Goal: Communication & Community: Answer question/provide support

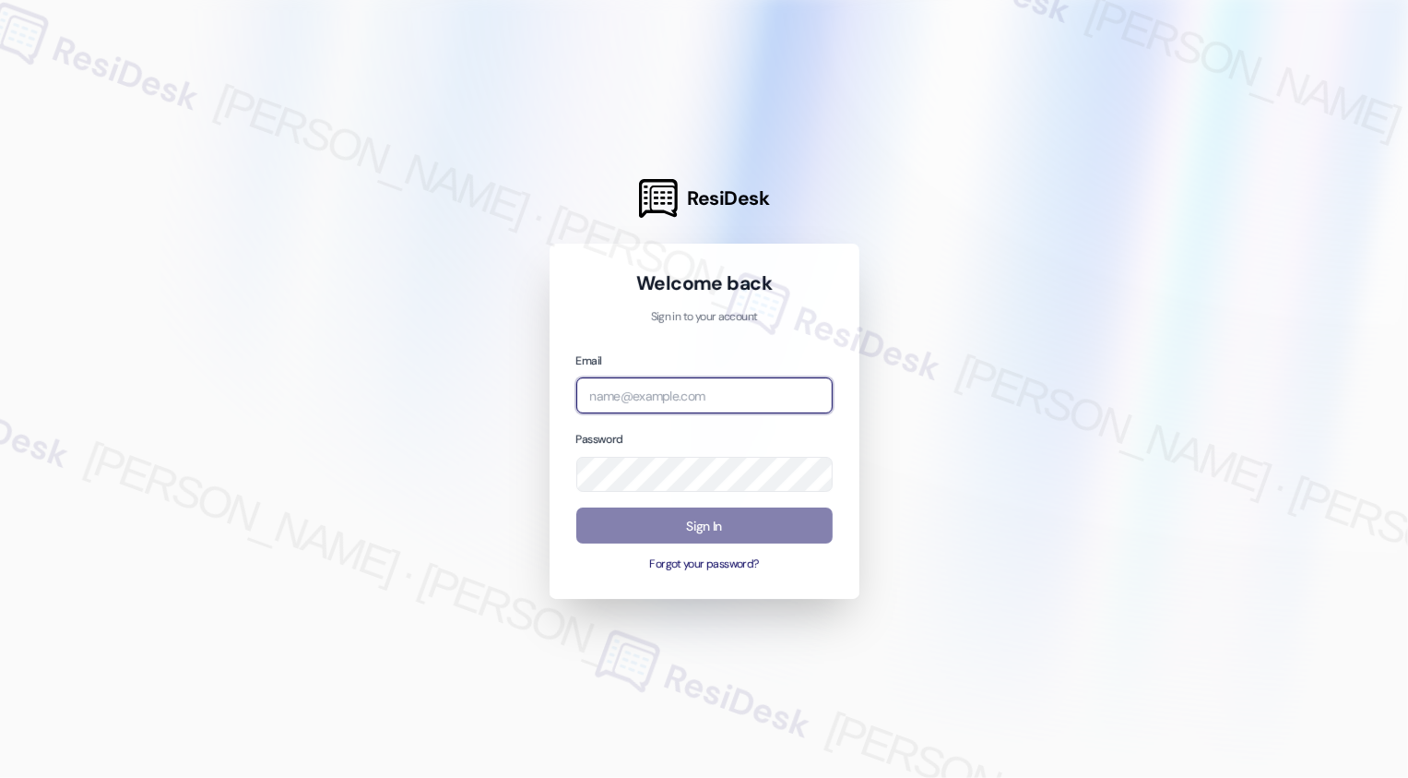
click at [624, 401] on input "email" at bounding box center [704, 395] width 256 height 36
type input "b"
type input "automated-surveys-boyd_wilson-resen.three@boyd_[DOMAIN_NAME]"
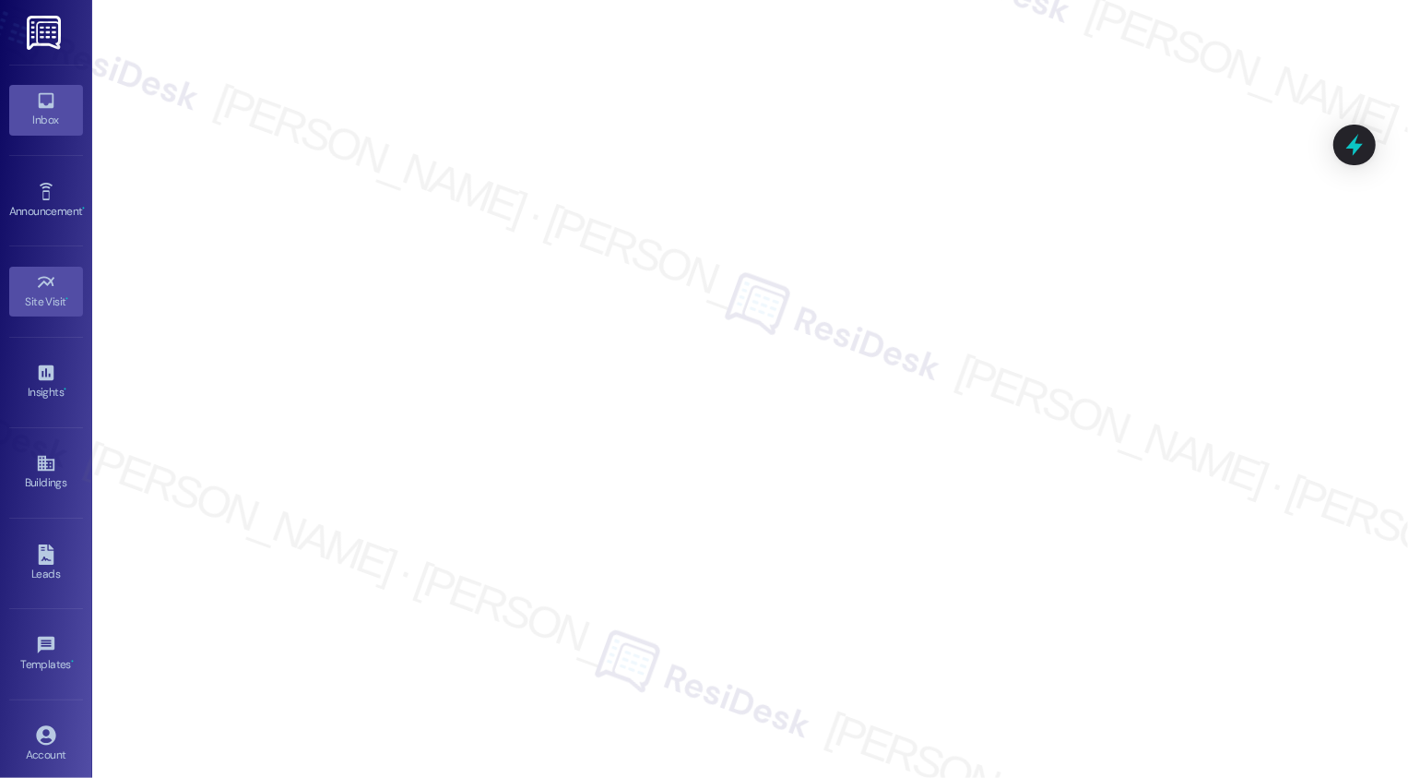
click at [50, 107] on icon at bounding box center [46, 100] width 20 height 20
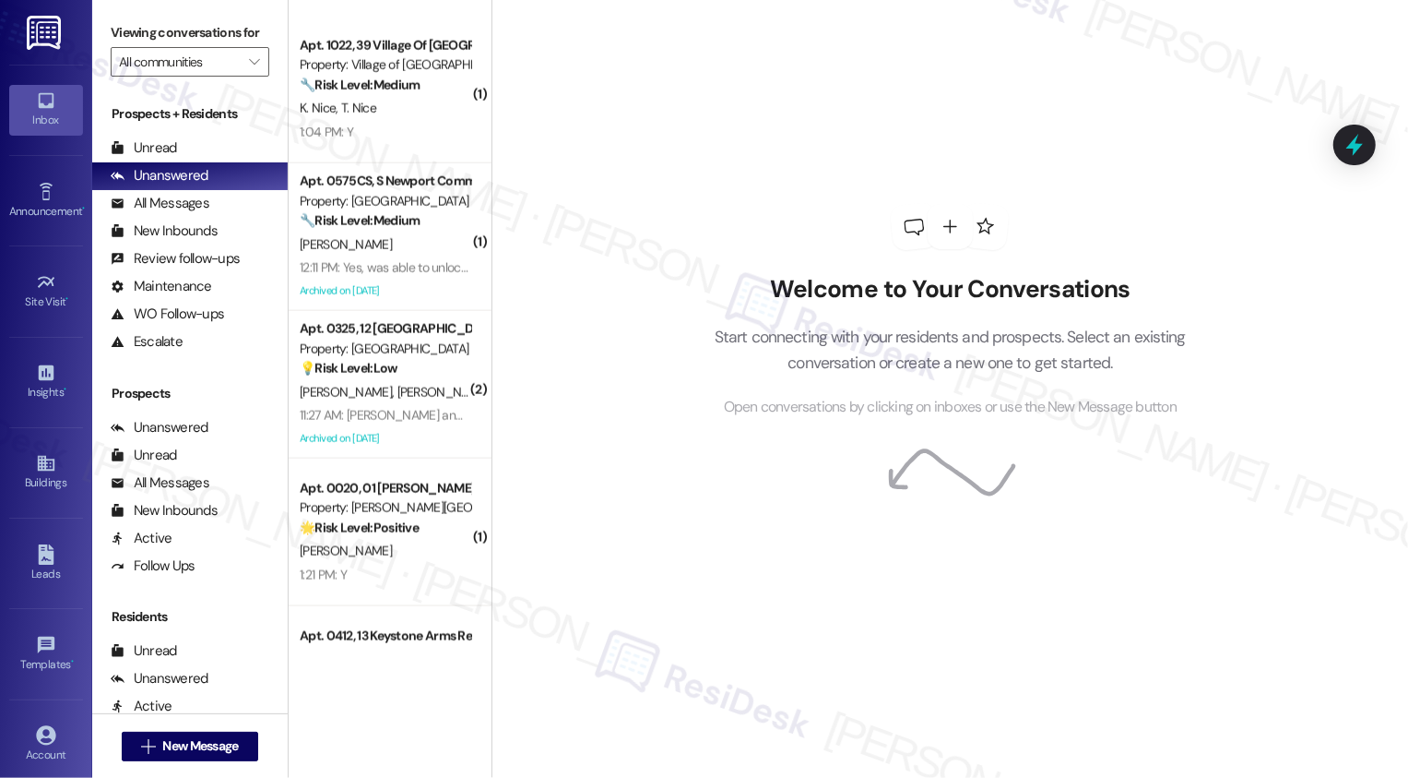
scroll to position [2010, 0]
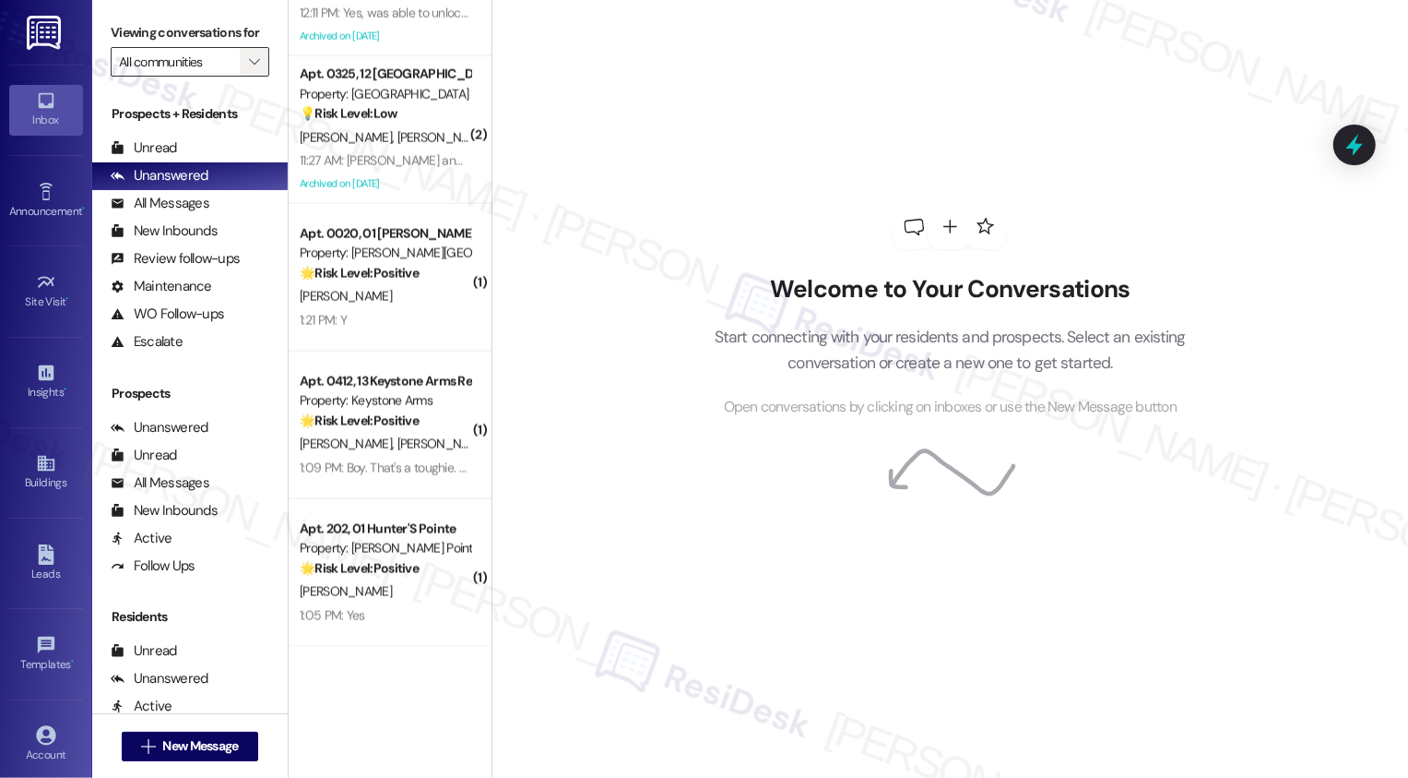
click at [251, 77] on span "" at bounding box center [254, 62] width 18 height 30
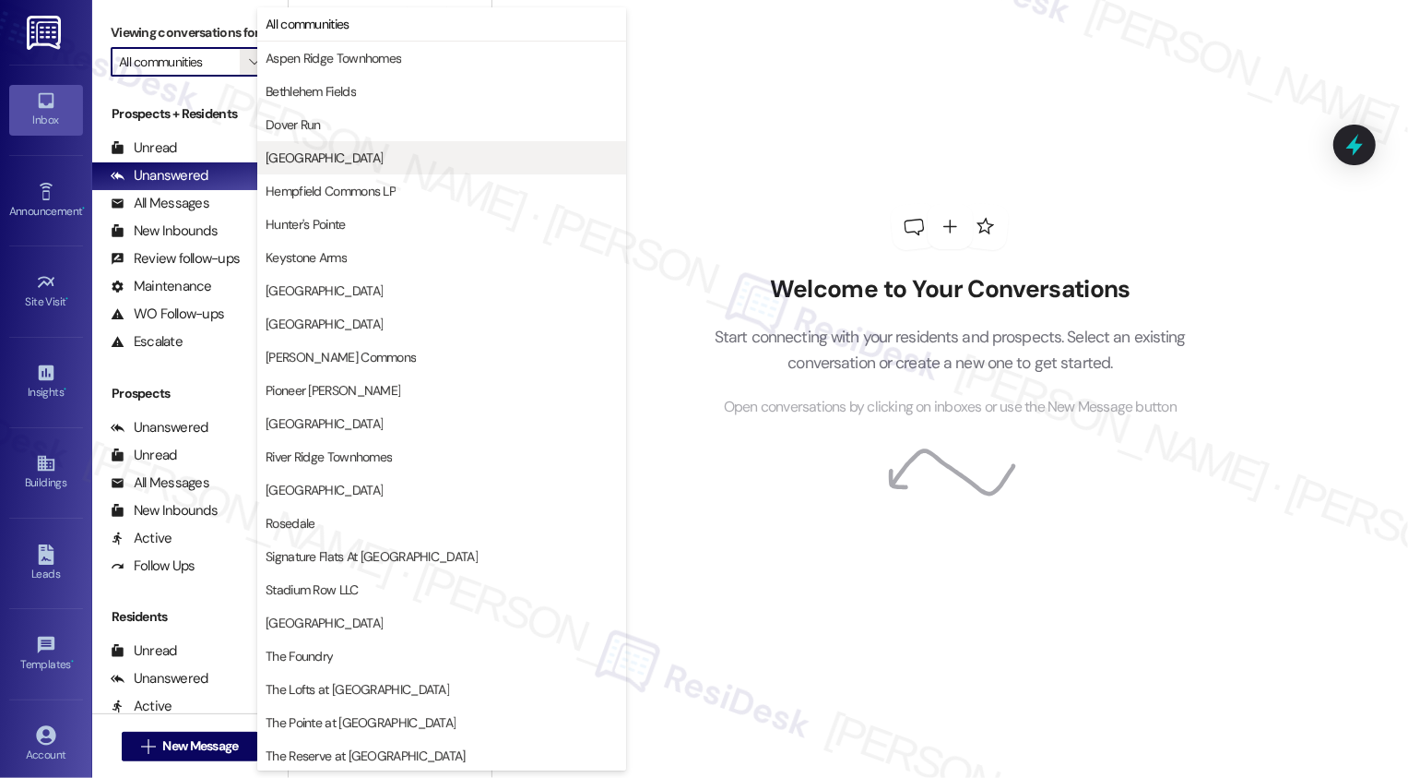
type input "The Foundry"
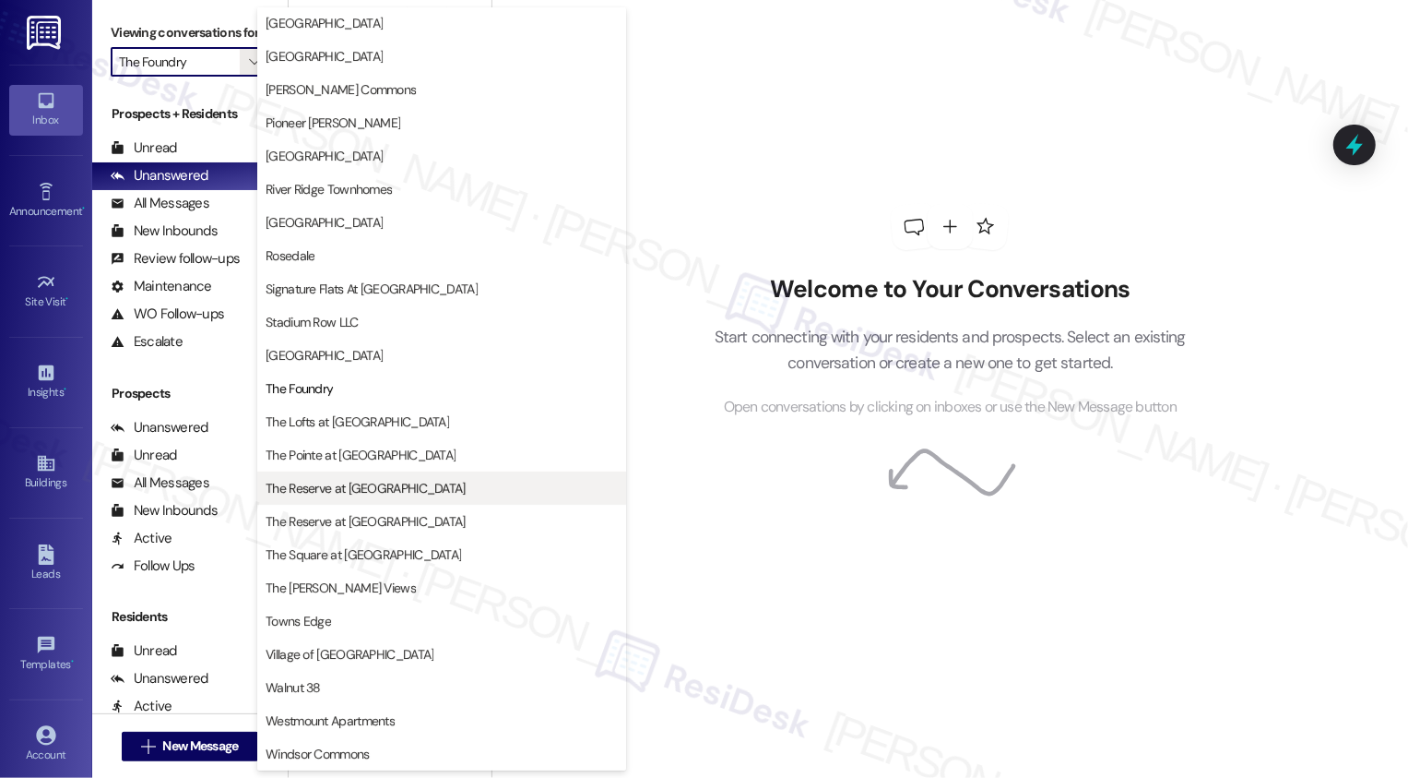
click at [345, 486] on span "The Reserve at [GEOGRAPHIC_DATA]" at bounding box center [366, 488] width 200 height 18
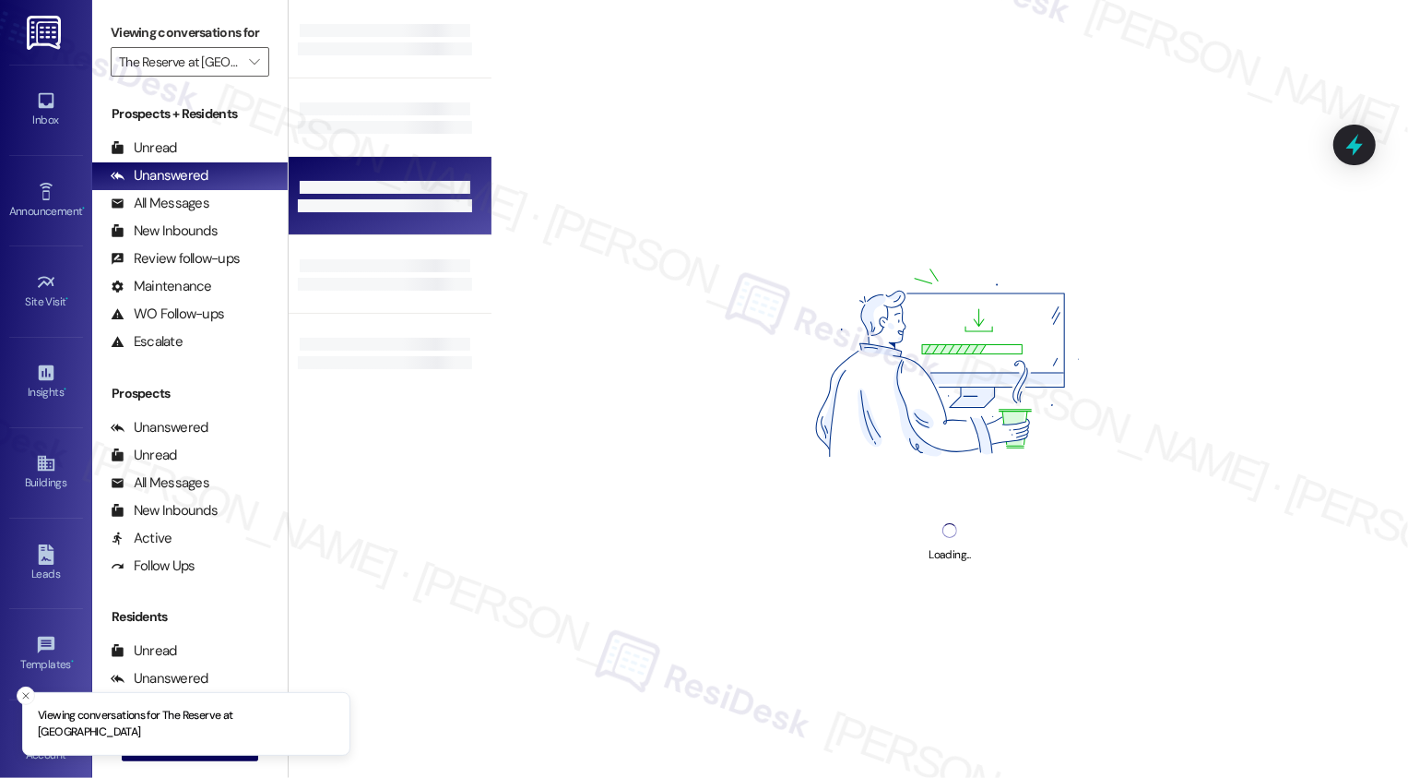
type input "The Reserve at [GEOGRAPHIC_DATA]"
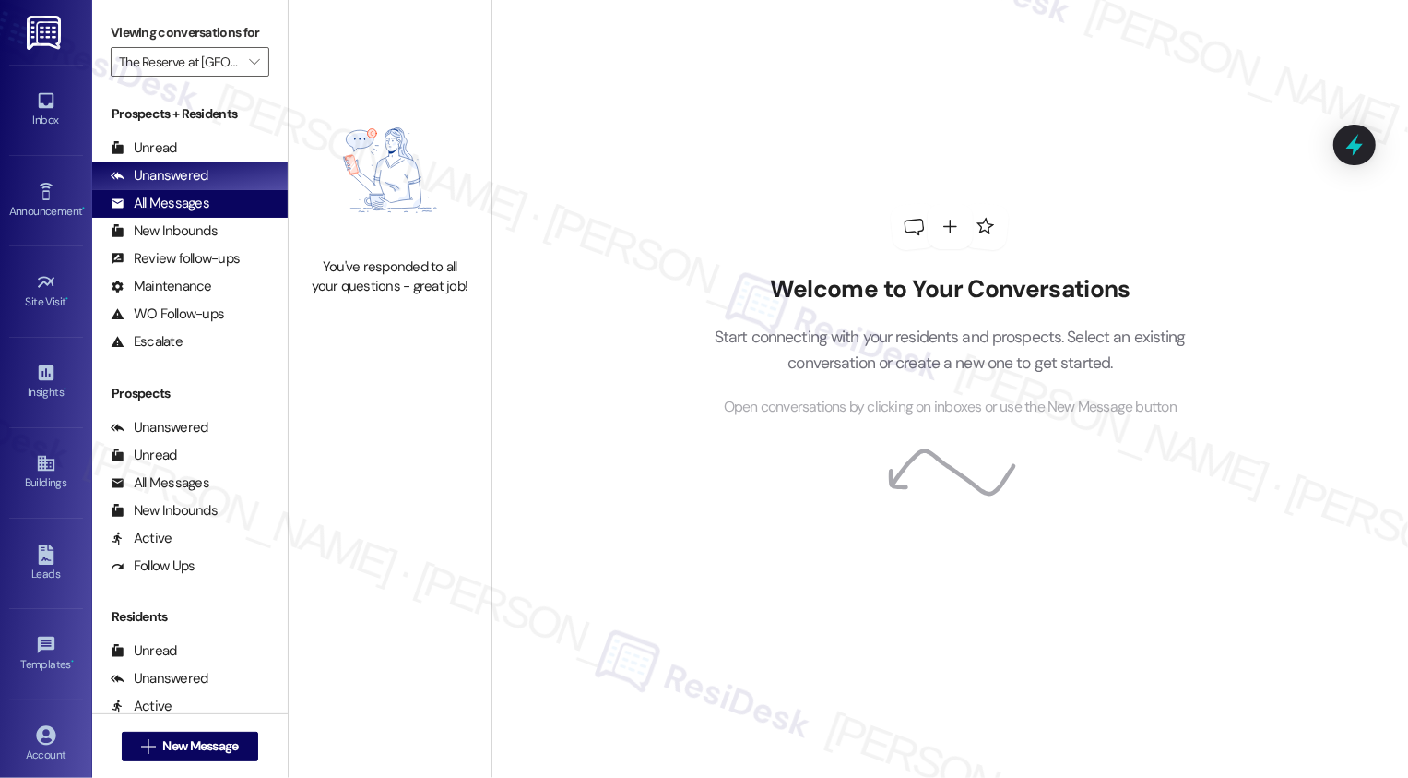
click at [224, 218] on div "All Messages (undefined)" at bounding box center [190, 204] width 196 height 28
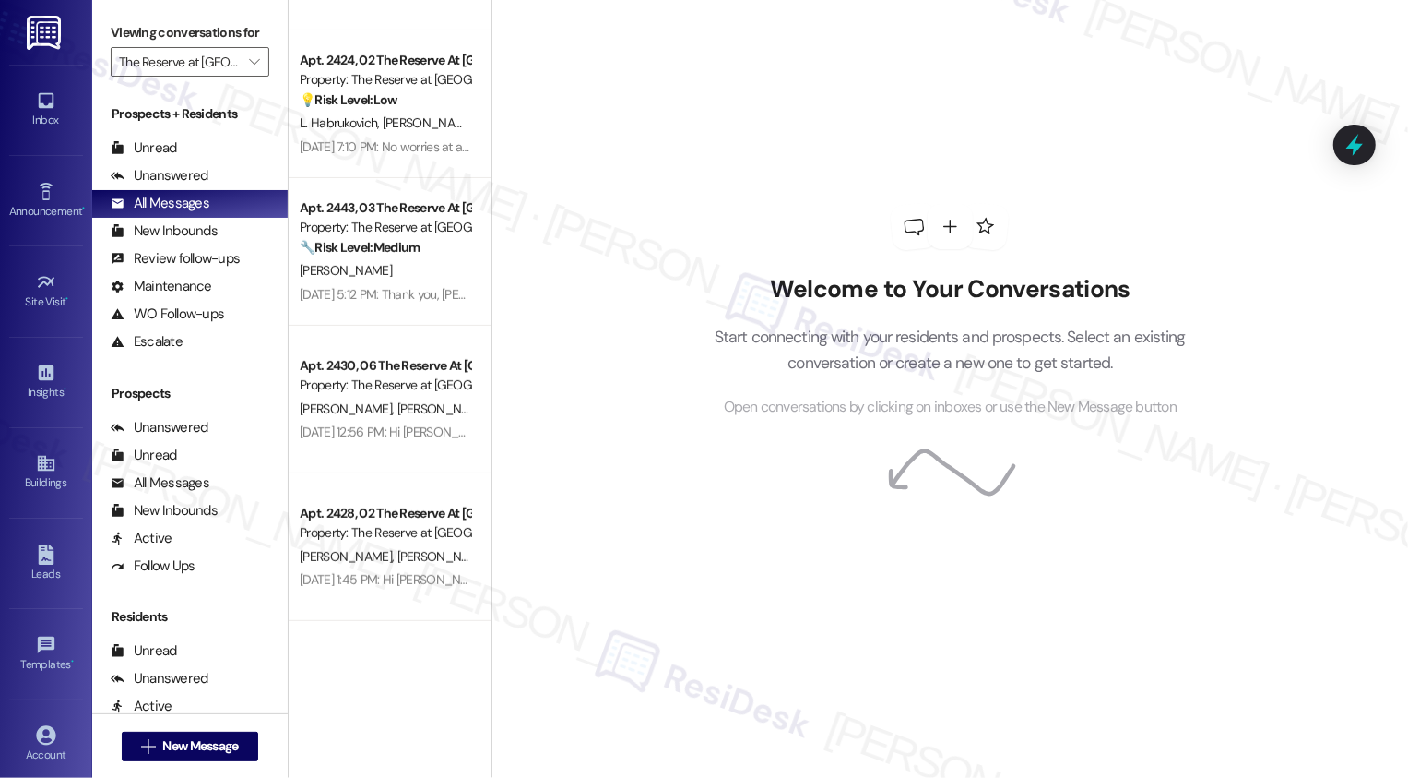
scroll to position [442, 0]
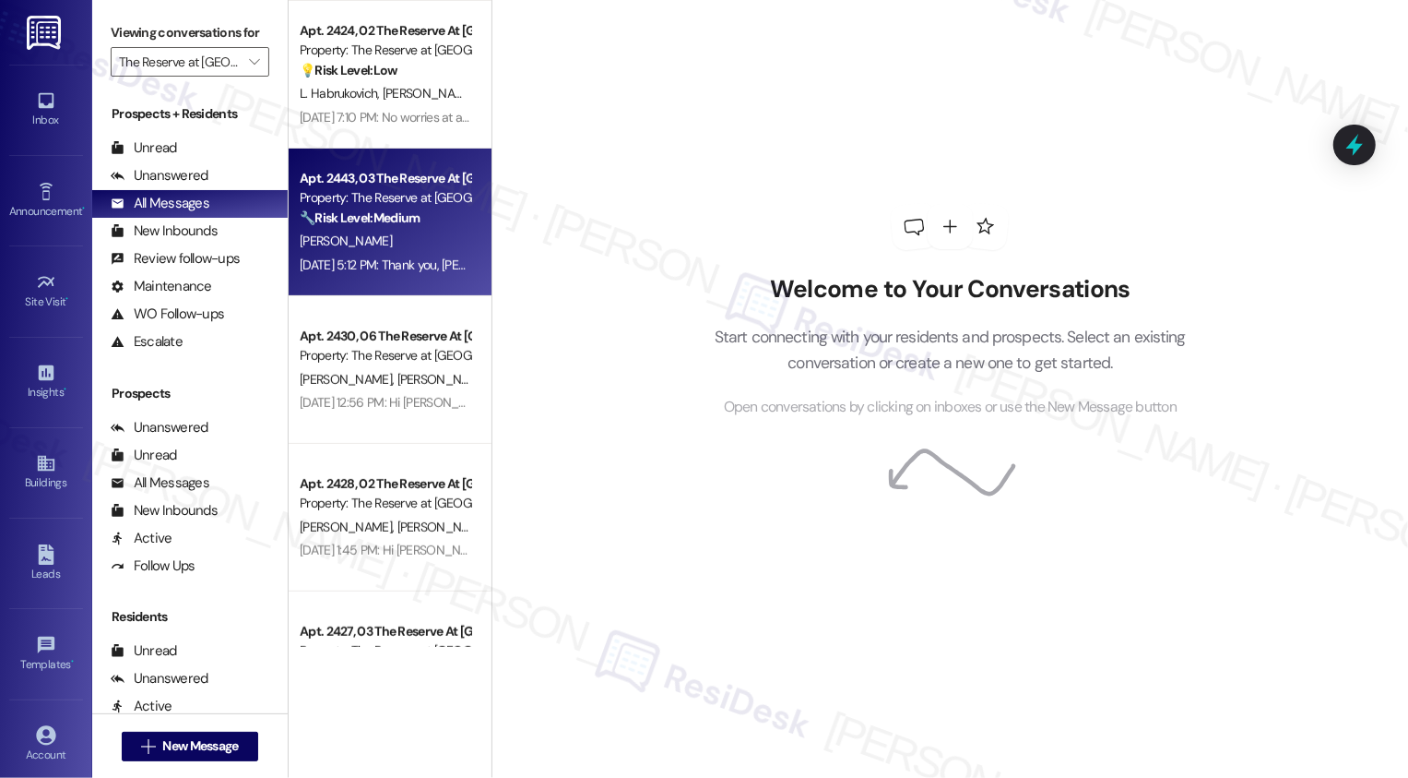
click at [375, 209] on strong "🔧 Risk Level: Medium" at bounding box center [360, 217] width 120 height 17
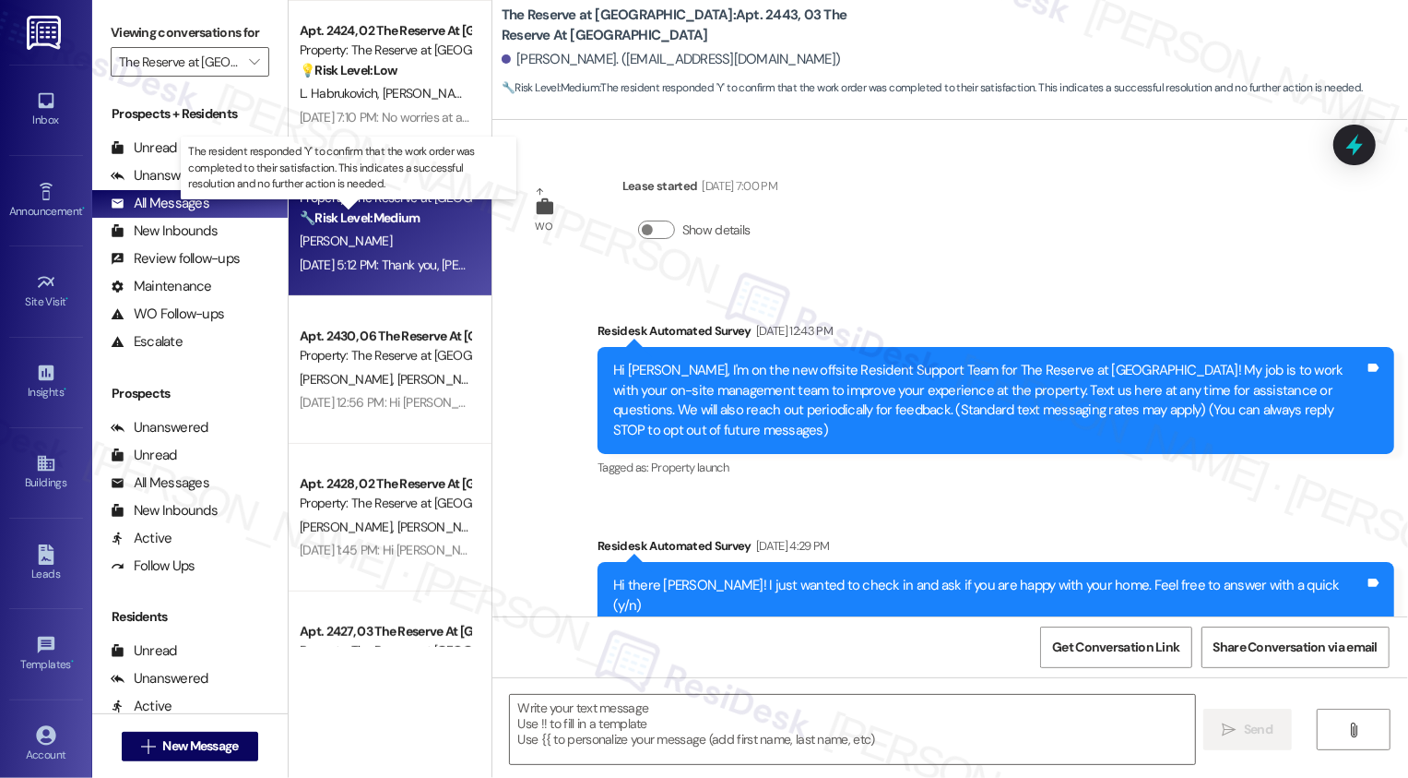
type textarea "Fetching suggested responses. Please feel free to read through the conversation…"
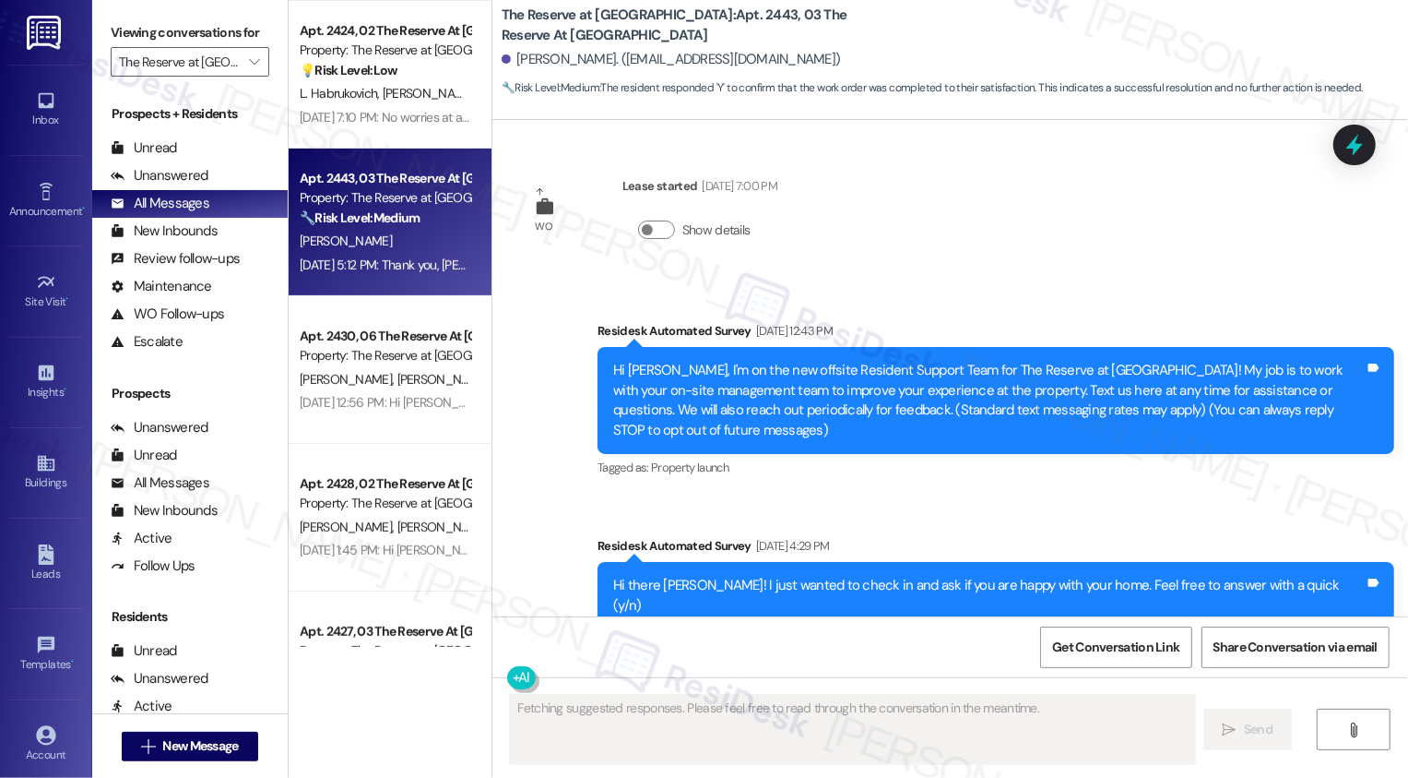
scroll to position [1503, 0]
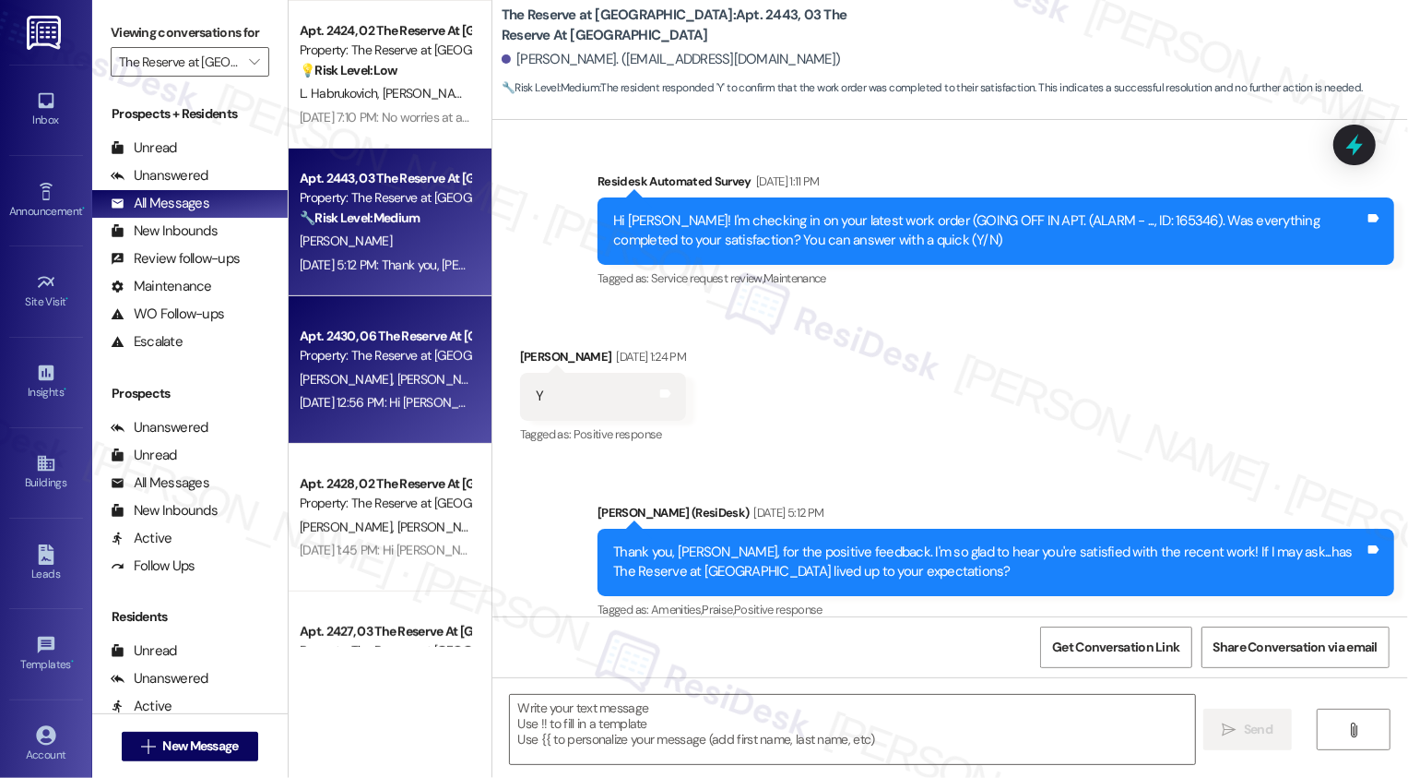
click at [399, 373] on div "[PERSON_NAME] [PERSON_NAME]" at bounding box center [385, 379] width 174 height 23
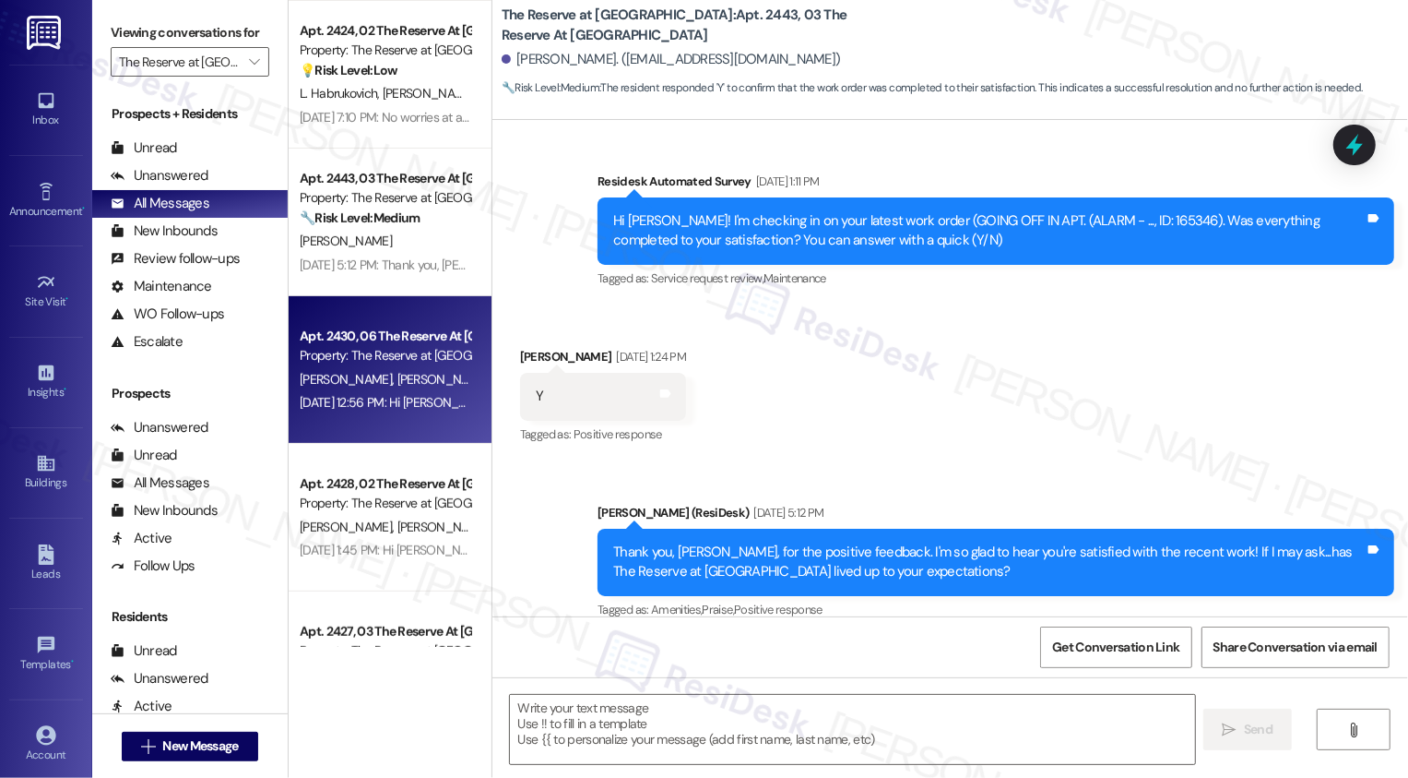
type textarea "Fetching suggested responses. Please feel free to read through the conversation…"
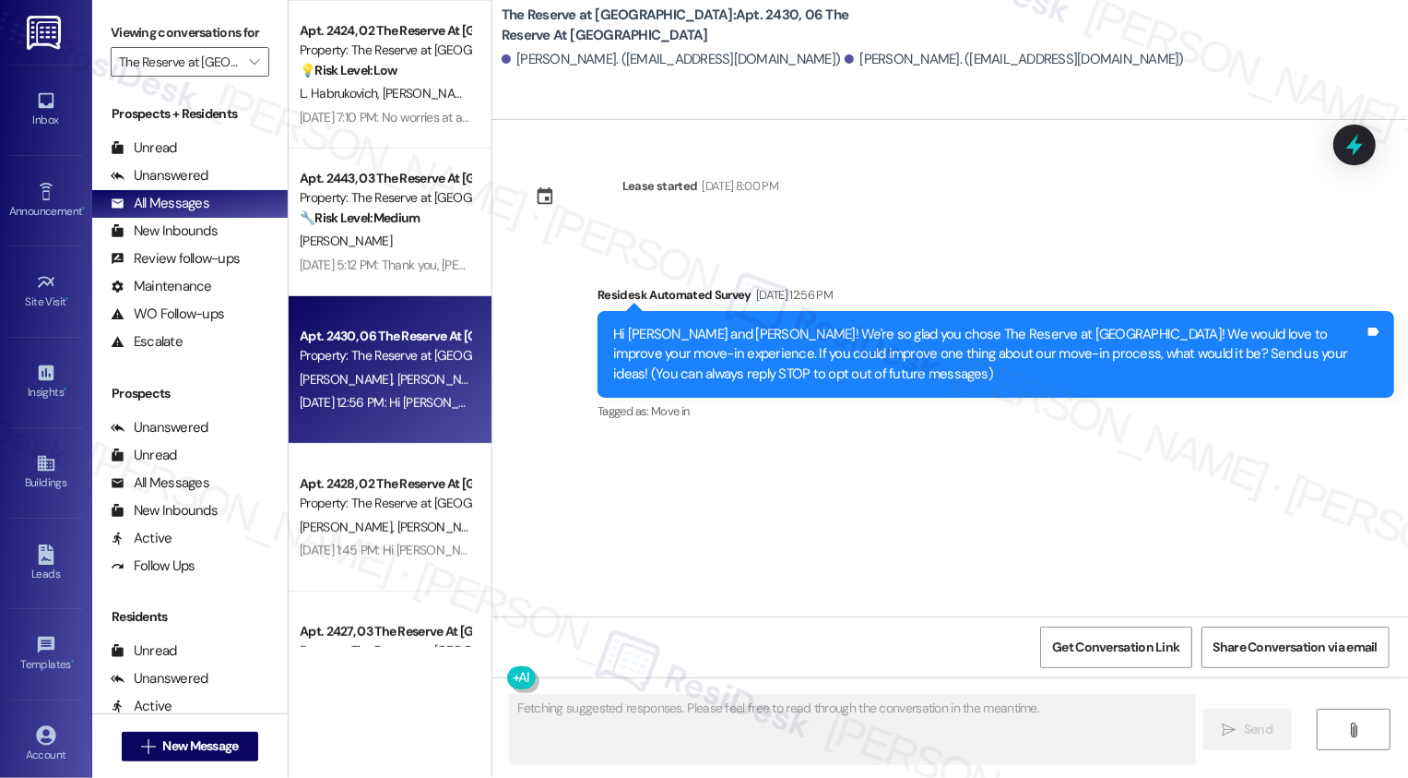
scroll to position [0, 0]
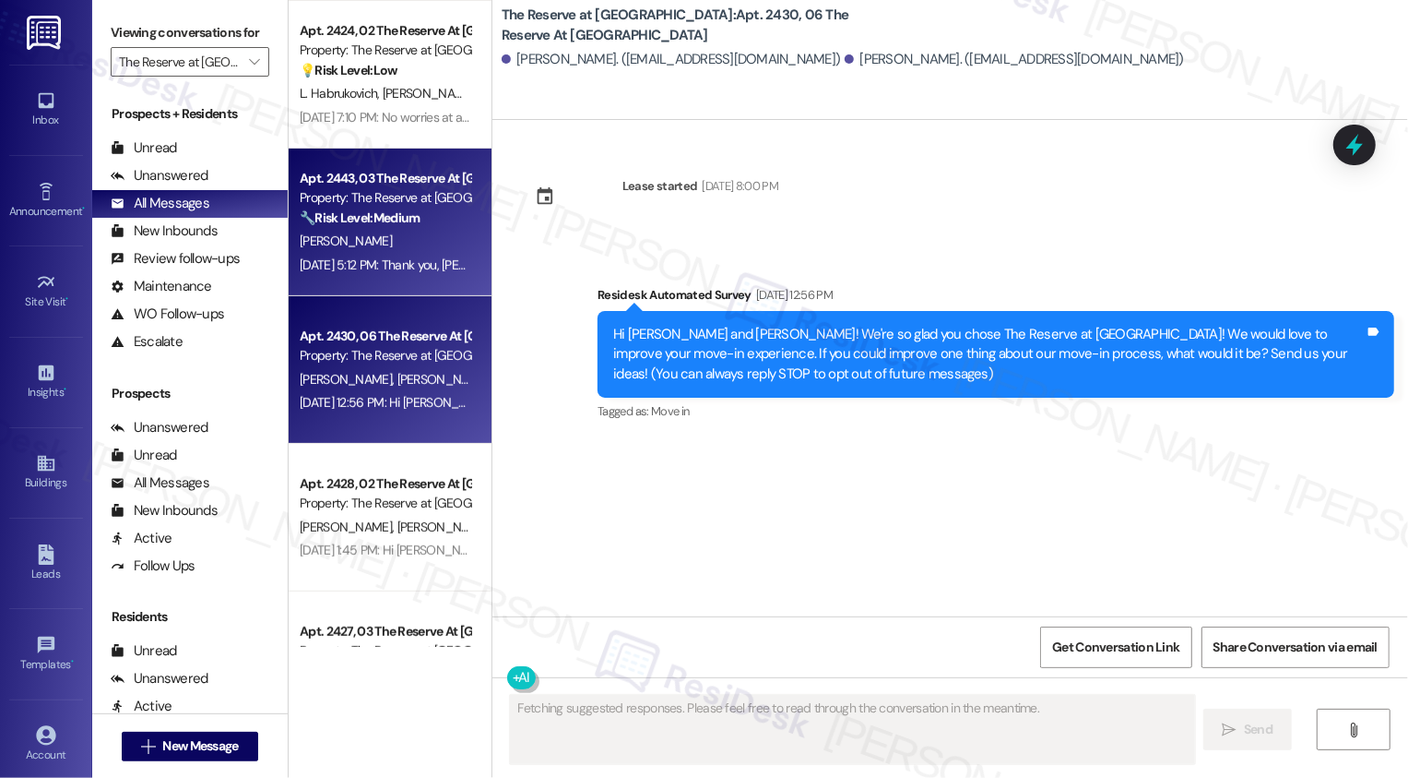
click at [405, 226] on strong "🔧 Risk Level: Medium" at bounding box center [360, 217] width 120 height 17
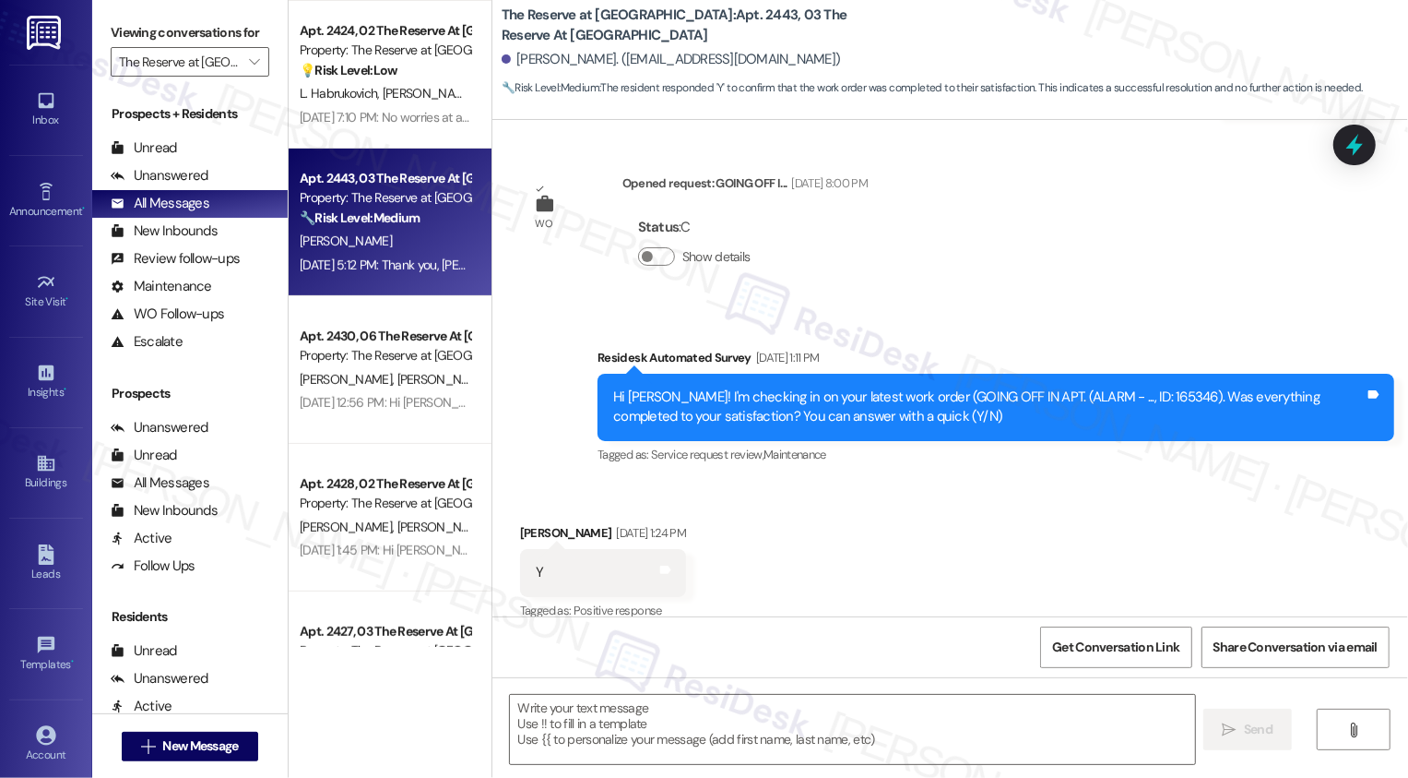
scroll to position [1503, 0]
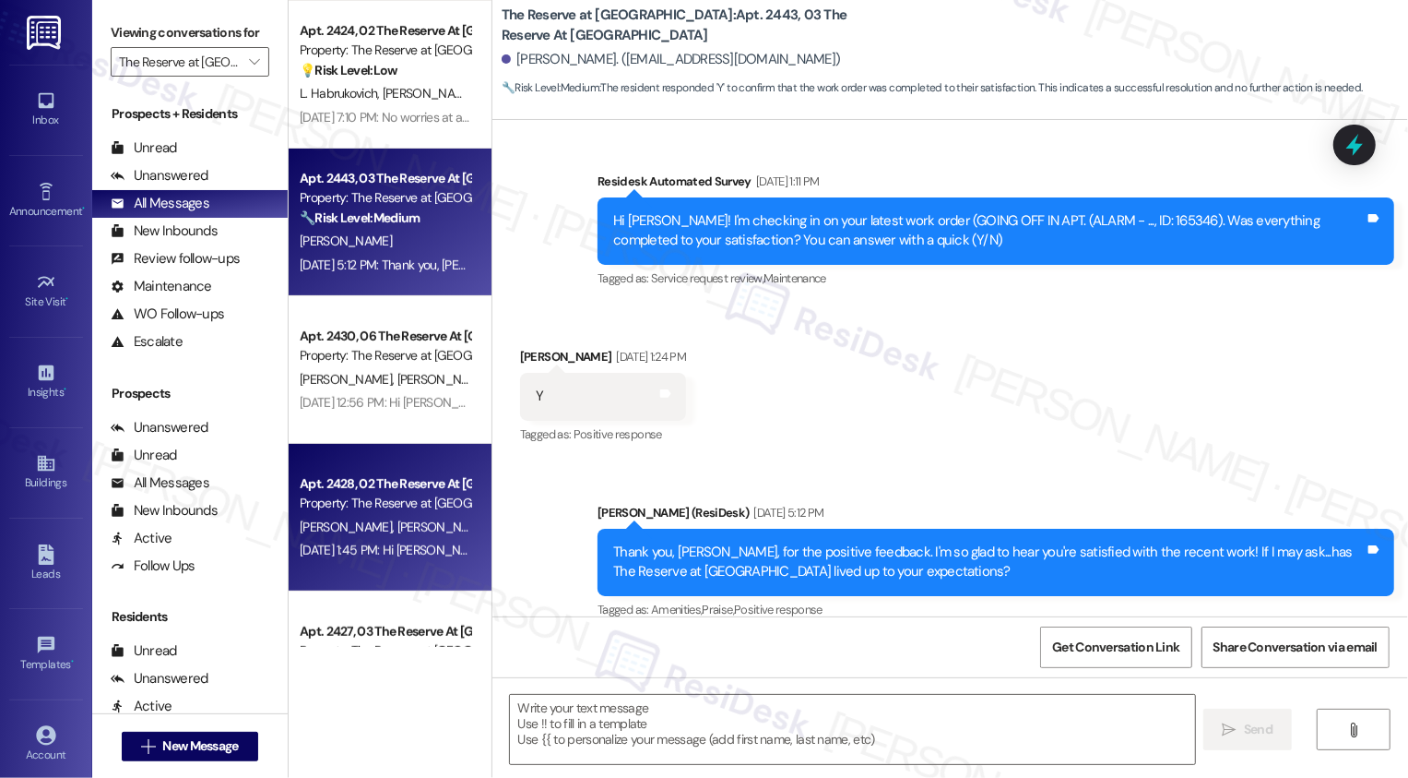
click at [373, 475] on div "Apt. 2428, 02 The Reserve At [GEOGRAPHIC_DATA]" at bounding box center [385, 483] width 171 height 19
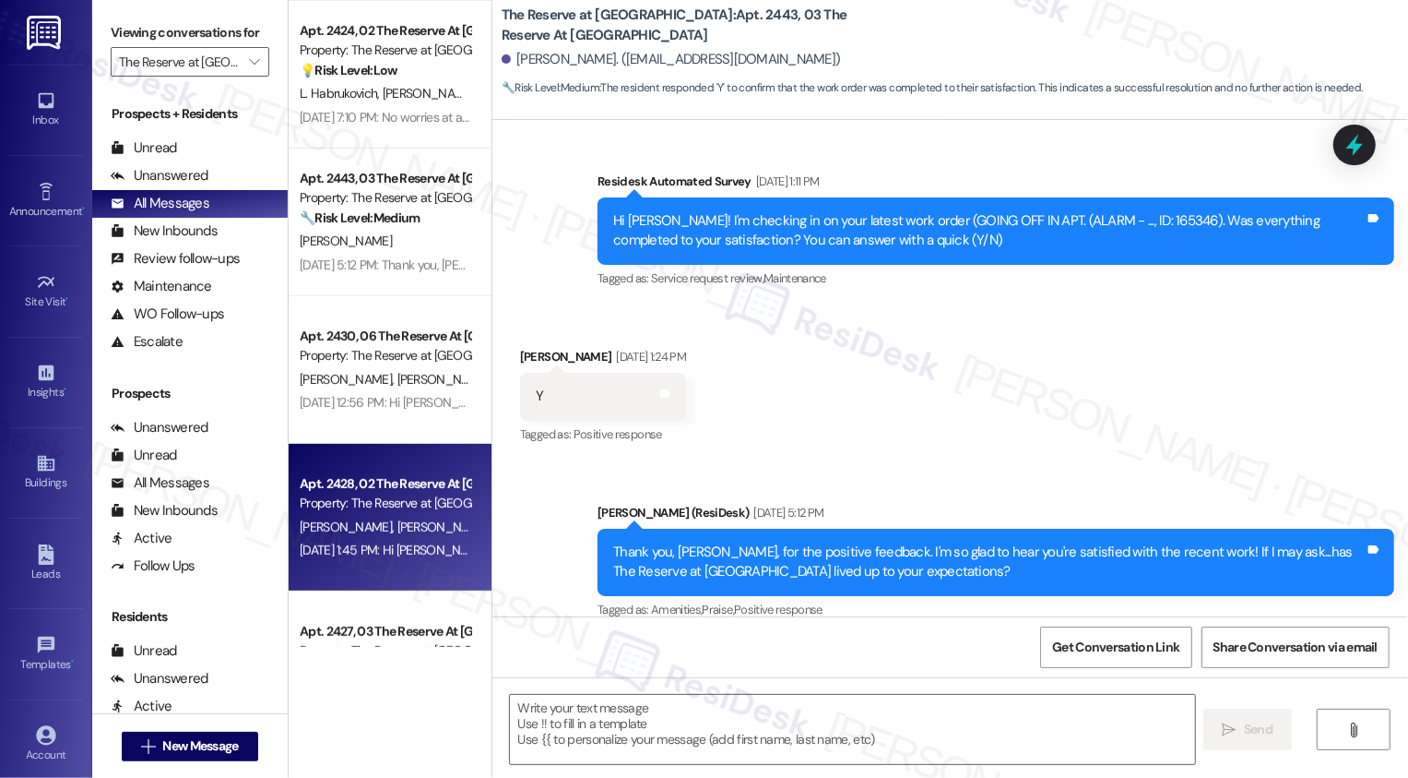
type textarea "Fetching suggested responses. Please feel free to read through the conversation…"
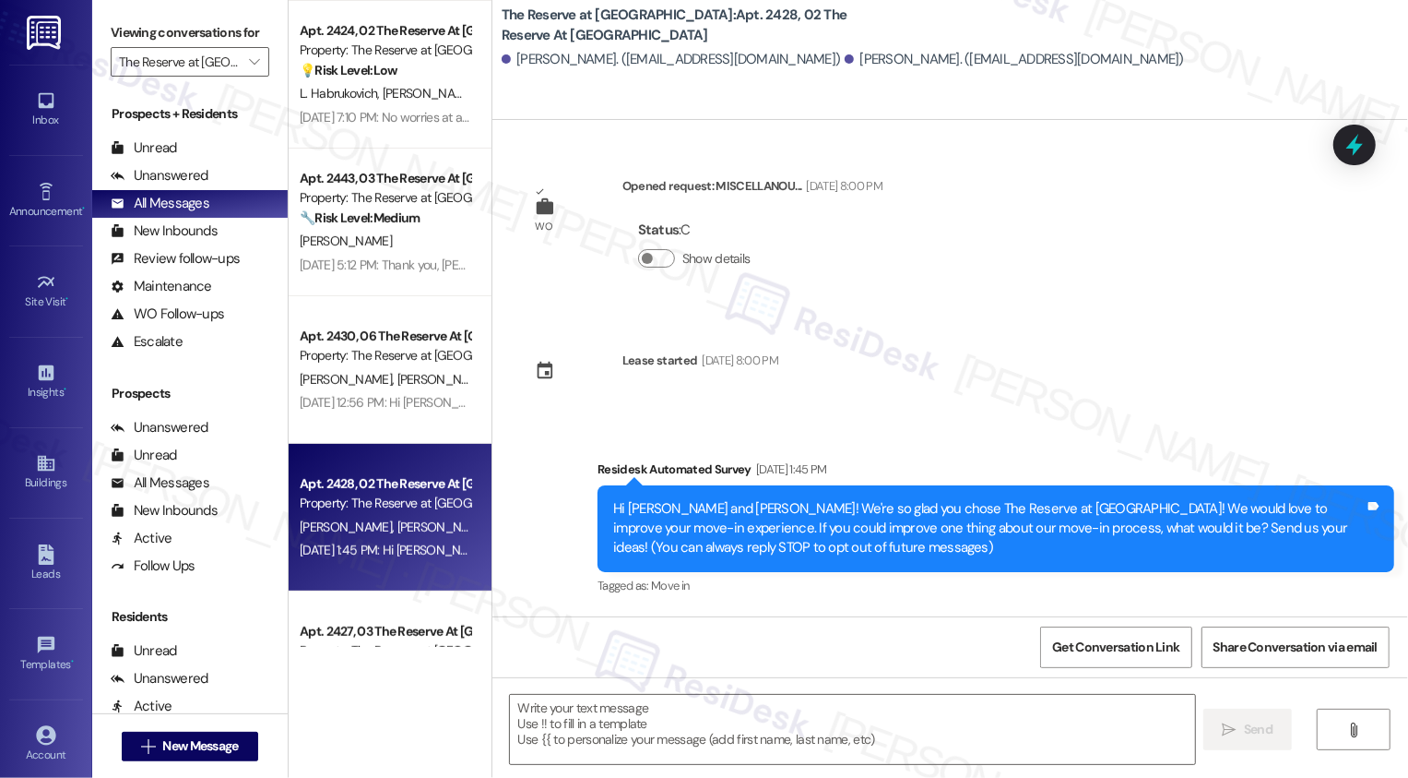
scroll to position [1100, 0]
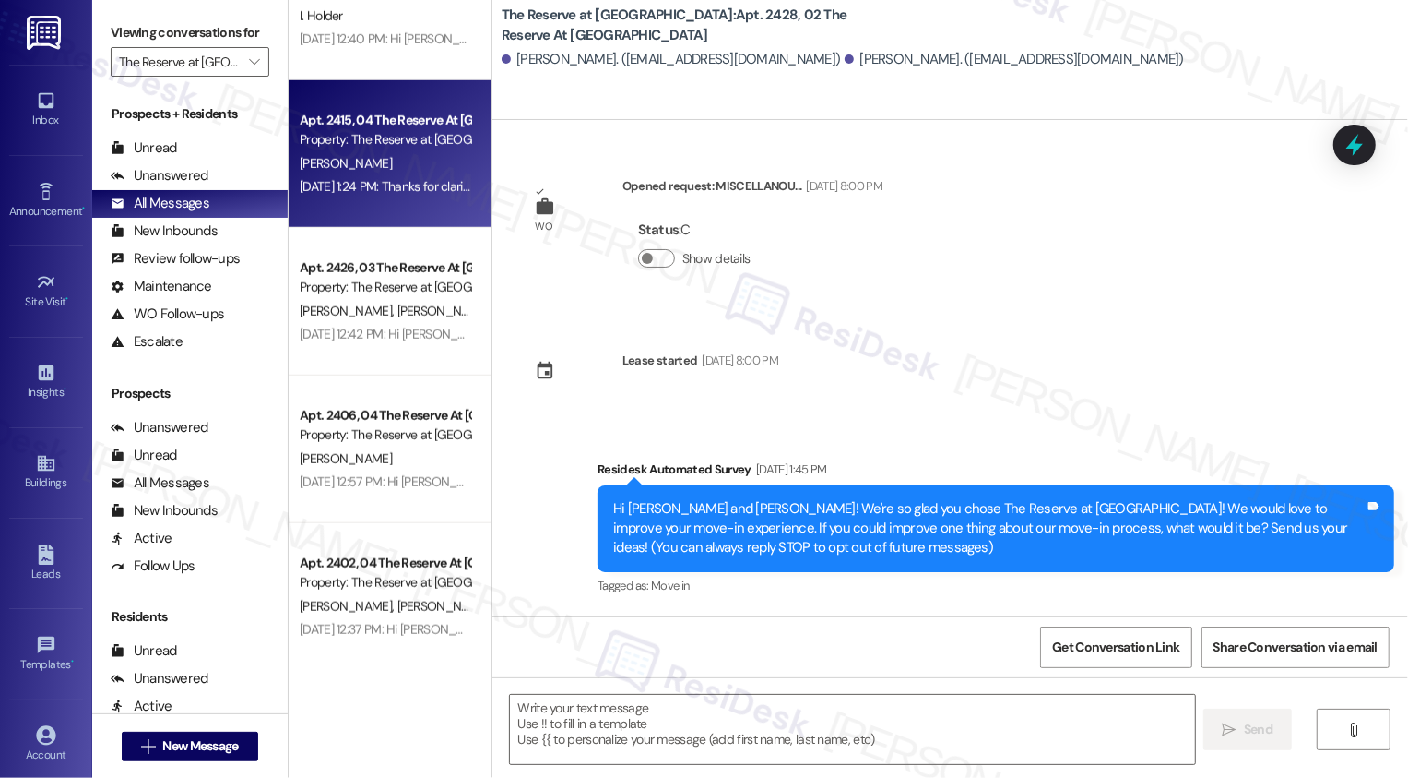
click at [358, 168] on div "[PERSON_NAME]" at bounding box center [385, 163] width 174 height 23
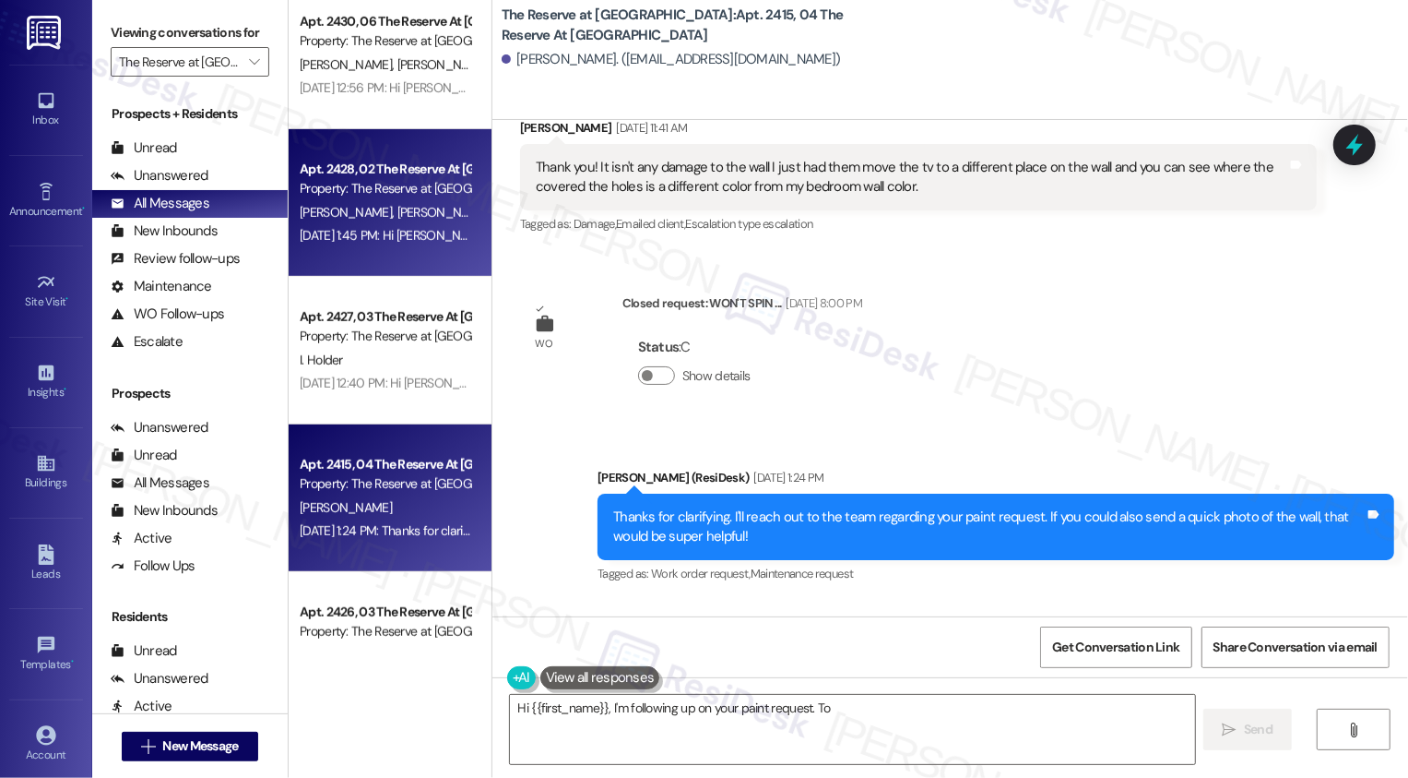
scroll to position [755, 0]
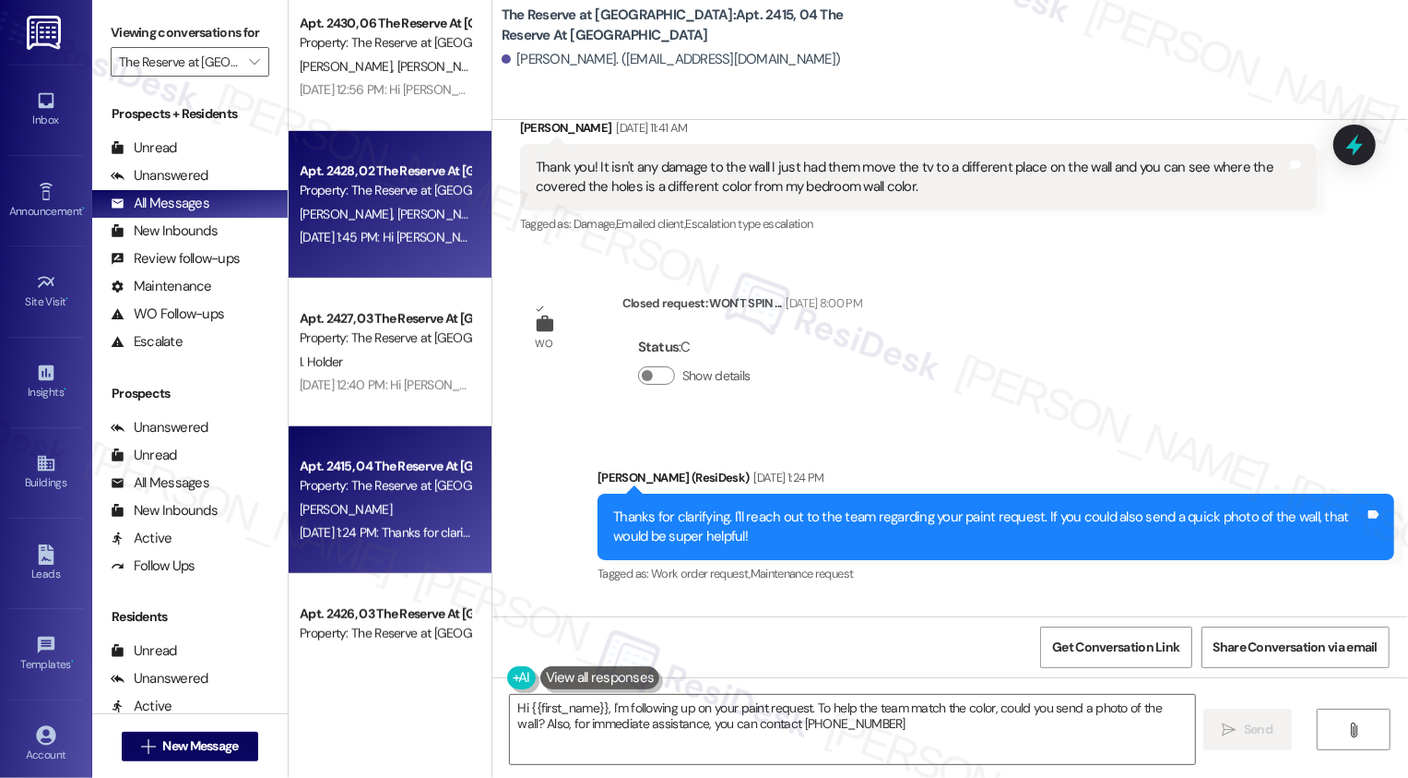
type textarea "Hi {{first_name}}, I'm following up on your paint request. To help the team mat…"
click at [397, 219] on div "[PERSON_NAME] [PERSON_NAME]" at bounding box center [385, 214] width 174 height 23
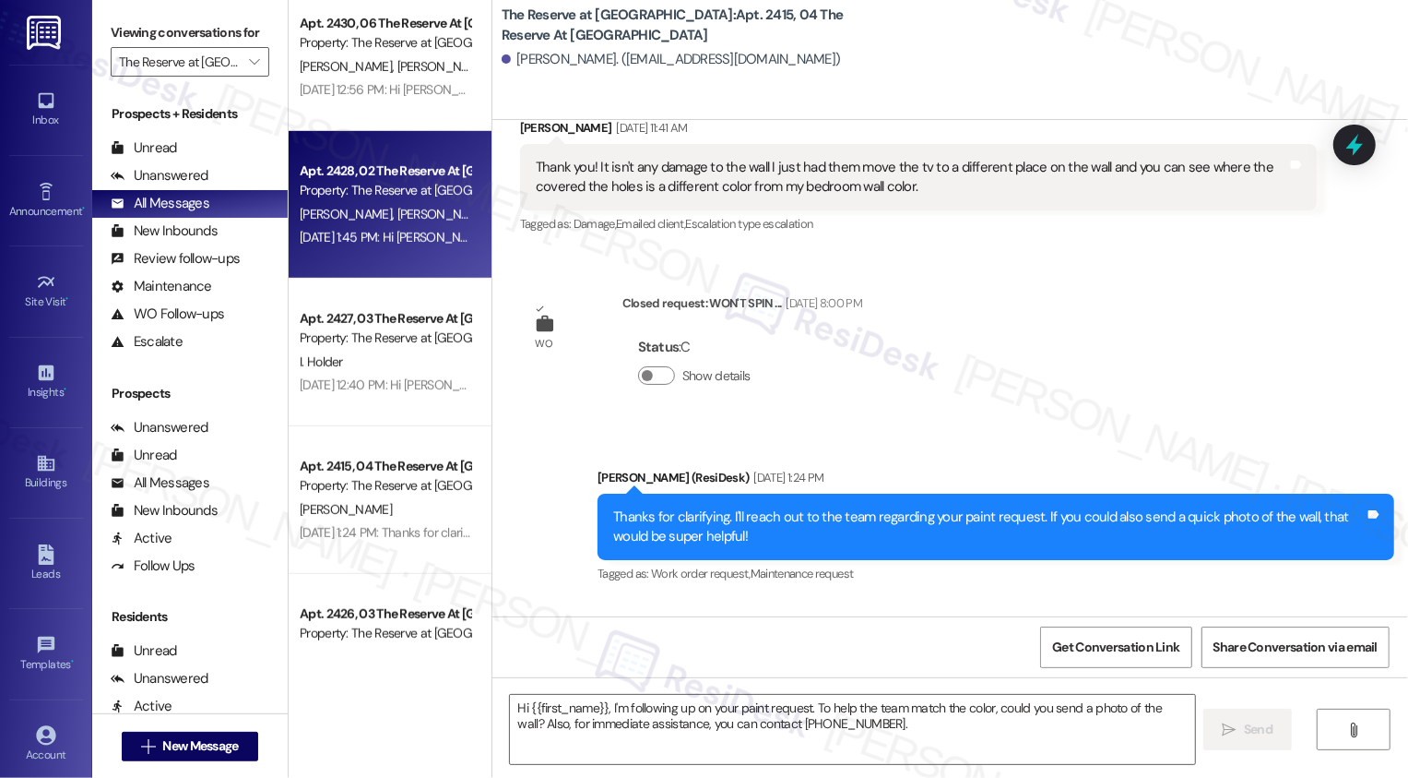
type textarea "Fetching suggested responses. Please feel free to read through the conversation…"
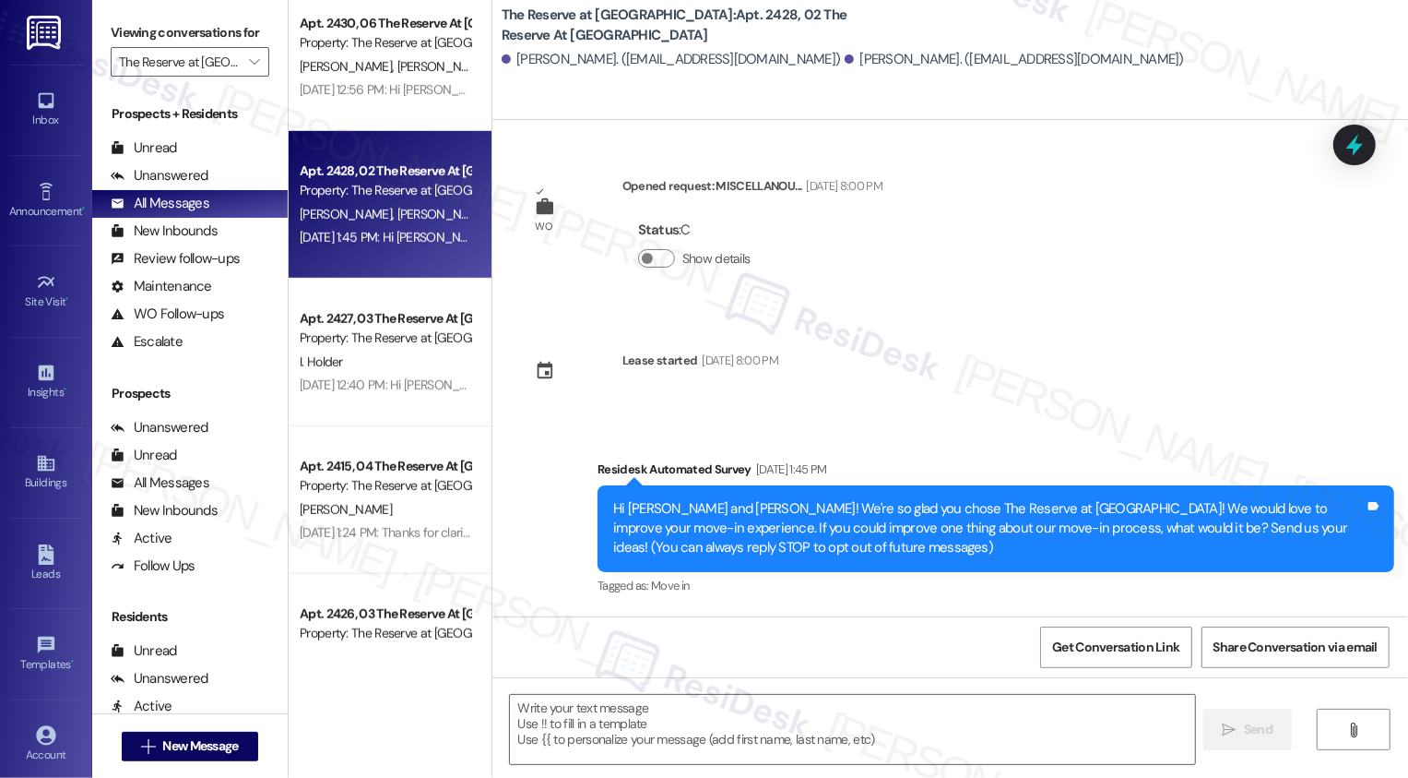
type textarea "Fetching suggested responses. Please feel free to read through the conversation…"
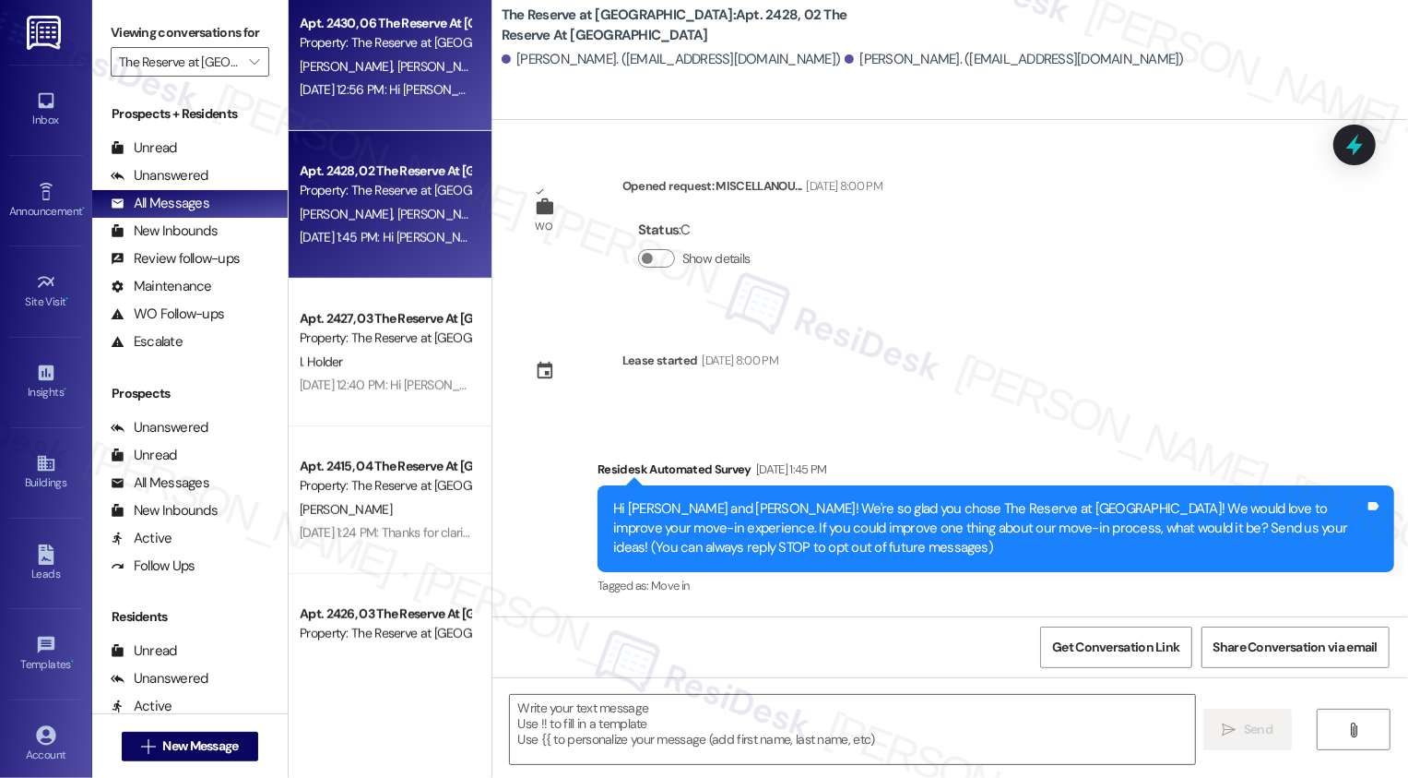
click at [430, 99] on div "[DATE] 12:56 PM: Hi [PERSON_NAME] and [PERSON_NAME]! We're so glad you chose Th…" at bounding box center [385, 89] width 174 height 23
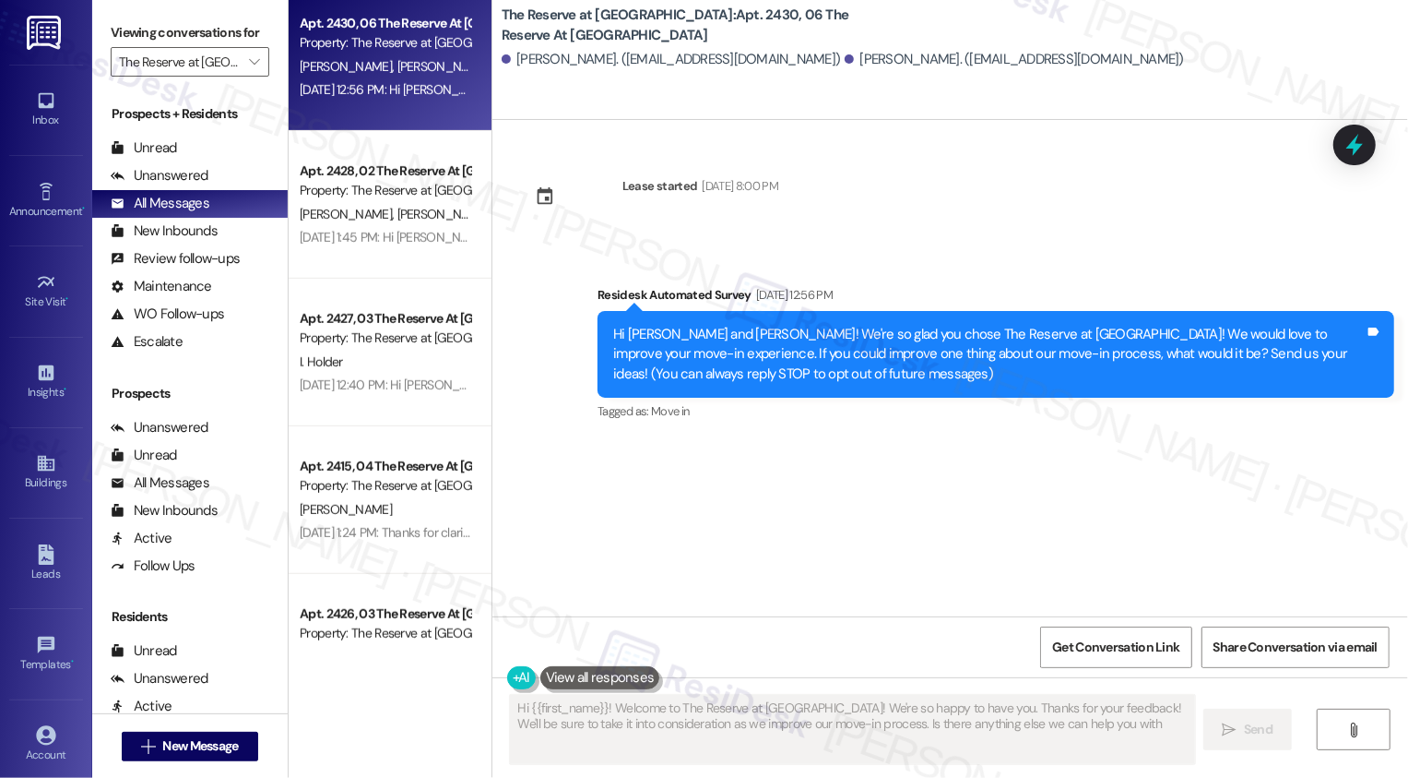
type textarea "Hi {{first_name}}! Welcome to The Reserve at [GEOGRAPHIC_DATA]! We're so happy …"
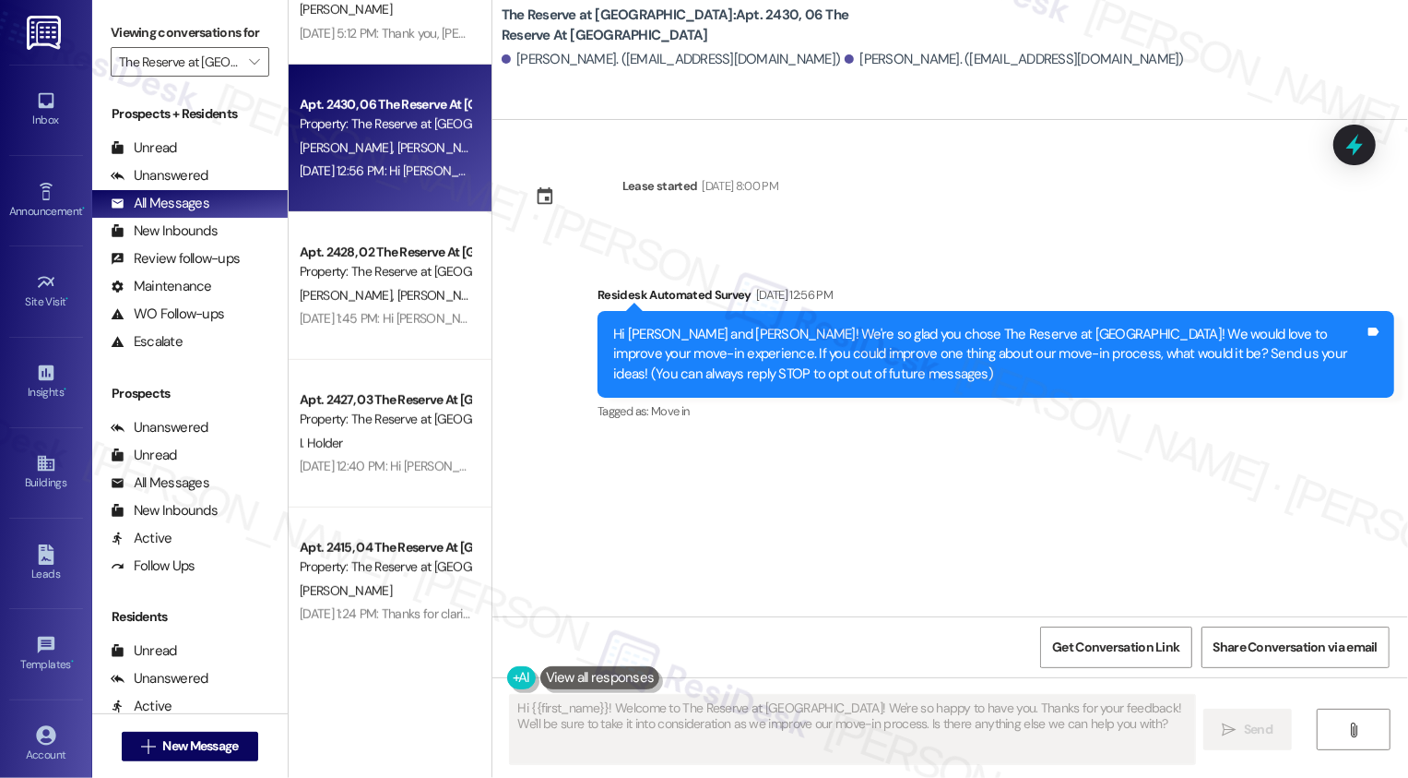
scroll to position [597, 0]
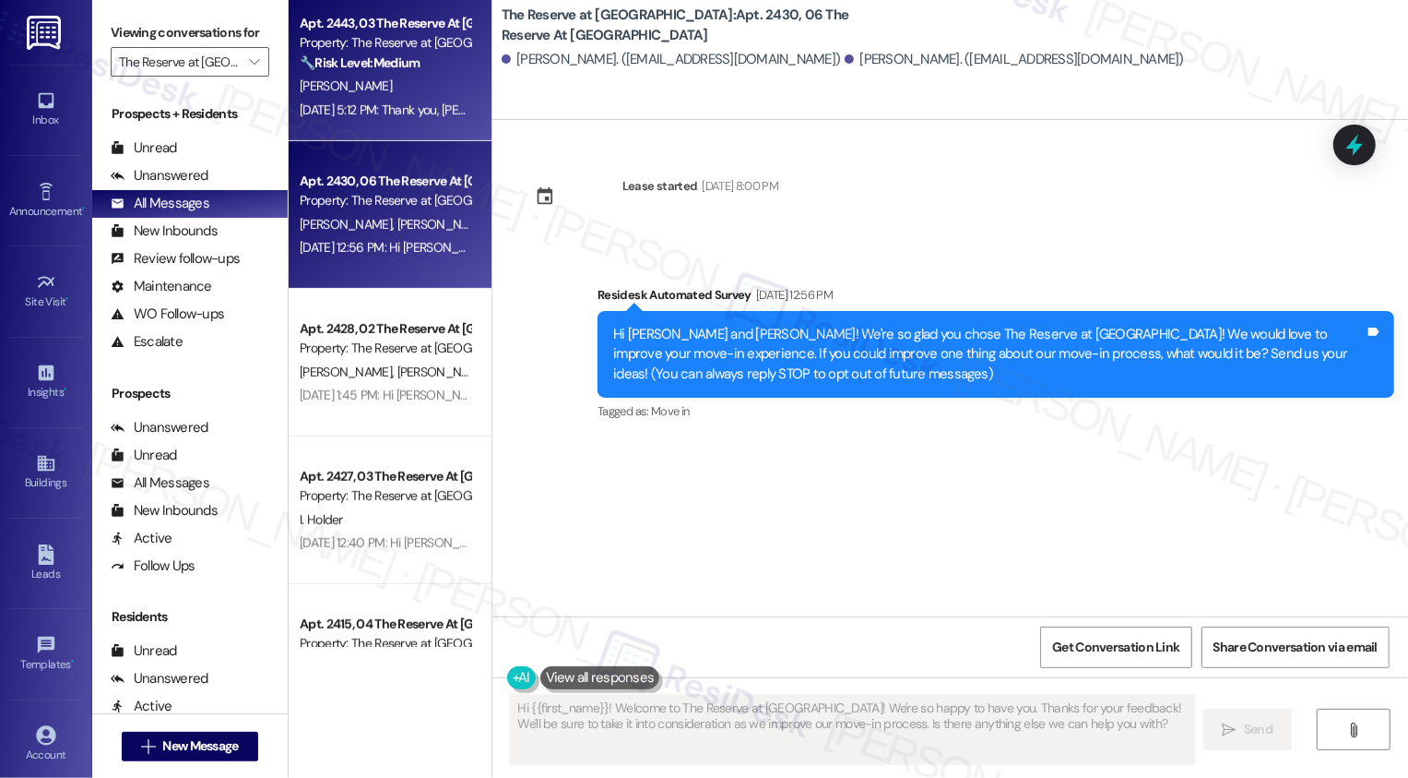
click at [364, 99] on div "[DATE] 5:12 PM: Thank you, [PERSON_NAME], for the positive feedback. I'm so gla…" at bounding box center [385, 110] width 174 height 23
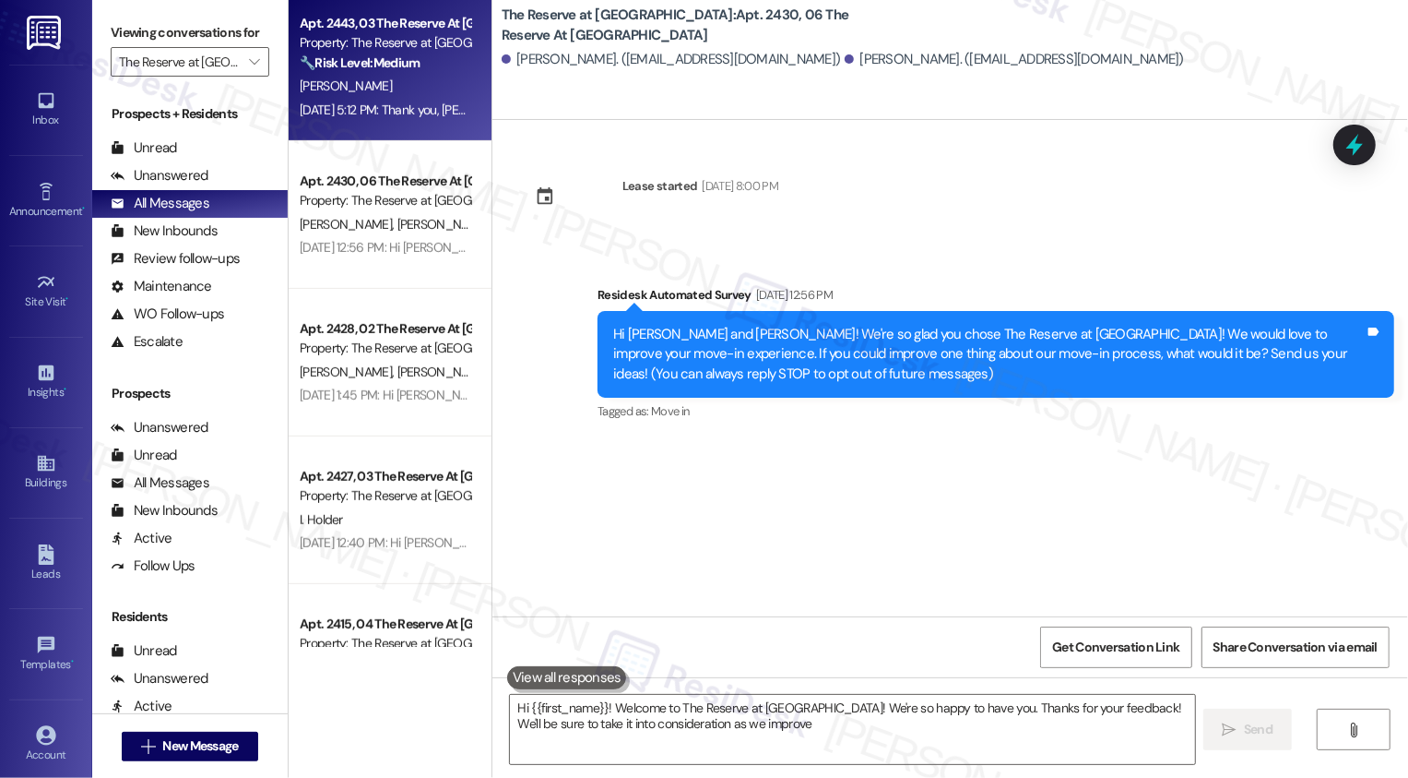
type textarea "Hi {{first_name}}! Welcome to The Reserve at [GEOGRAPHIC_DATA]! We're so happy …"
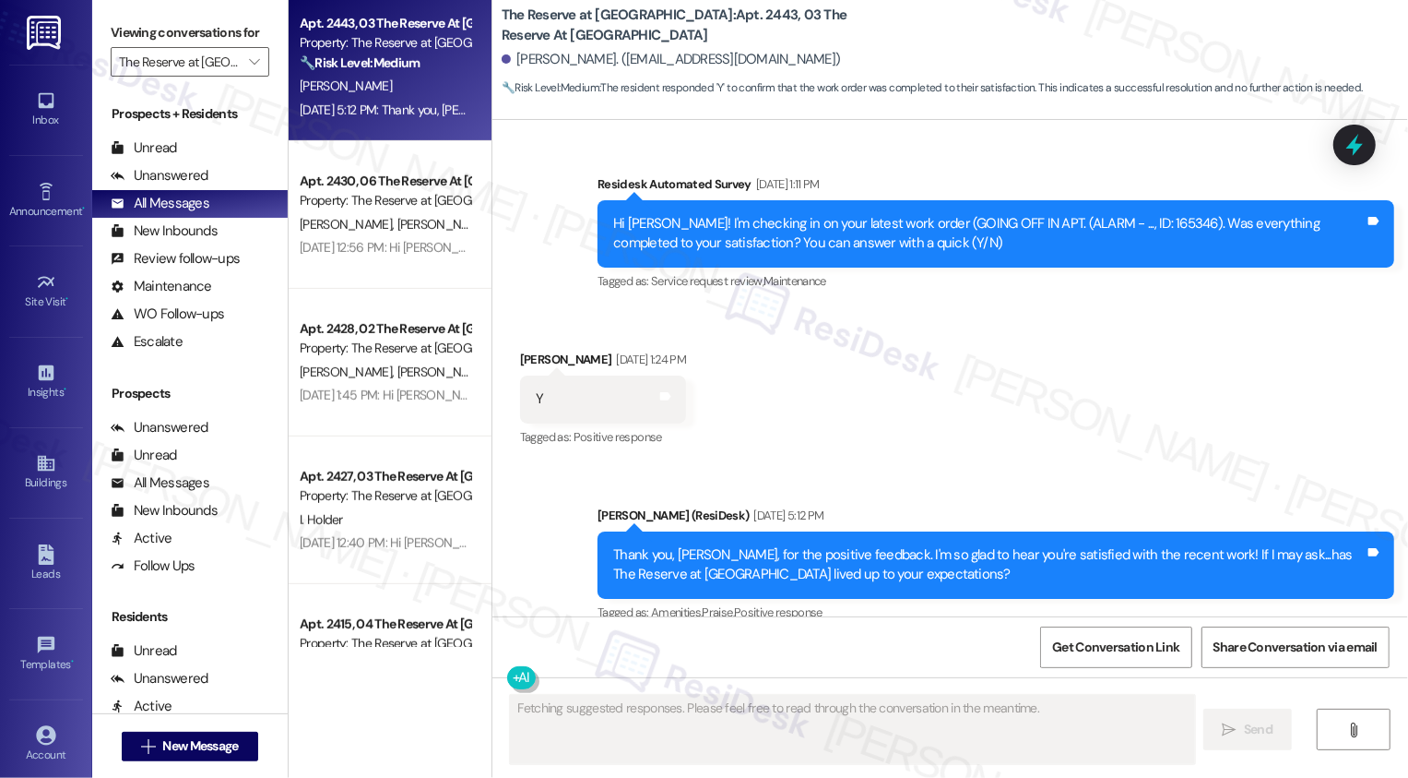
scroll to position [1503, 0]
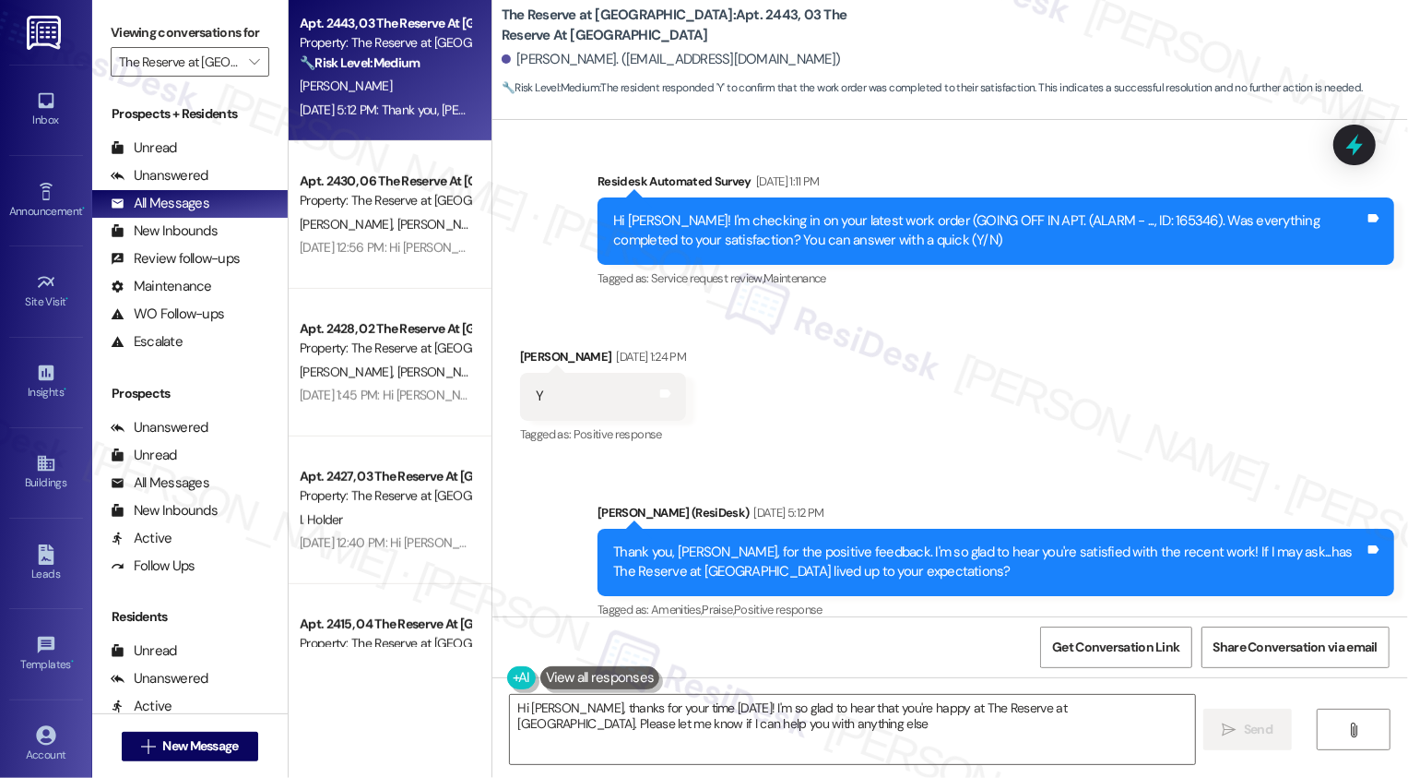
type textarea "Hi [PERSON_NAME], thanks for your time [DATE]! I'm so glad to hear that you're …"
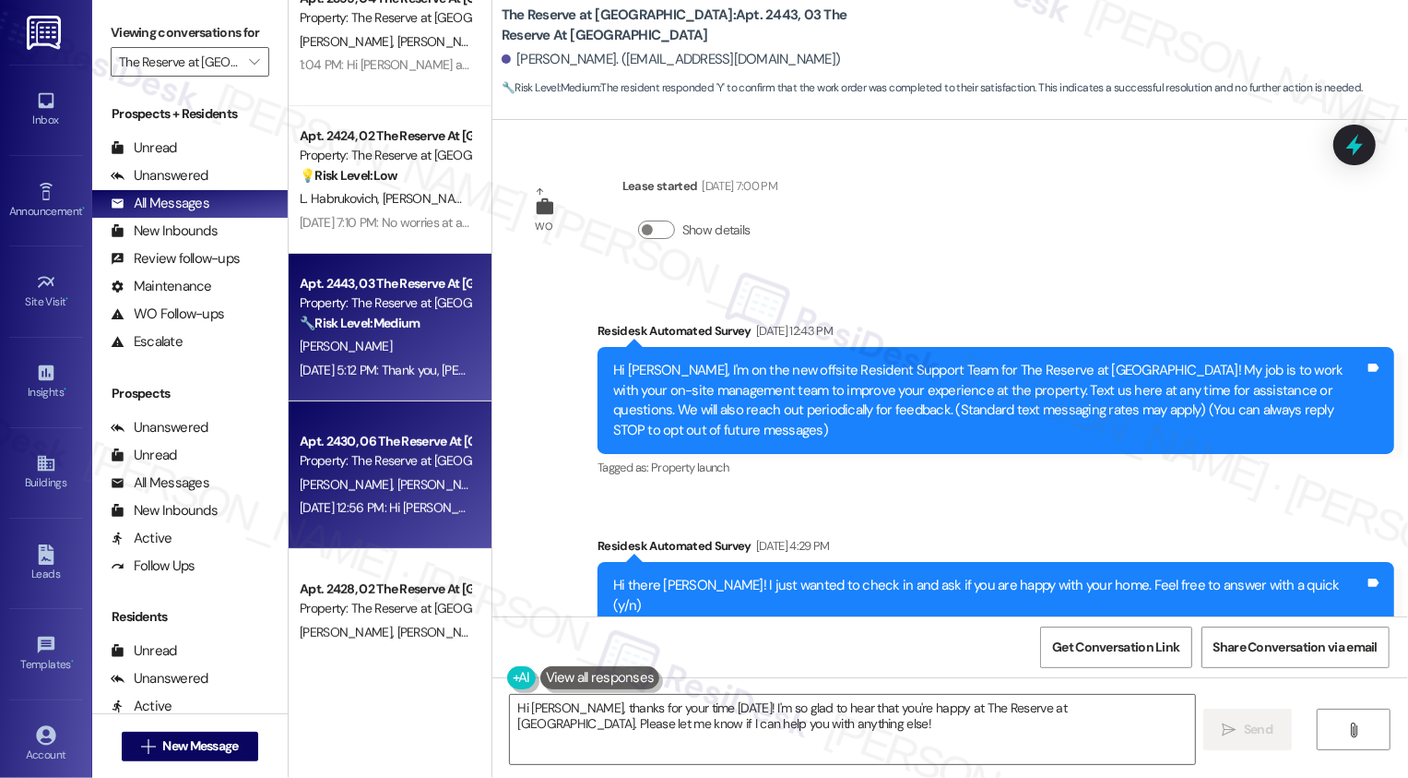
scroll to position [307, 0]
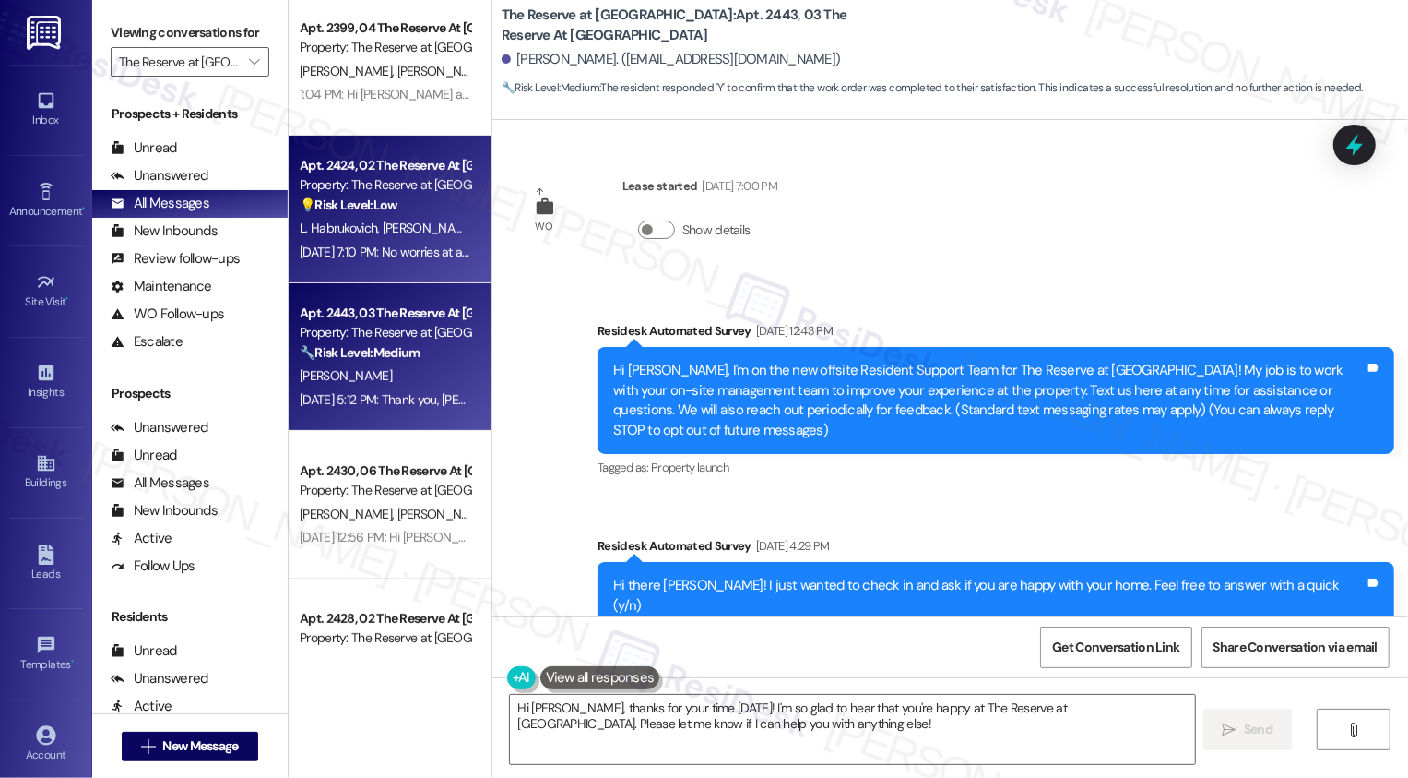
click at [410, 216] on div "Apt. 2424, 02 The Reserve At [GEOGRAPHIC_DATA] Property: The Reserve at [GEOGRA…" at bounding box center [385, 185] width 174 height 63
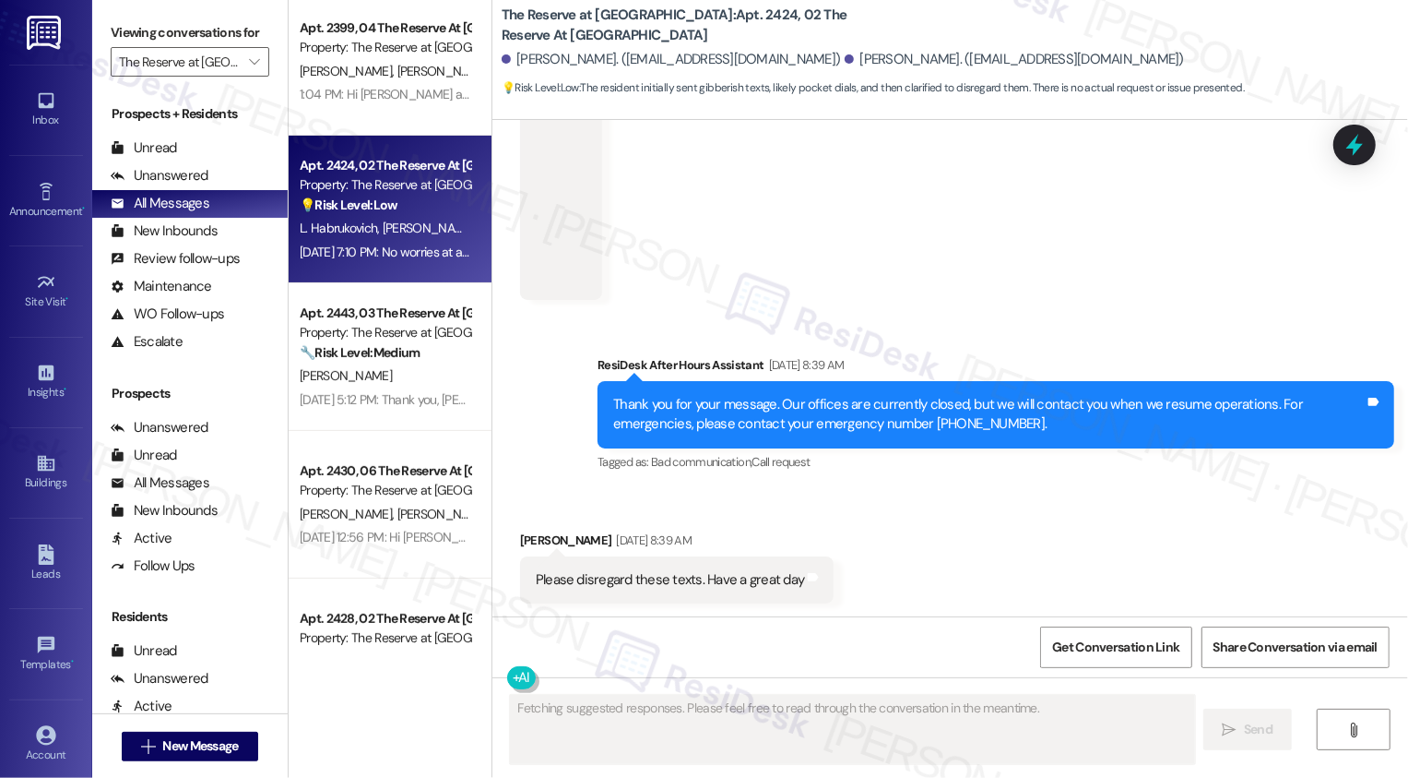
scroll to position [2078, 0]
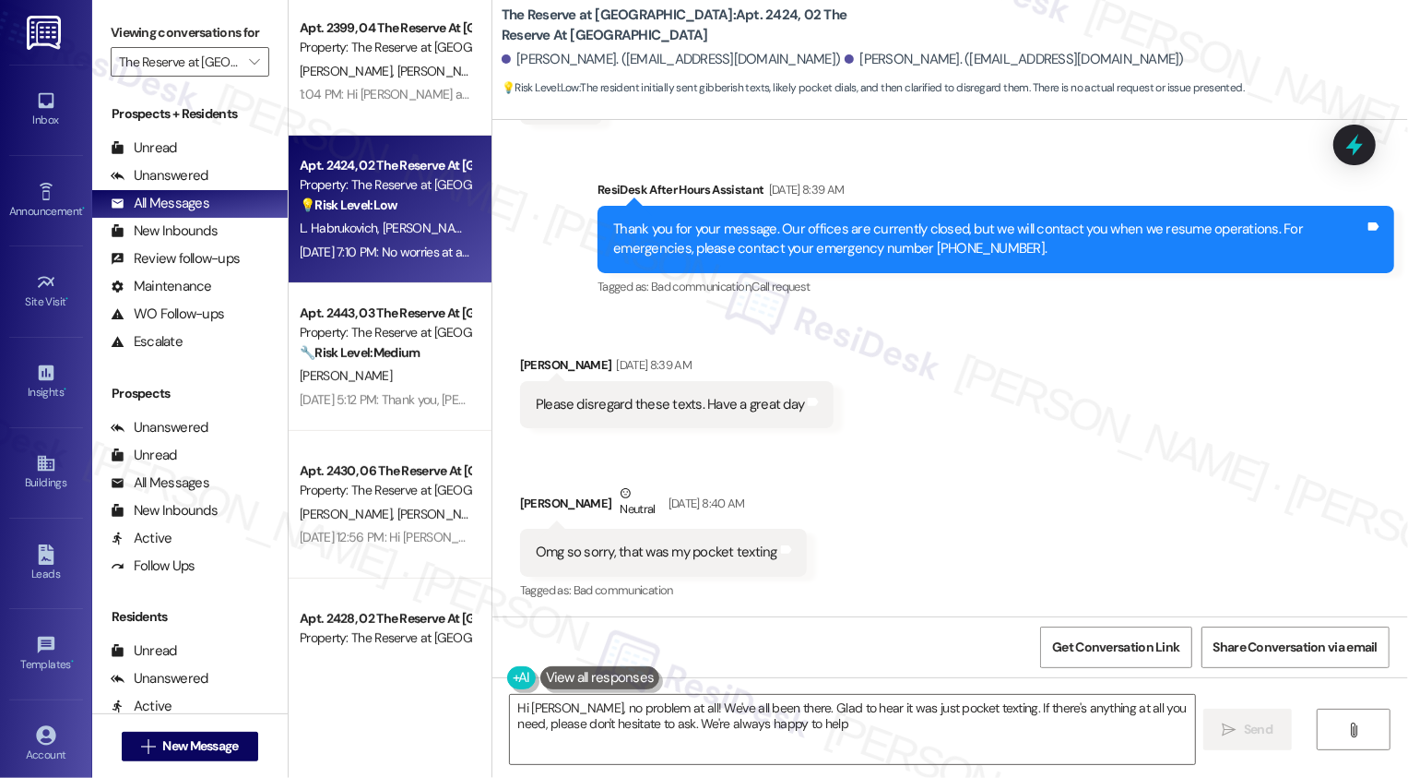
type textarea "Hi [PERSON_NAME], no problem at all! We've all been there. Glad to hear it was …"
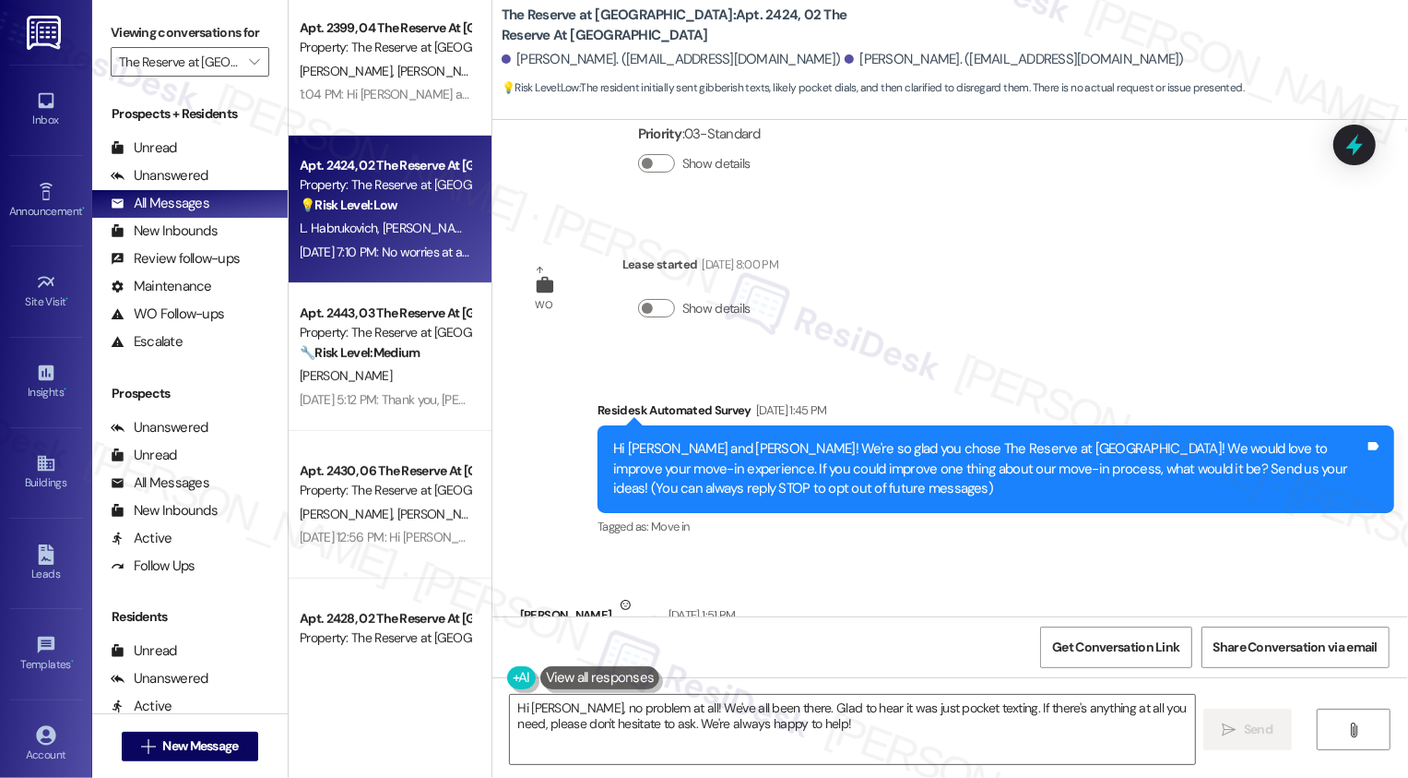
scroll to position [137, 0]
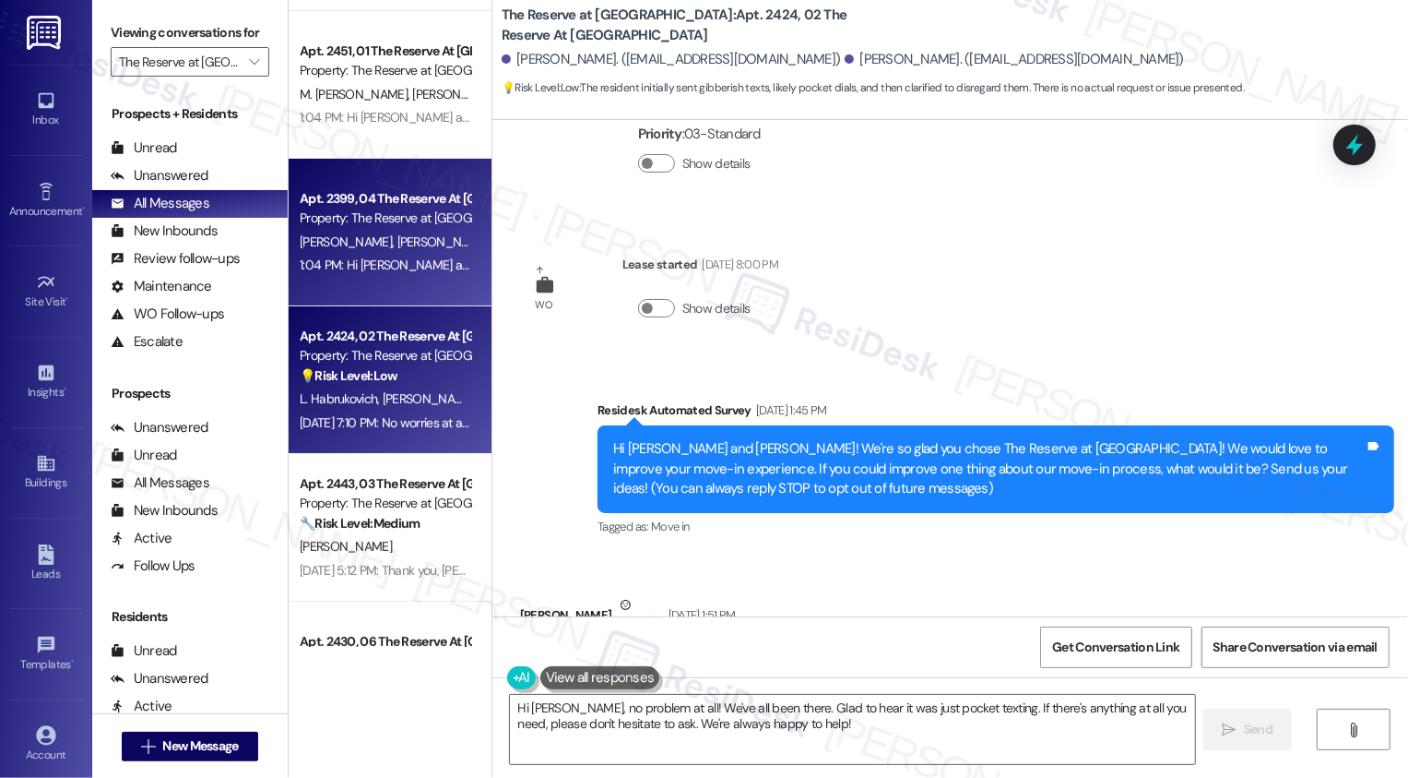
click at [397, 244] on span "[PERSON_NAME]" at bounding box center [443, 241] width 92 height 17
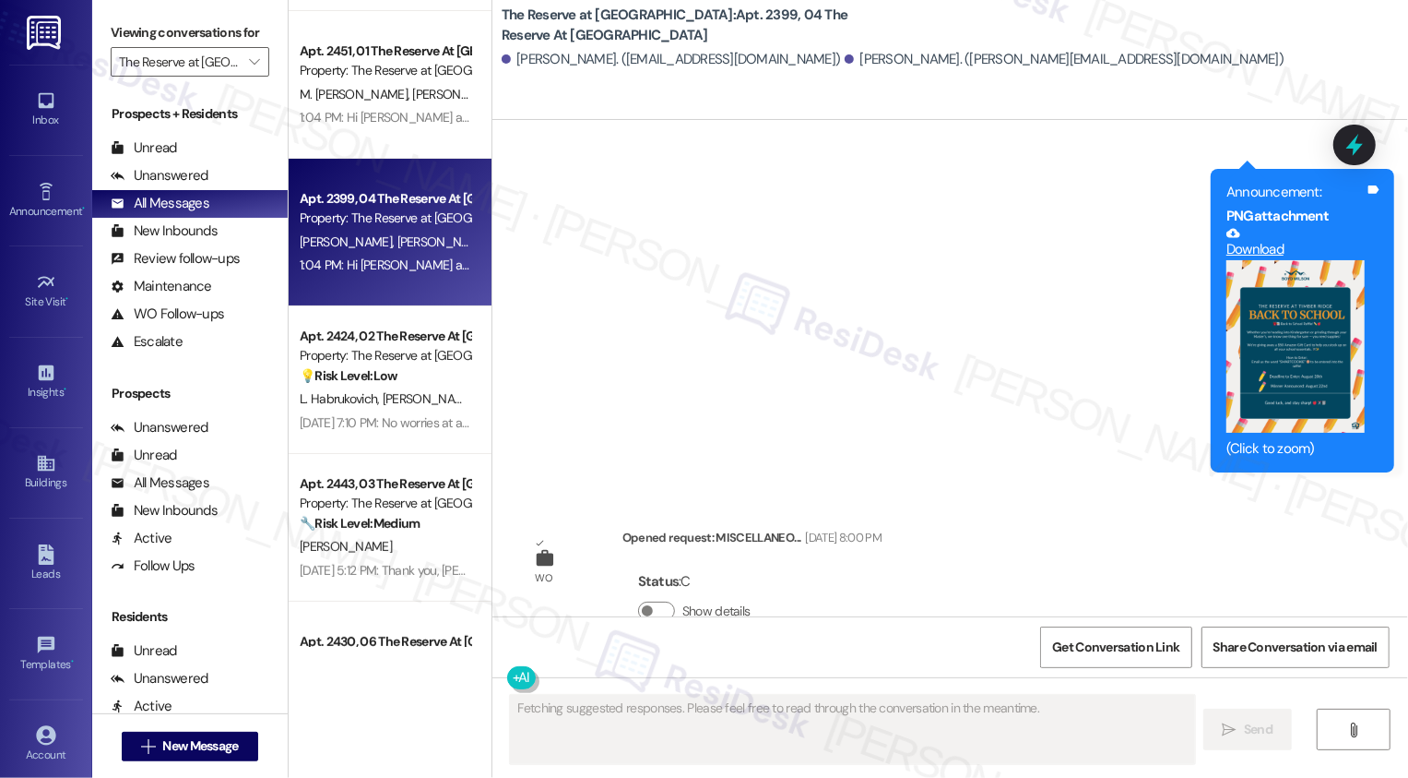
scroll to position [960, 0]
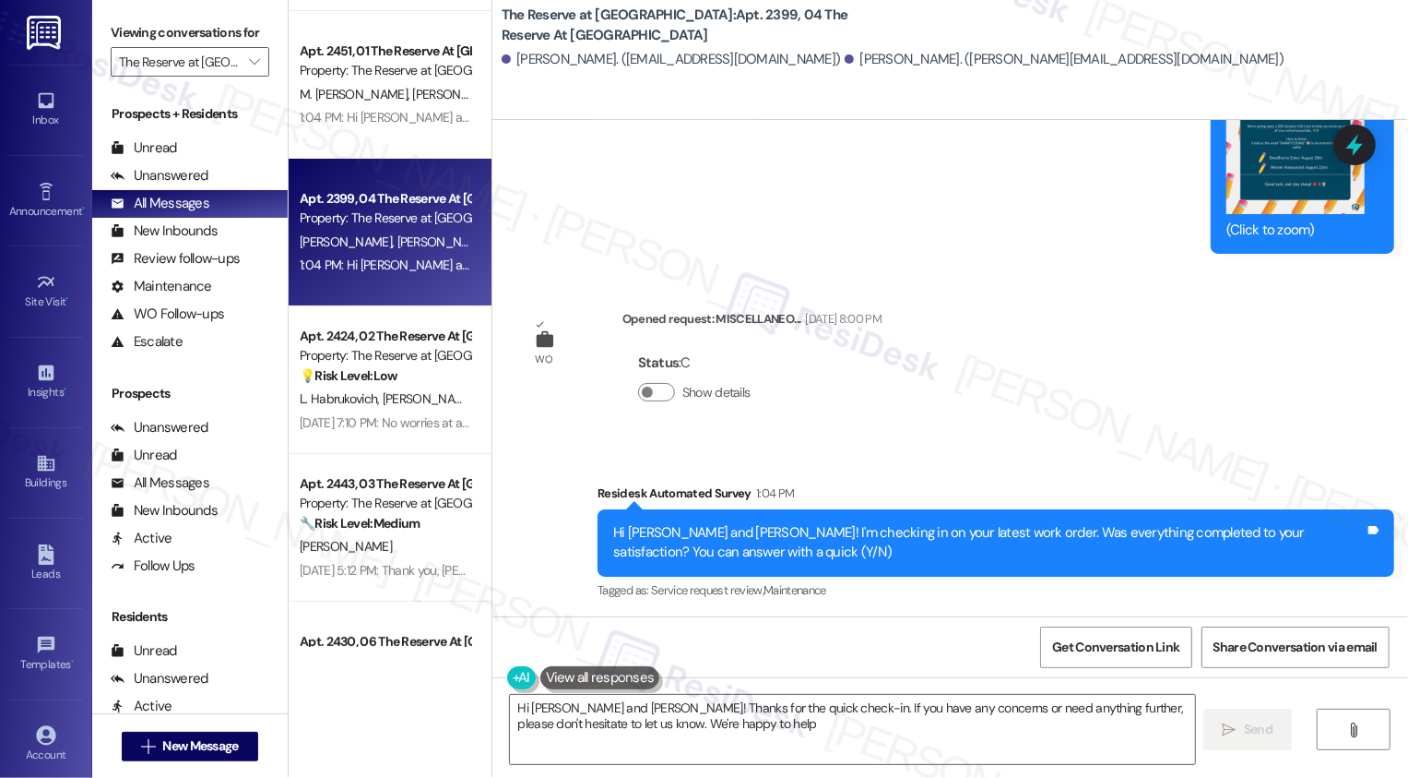
type textarea "Hi [PERSON_NAME] and [PERSON_NAME]! Thanks for the quick check-in. If you have …"
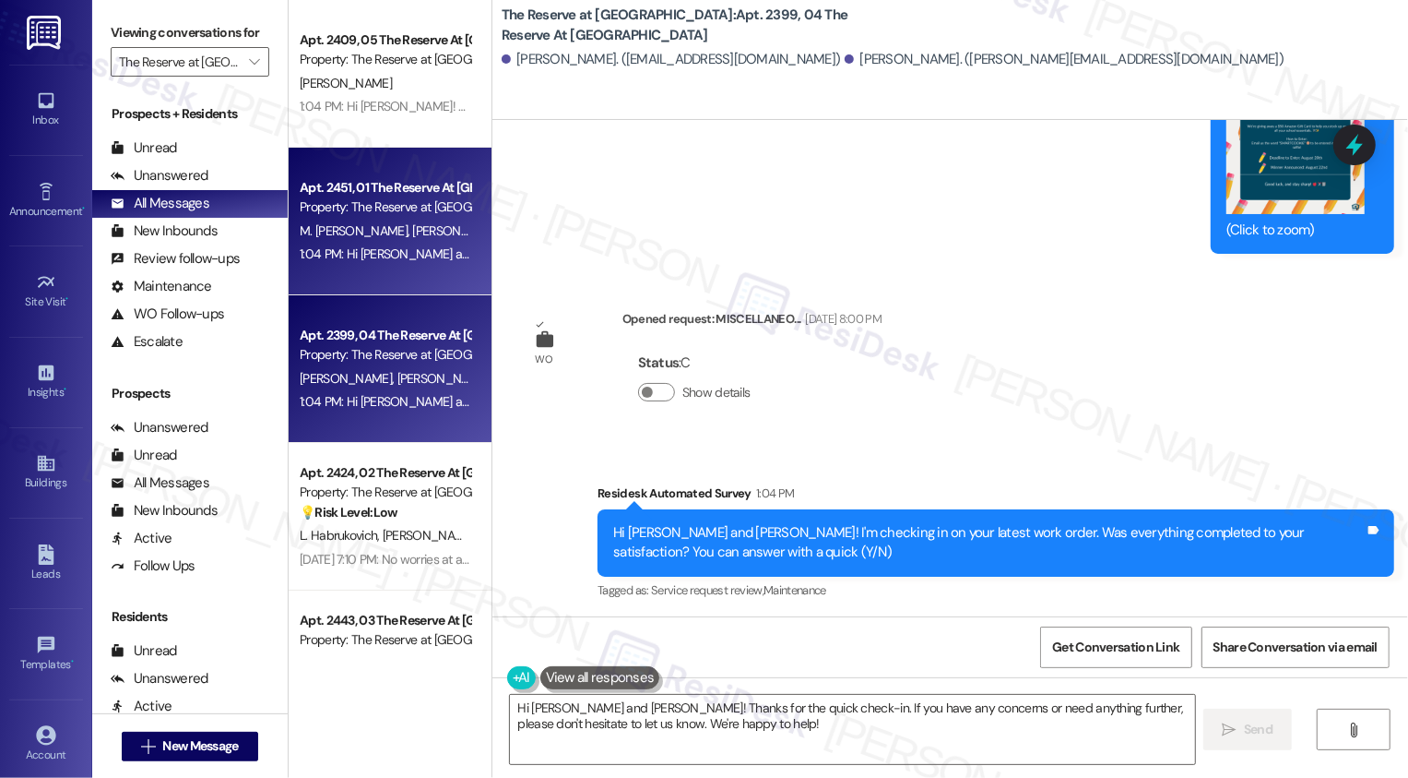
click at [420, 244] on div "1:04 PM: Hi [PERSON_NAME] and [PERSON_NAME]! We're so glad you chose The Reserv…" at bounding box center [385, 254] width 174 height 23
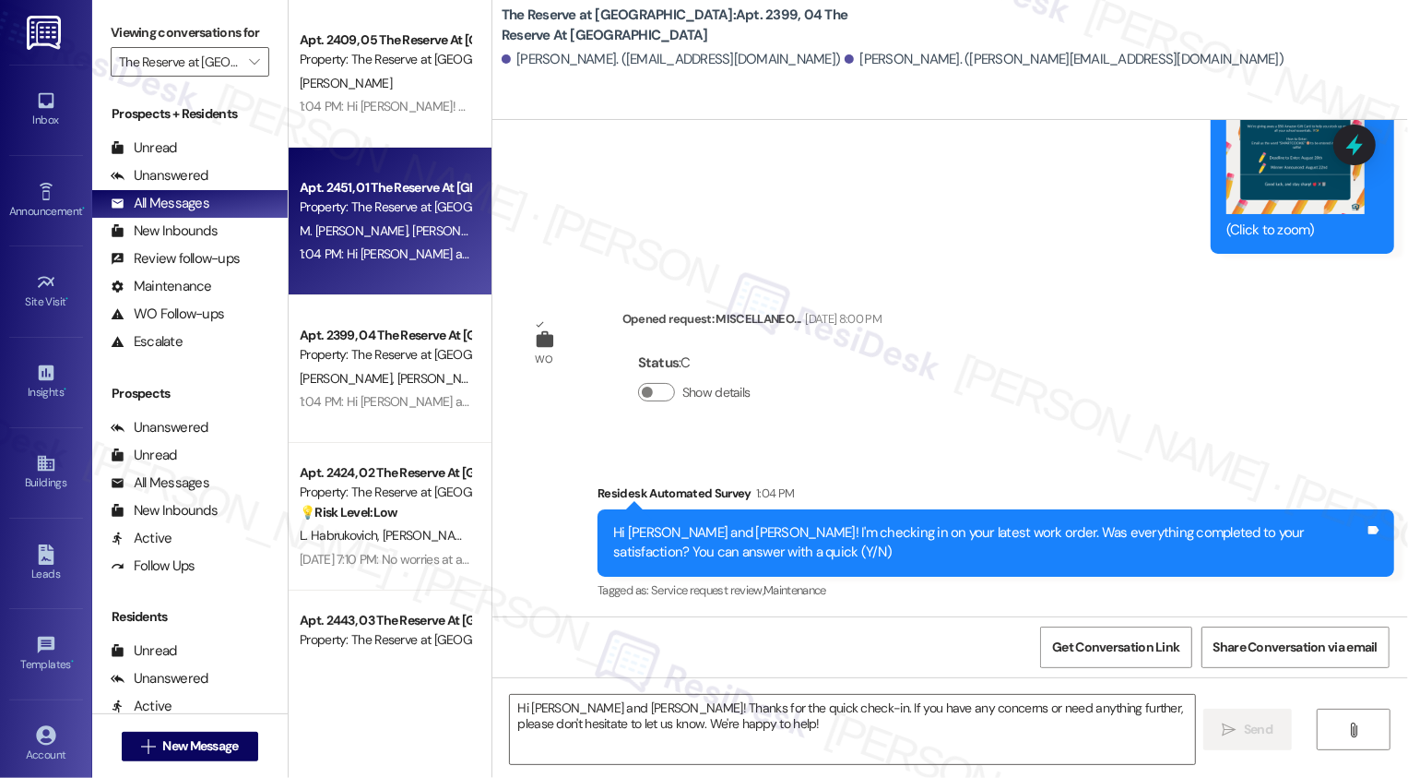
type textarea "Fetching suggested responses. Please feel free to read through the conversation…"
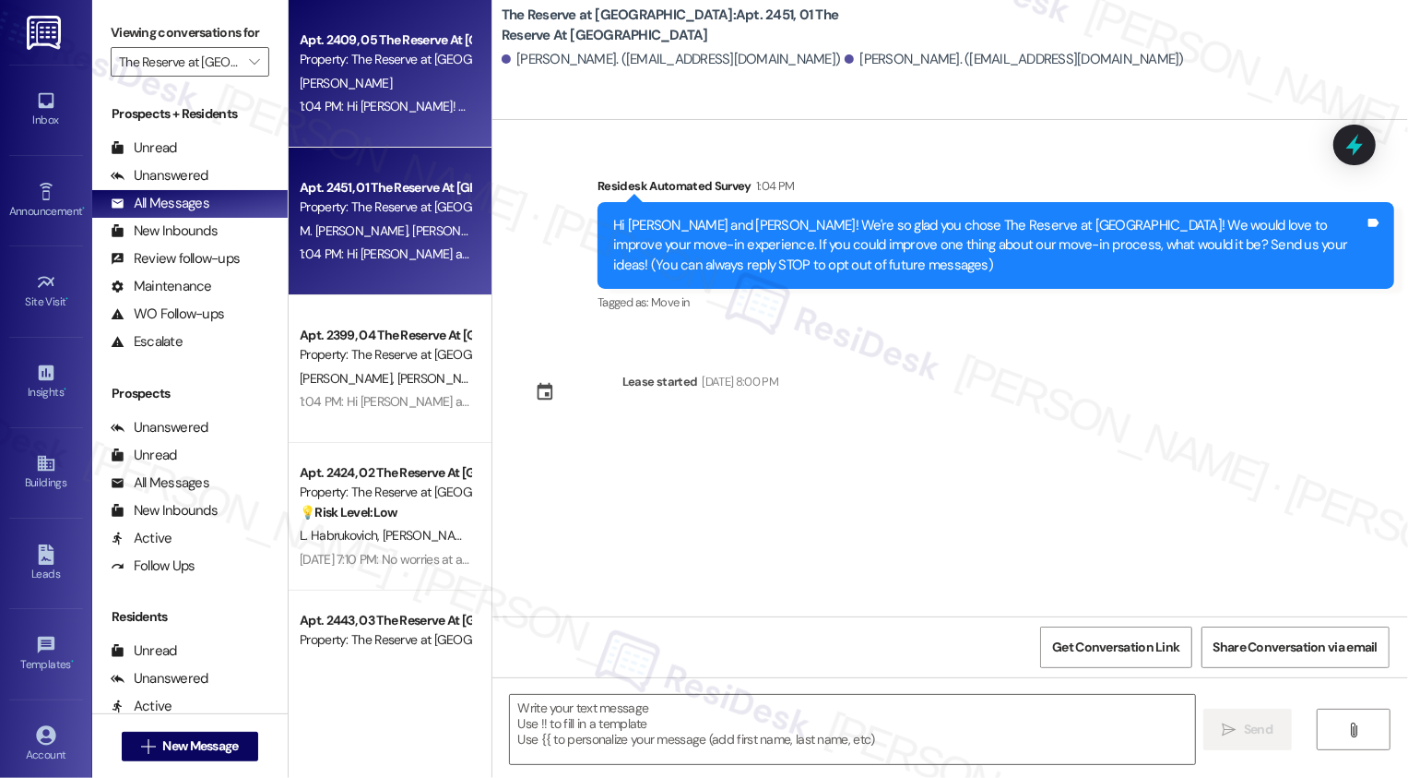
click at [357, 65] on div "Property: The Reserve at [GEOGRAPHIC_DATA]" at bounding box center [385, 59] width 171 height 19
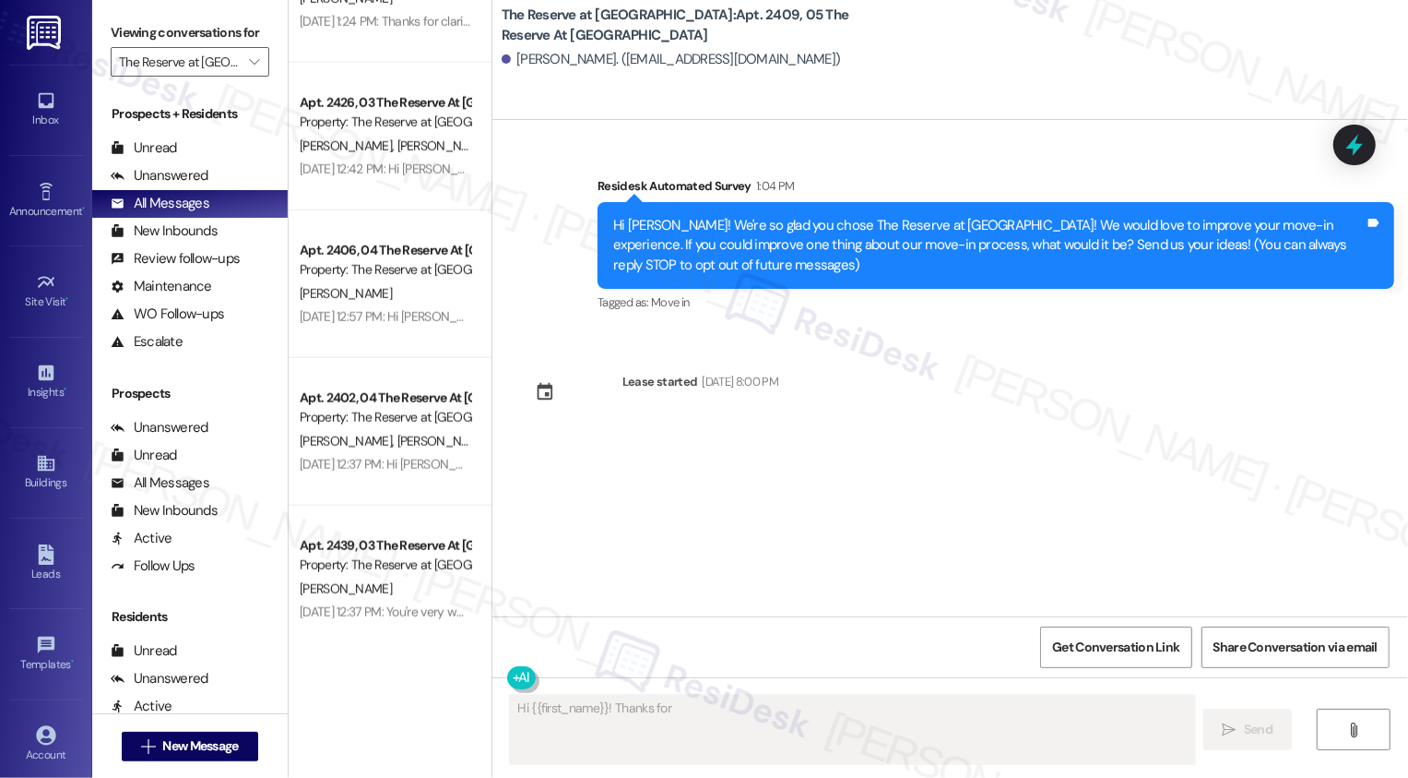
scroll to position [1328, 0]
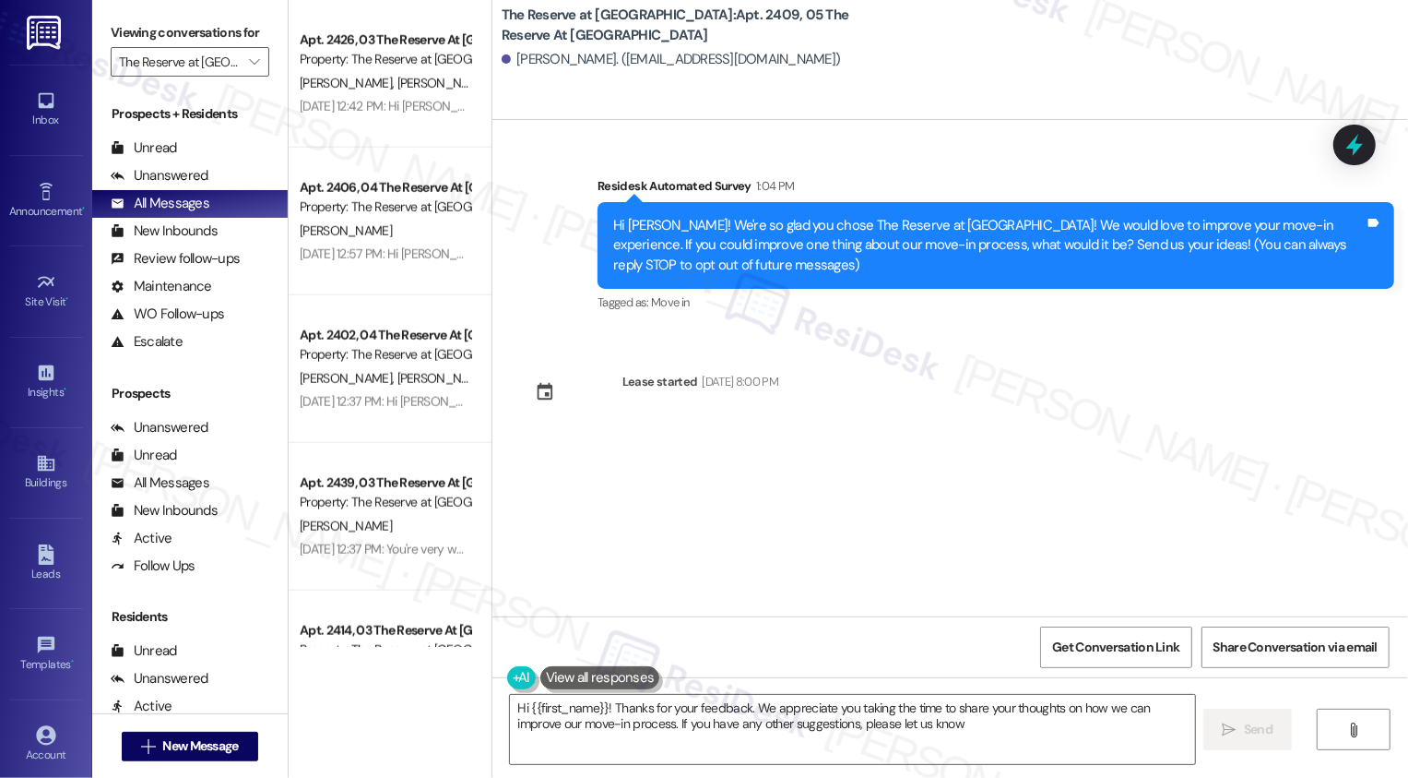
type textarea "Hi {{first_name}}! Thanks for your feedback. We appreciate you taking the time …"
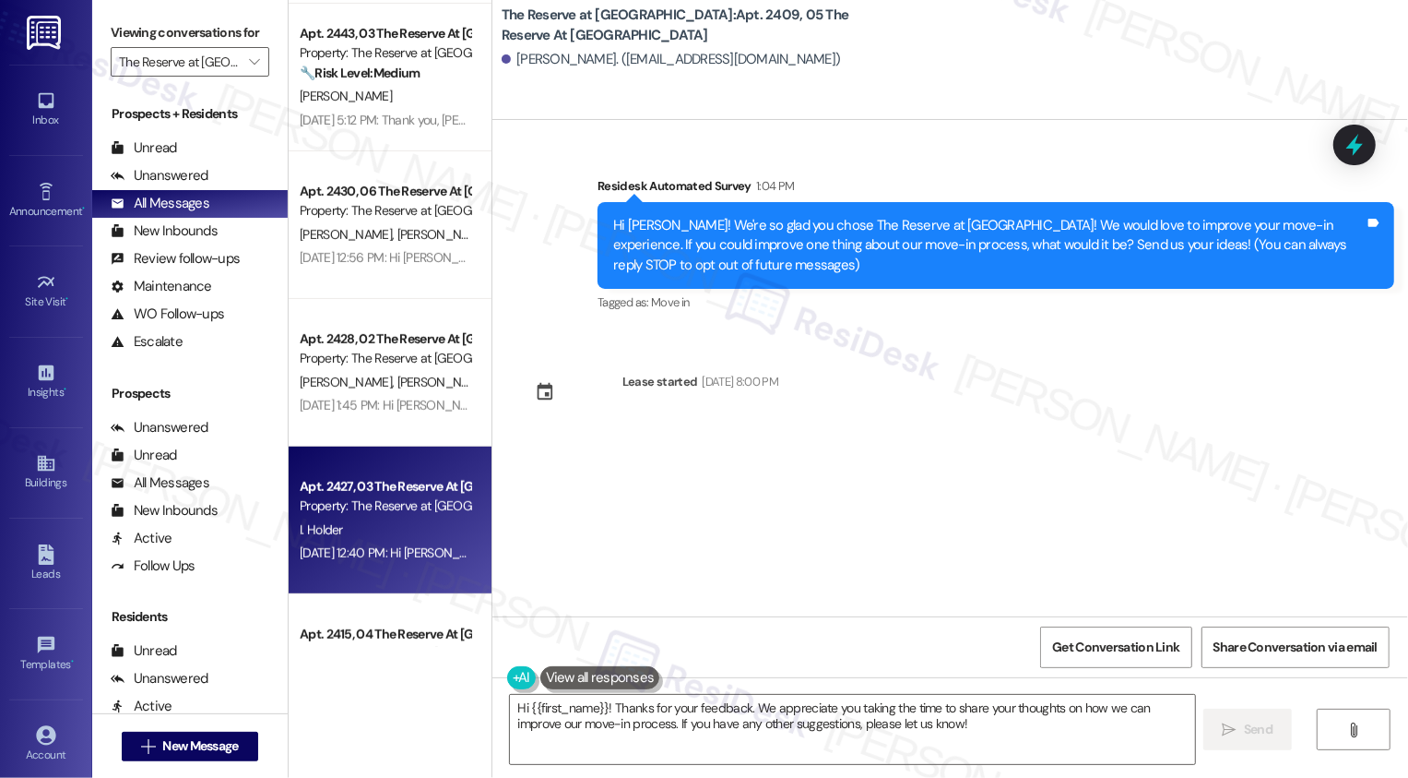
scroll to position [588, 0]
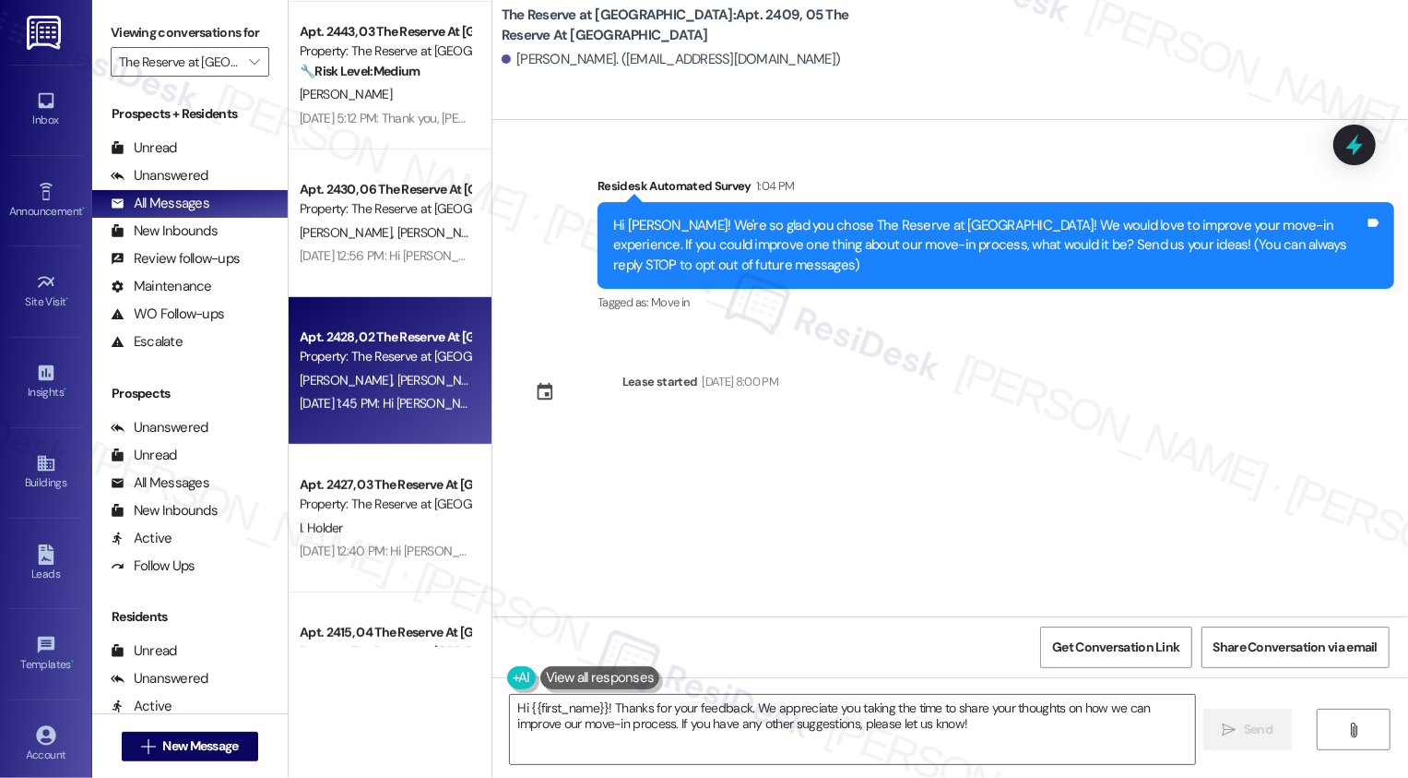
click at [402, 438] on div "Apt. 2428, 02 The Reserve At [GEOGRAPHIC_DATA] Property: The Reserve at [GEOGRA…" at bounding box center [390, 371] width 203 height 148
type textarea "Fetching suggested responses. Please feel free to read through the conversation…"
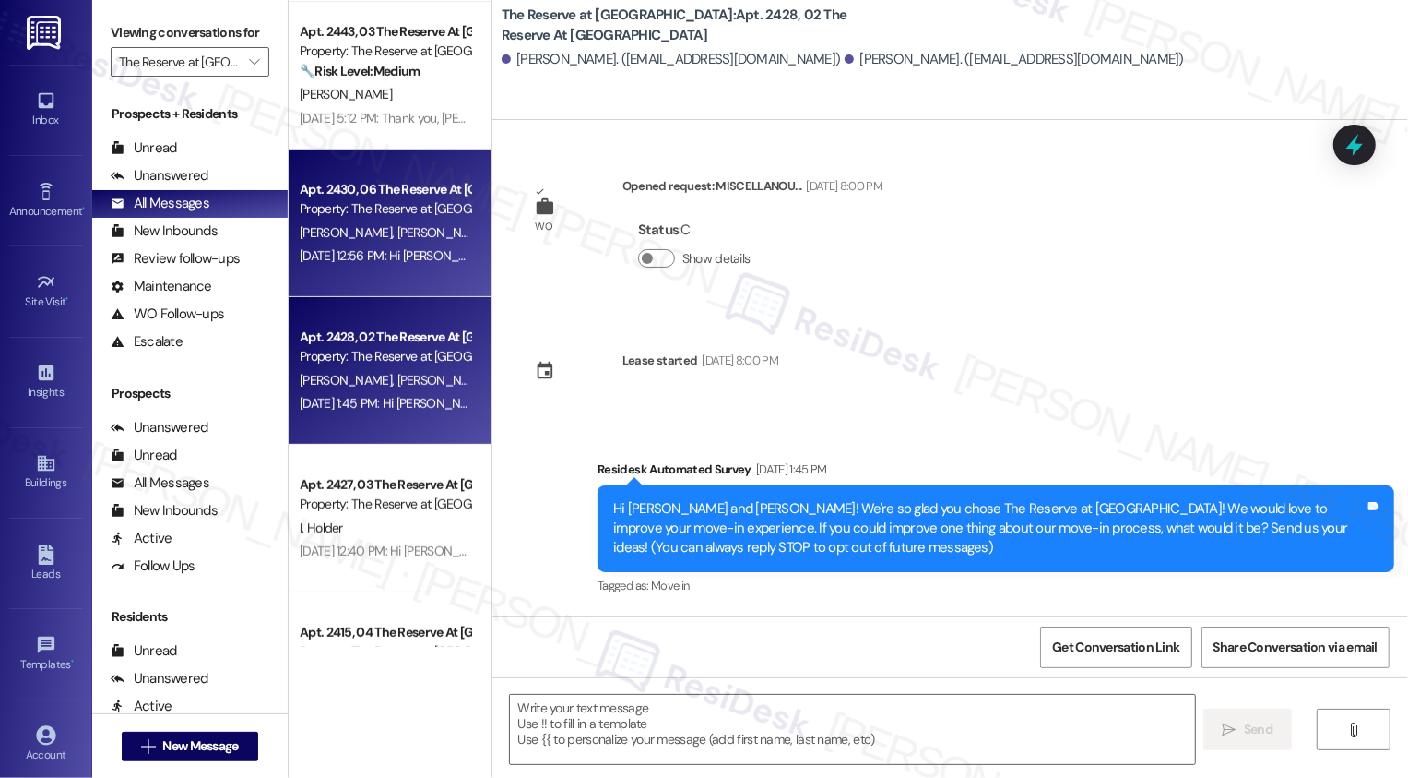
click at [359, 244] on div "[DATE] 12:56 PM: Hi [PERSON_NAME] and [PERSON_NAME]! We're so glad you chose Th…" at bounding box center [385, 255] width 174 height 23
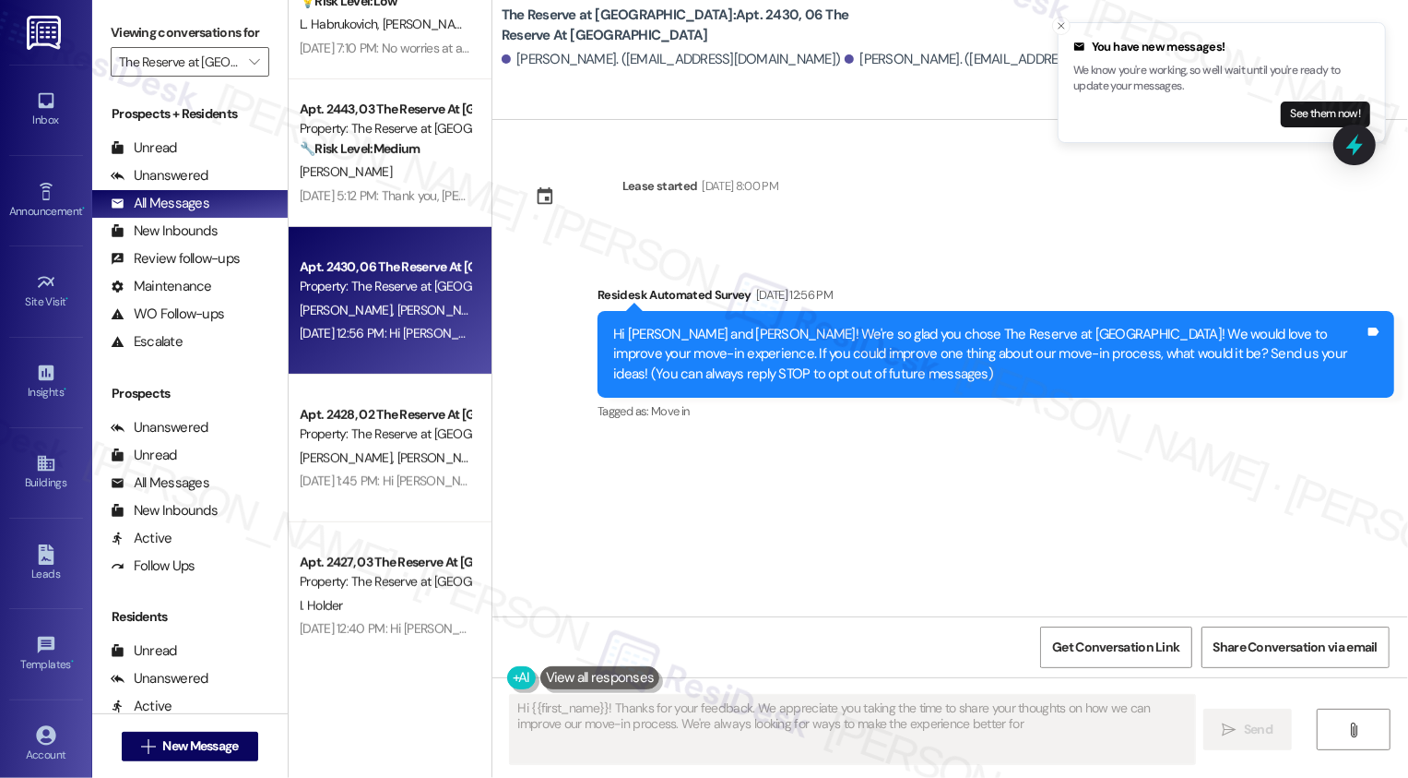
type textarea "Hi {{first_name}}! Thanks for your feedback. We appreciate you taking the time …"
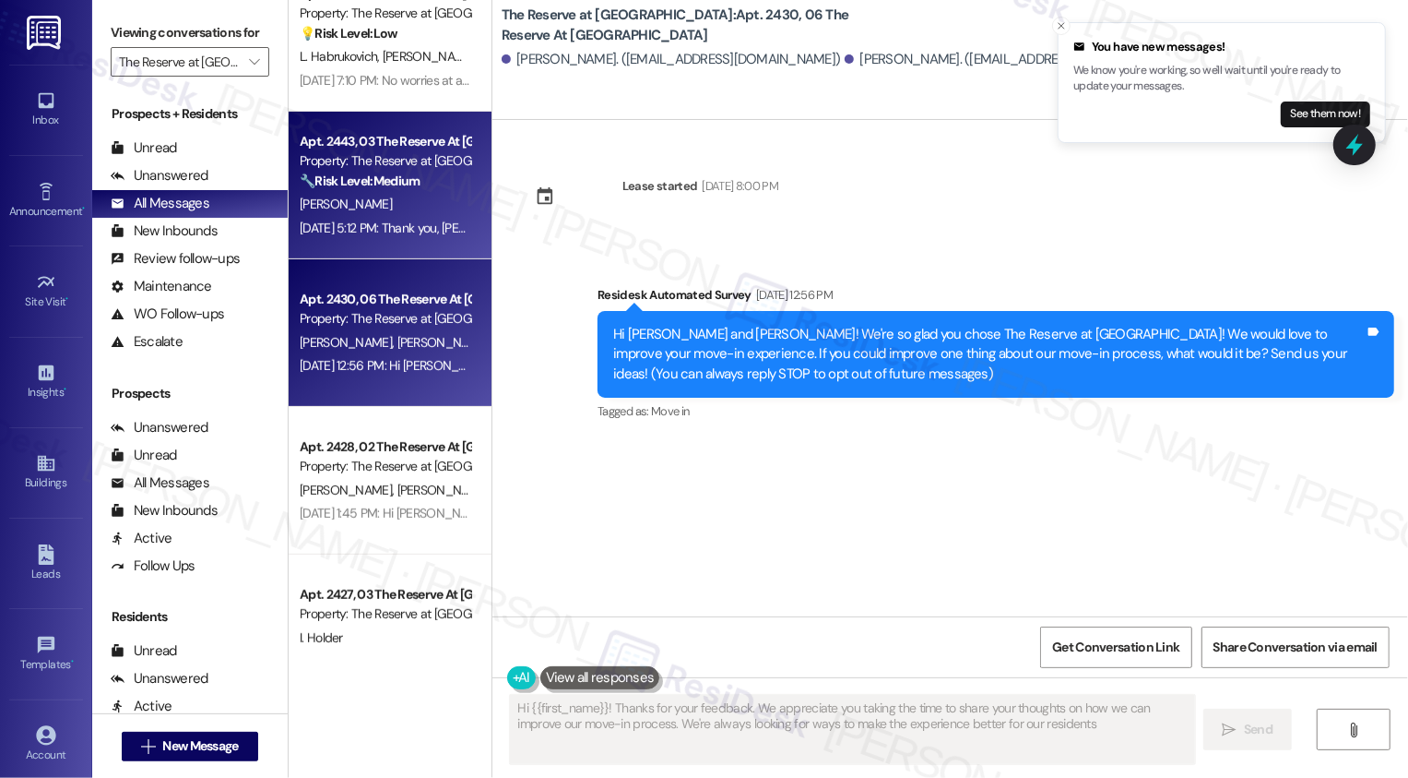
click at [382, 194] on div "[PERSON_NAME]" at bounding box center [385, 204] width 174 height 23
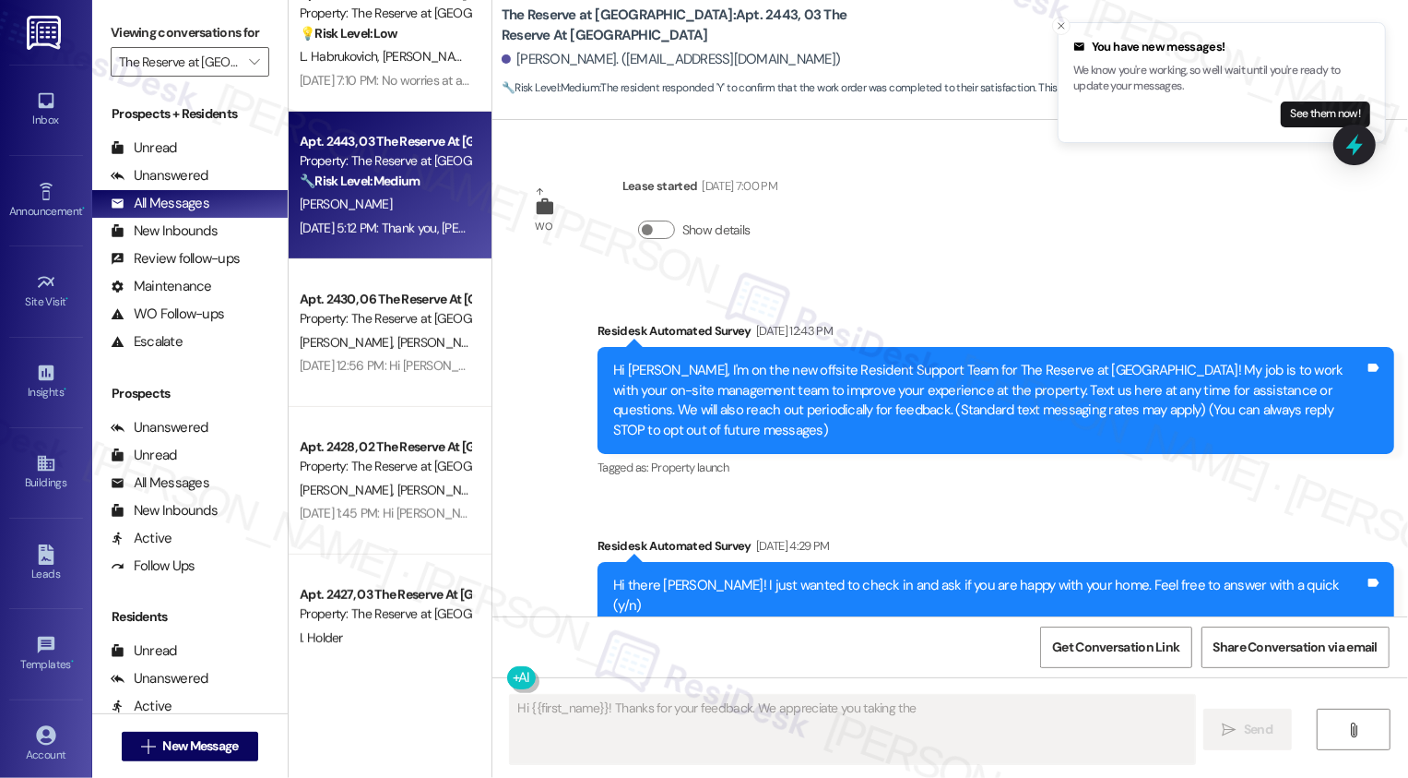
scroll to position [1503, 0]
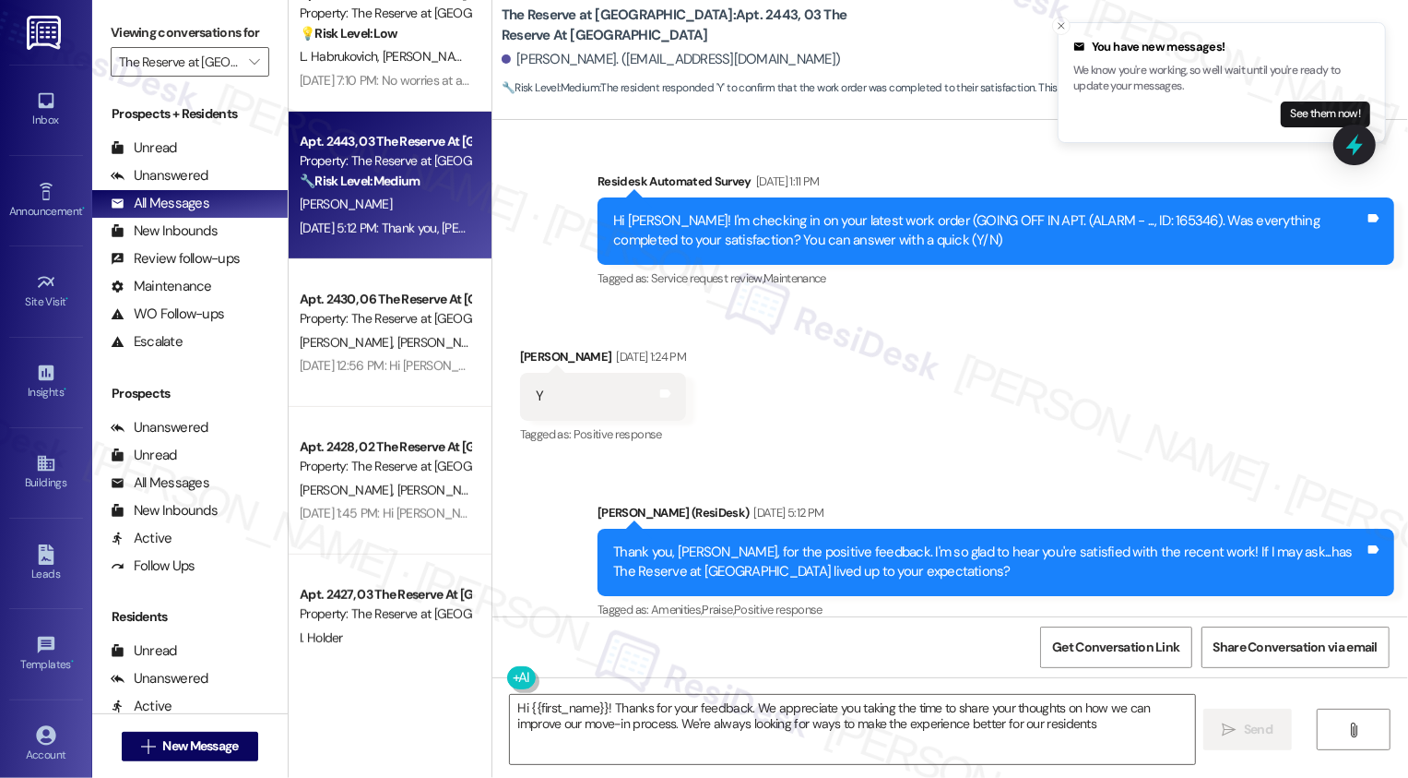
type textarea "Hi {{first_name}}! Thanks for your feedback. We appreciate you taking the time …"
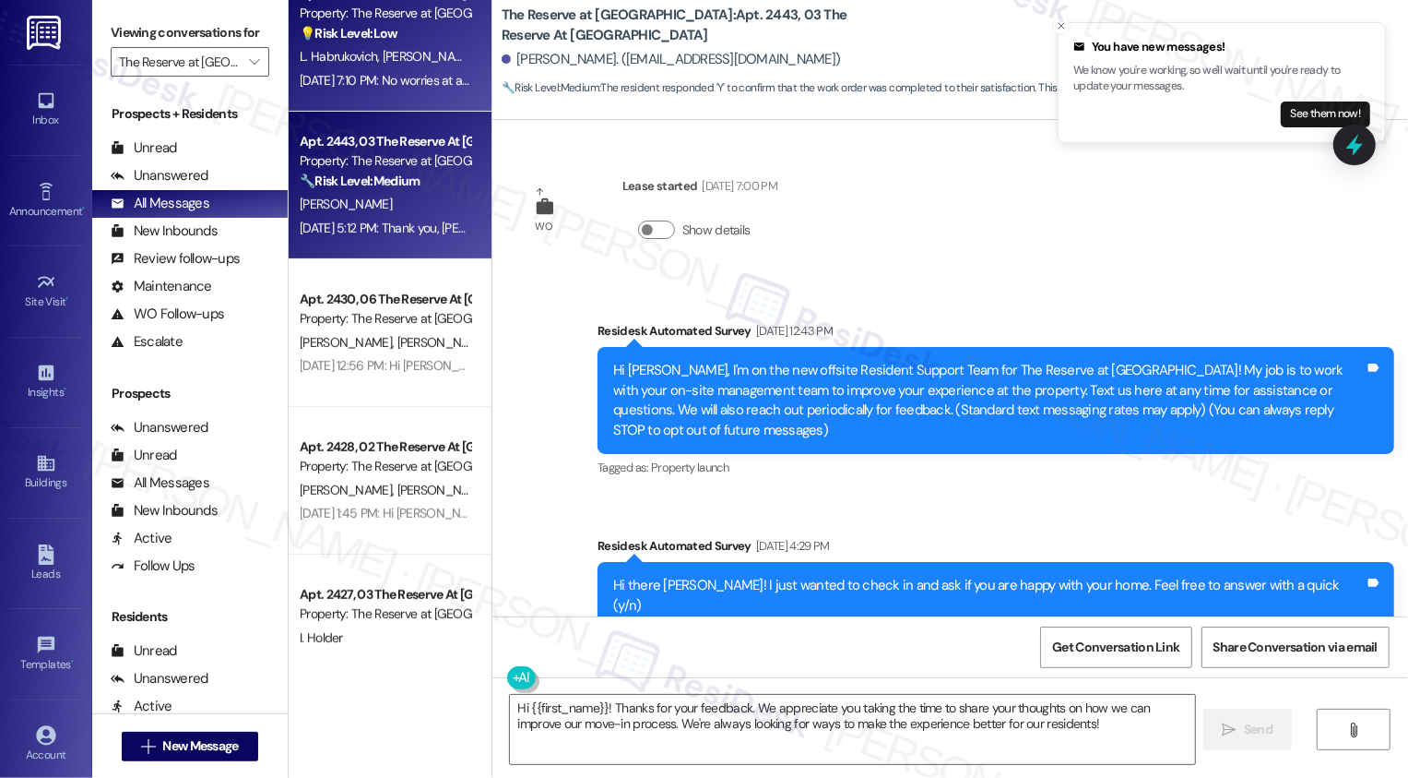
scroll to position [304, 0]
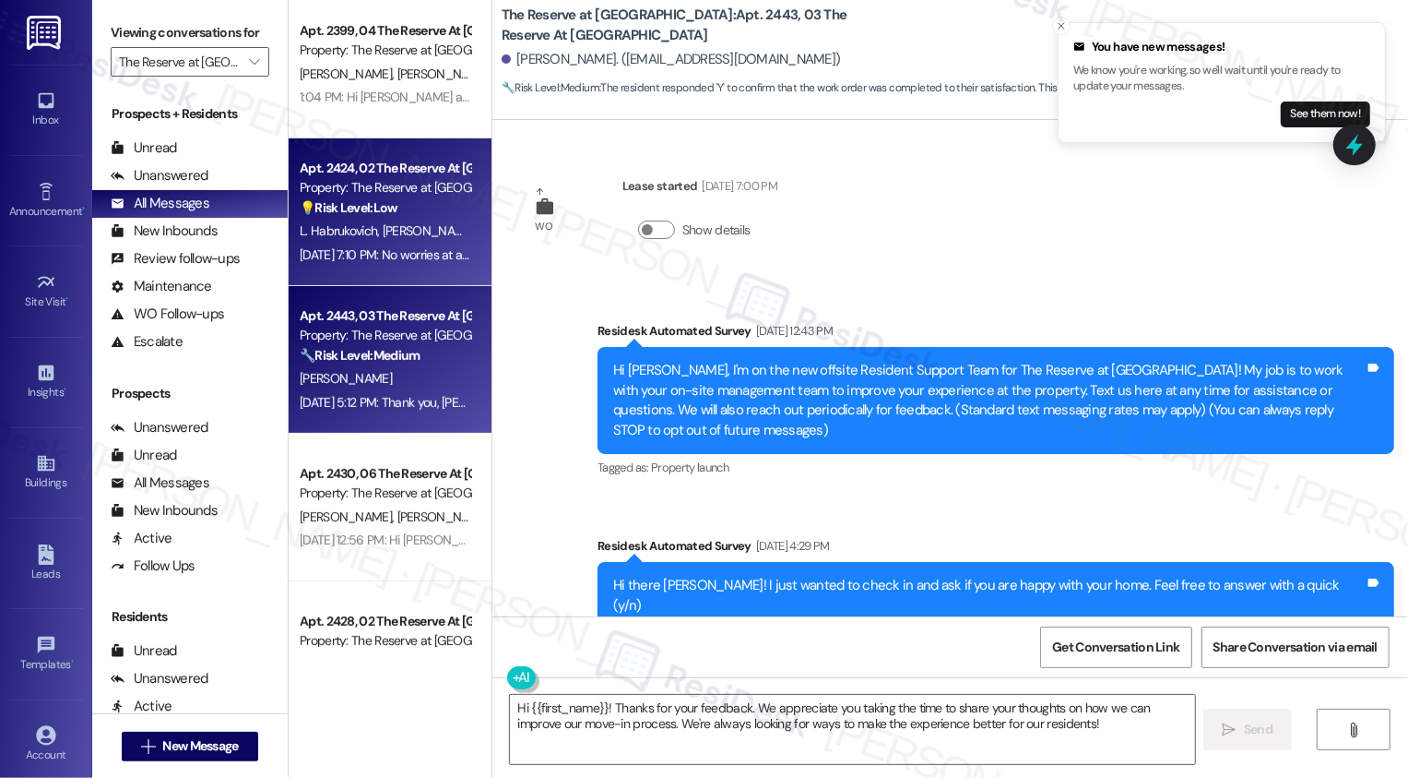
click at [387, 214] on div "💡 Risk Level: Low The resident initially sent gibberish texts, likely pocket di…" at bounding box center [385, 207] width 171 height 19
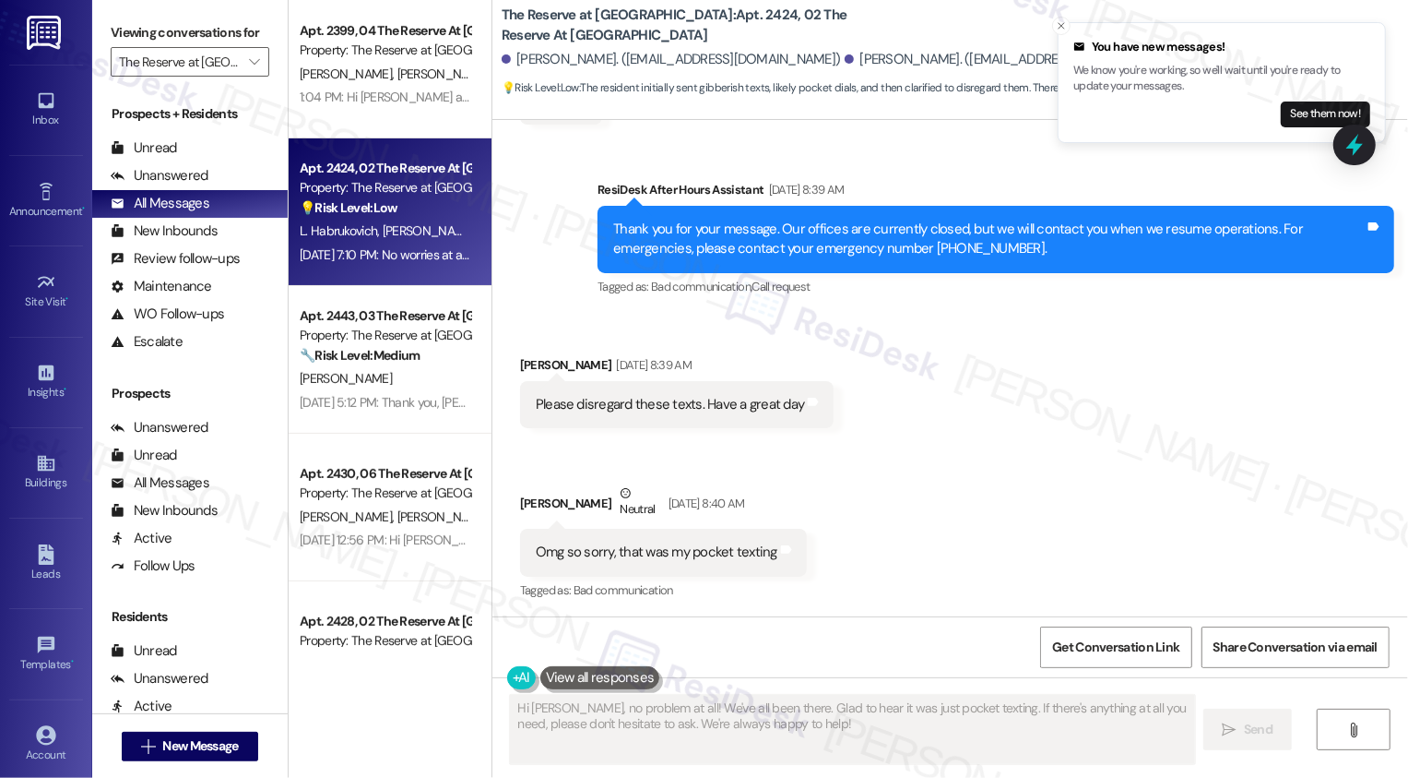
scroll to position [2235, 0]
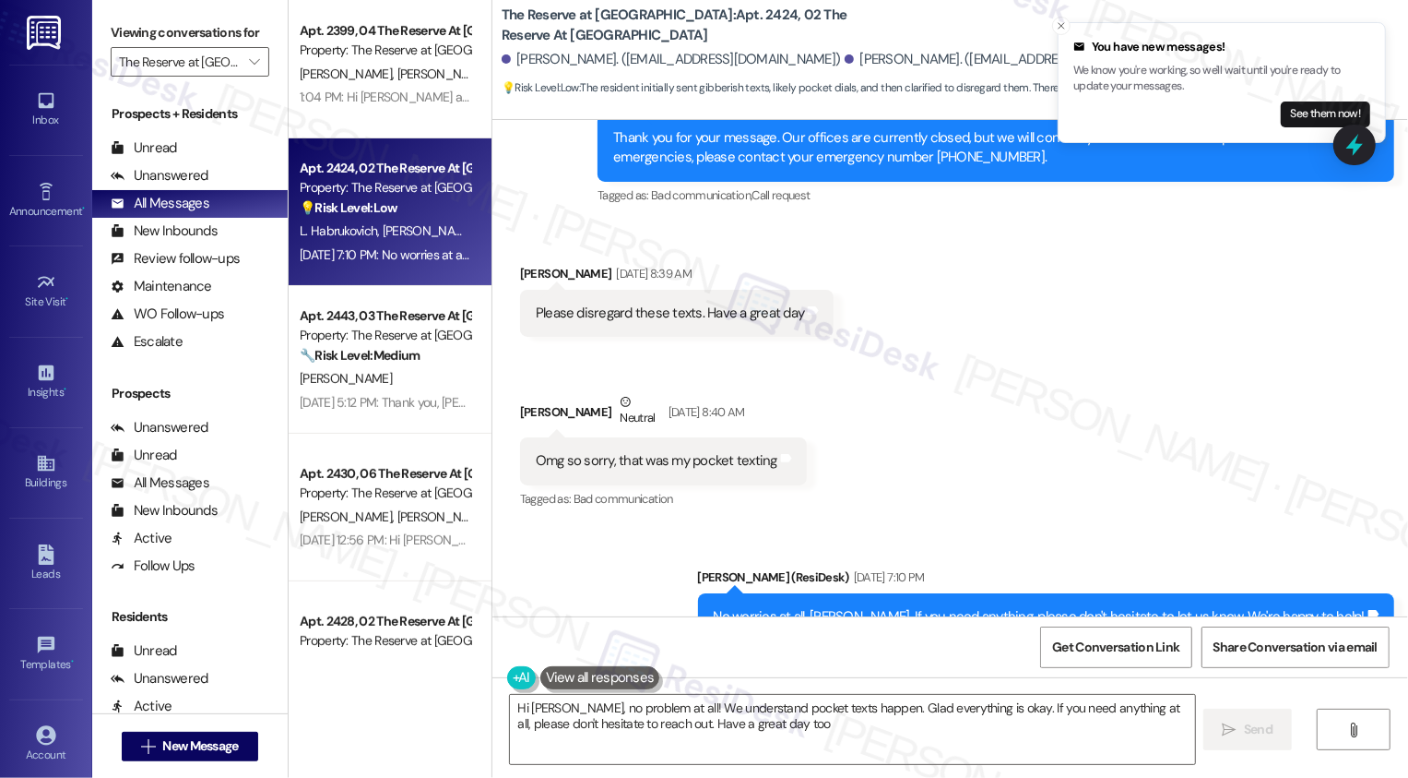
type textarea "Hi [PERSON_NAME], no problem at all! We understand pocket texts happen. Glad ev…"
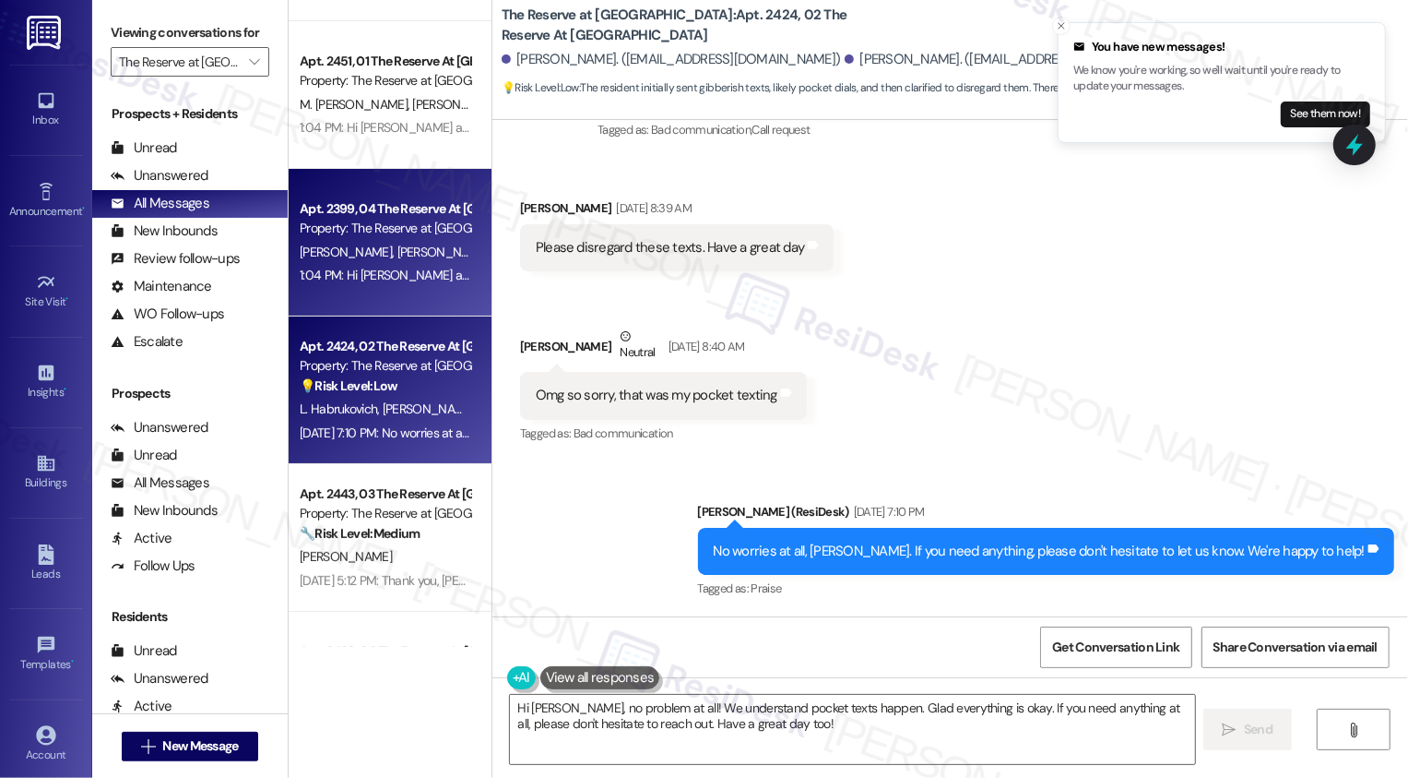
click at [356, 214] on div "Apt. 2399, 04 The Reserve At [GEOGRAPHIC_DATA]" at bounding box center [385, 208] width 171 height 19
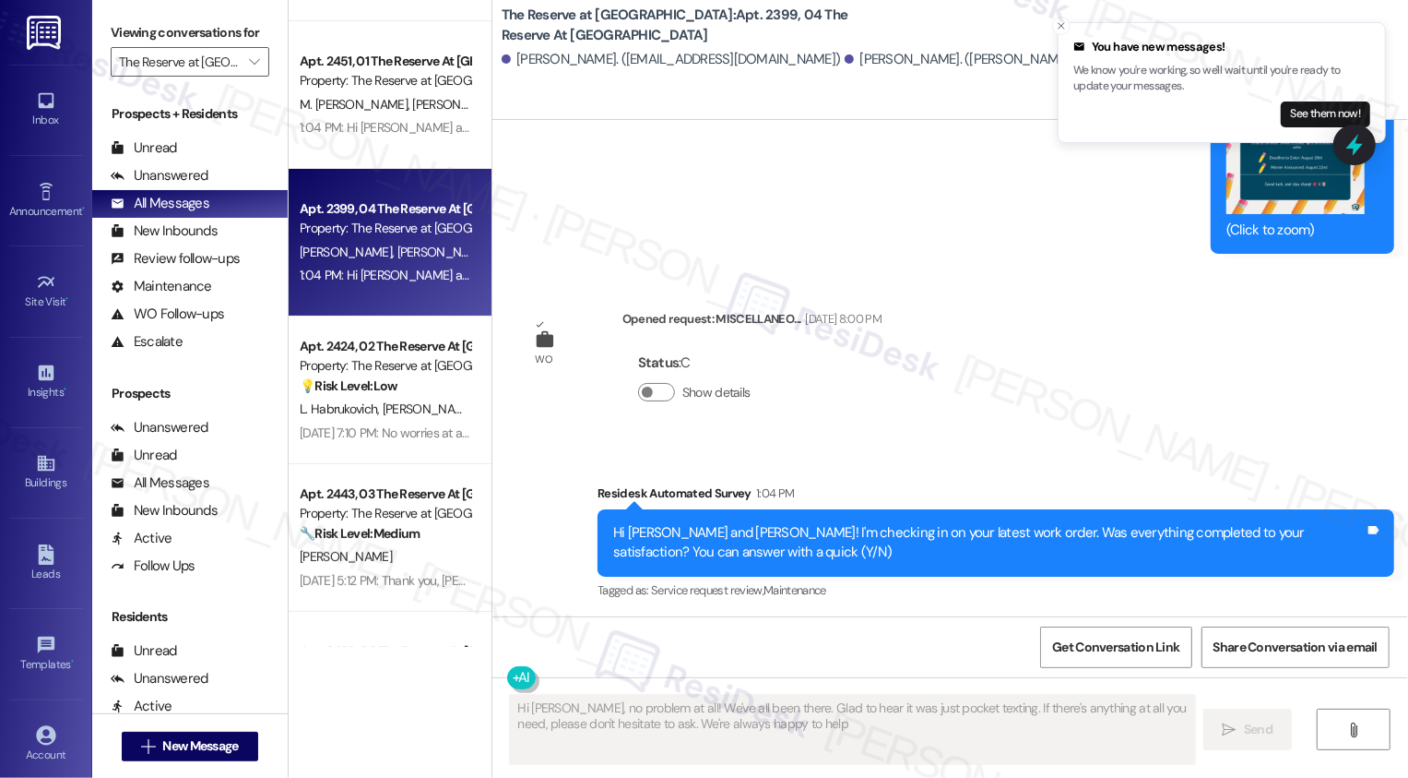
type textarea "Hi [PERSON_NAME], no problem at all! We've all been there. Glad to hear it was …"
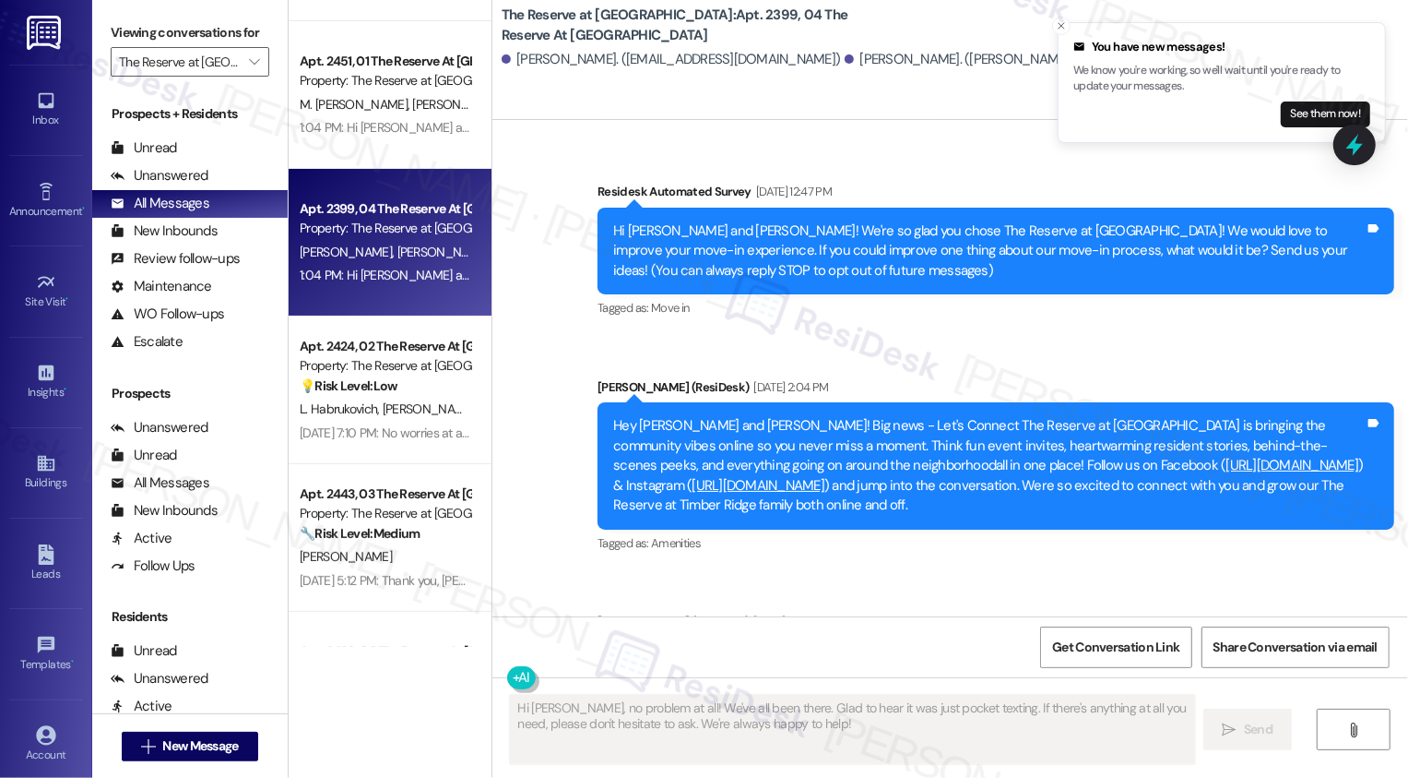
scroll to position [0, 0]
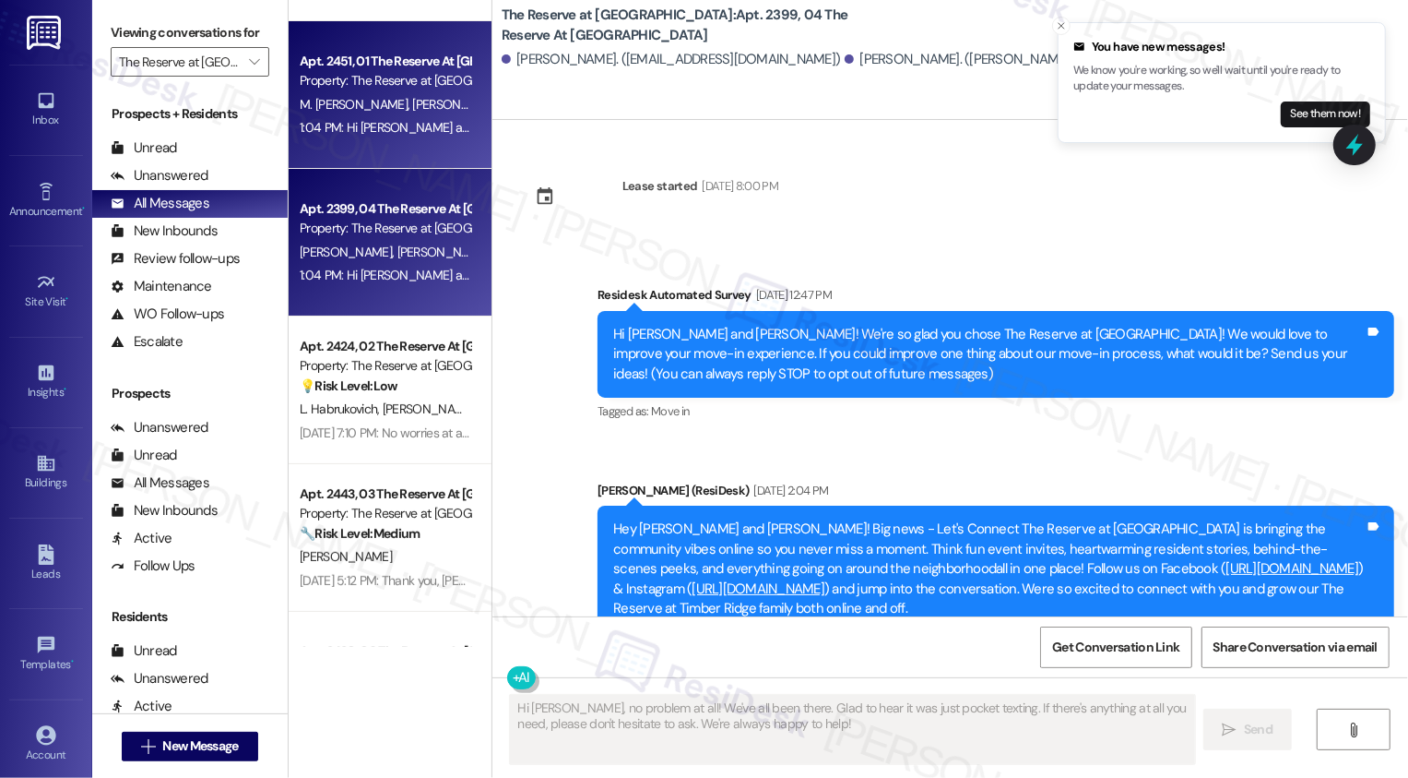
click at [332, 54] on div "Apt. 2451, 01 The Reserve At [GEOGRAPHIC_DATA]" at bounding box center [385, 61] width 171 height 19
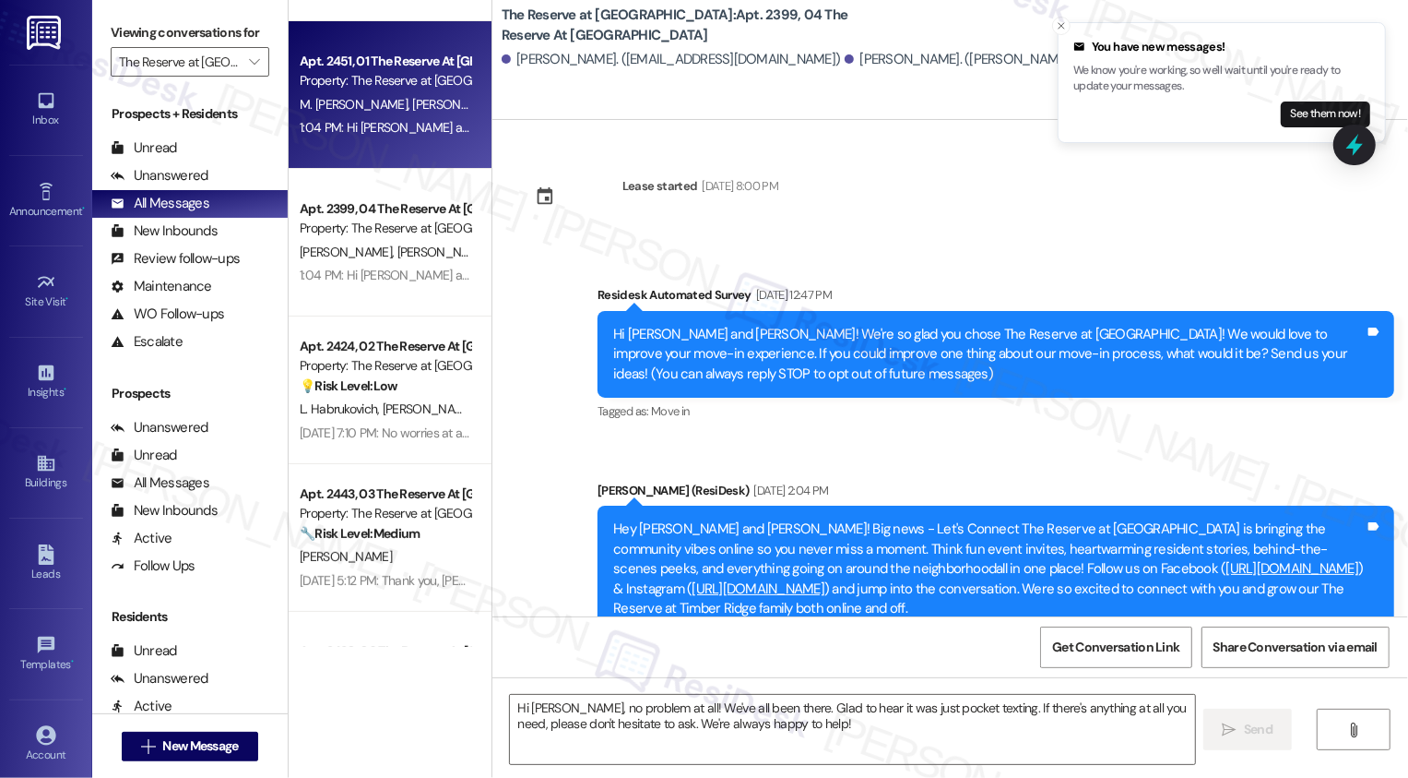
type textarea "Fetching suggested responses. Please feel free to read through the conversation…"
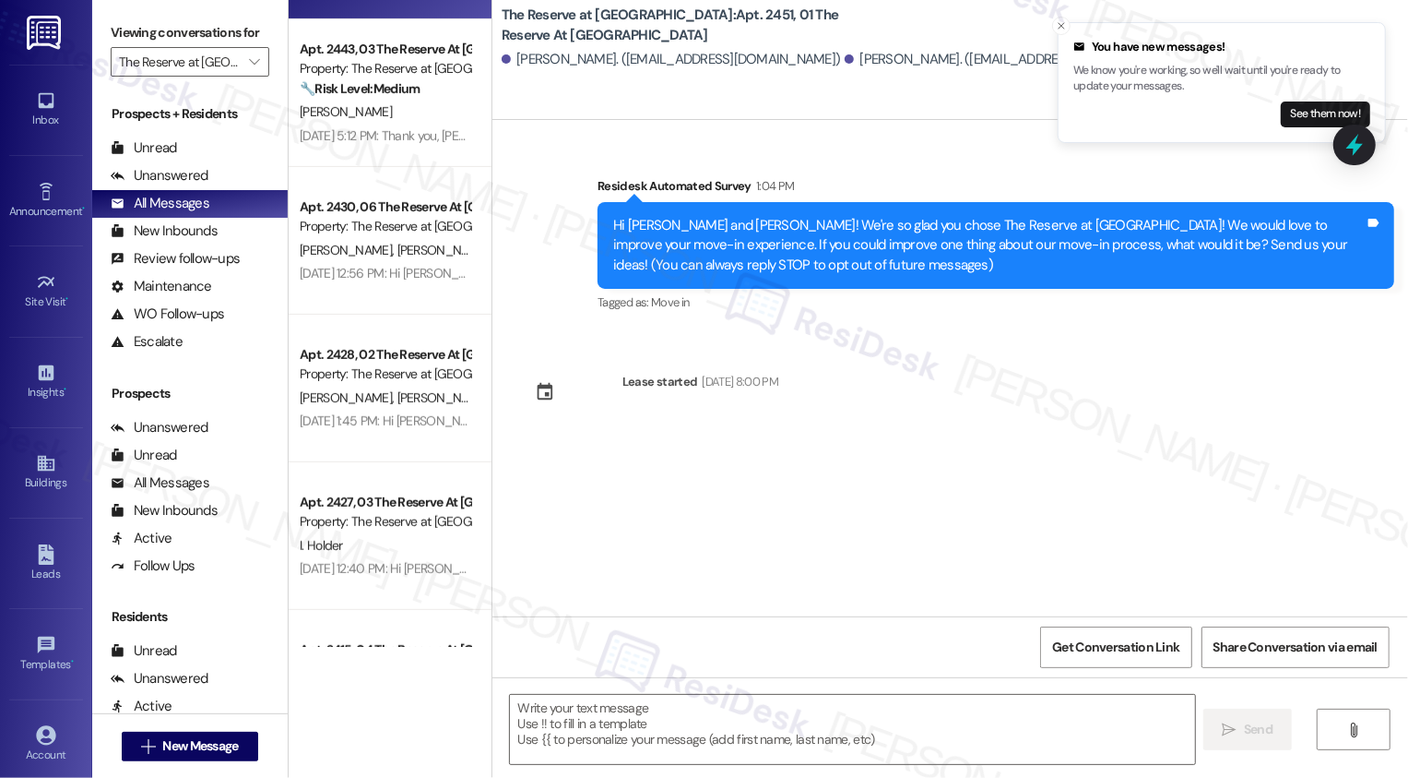
scroll to position [772, 0]
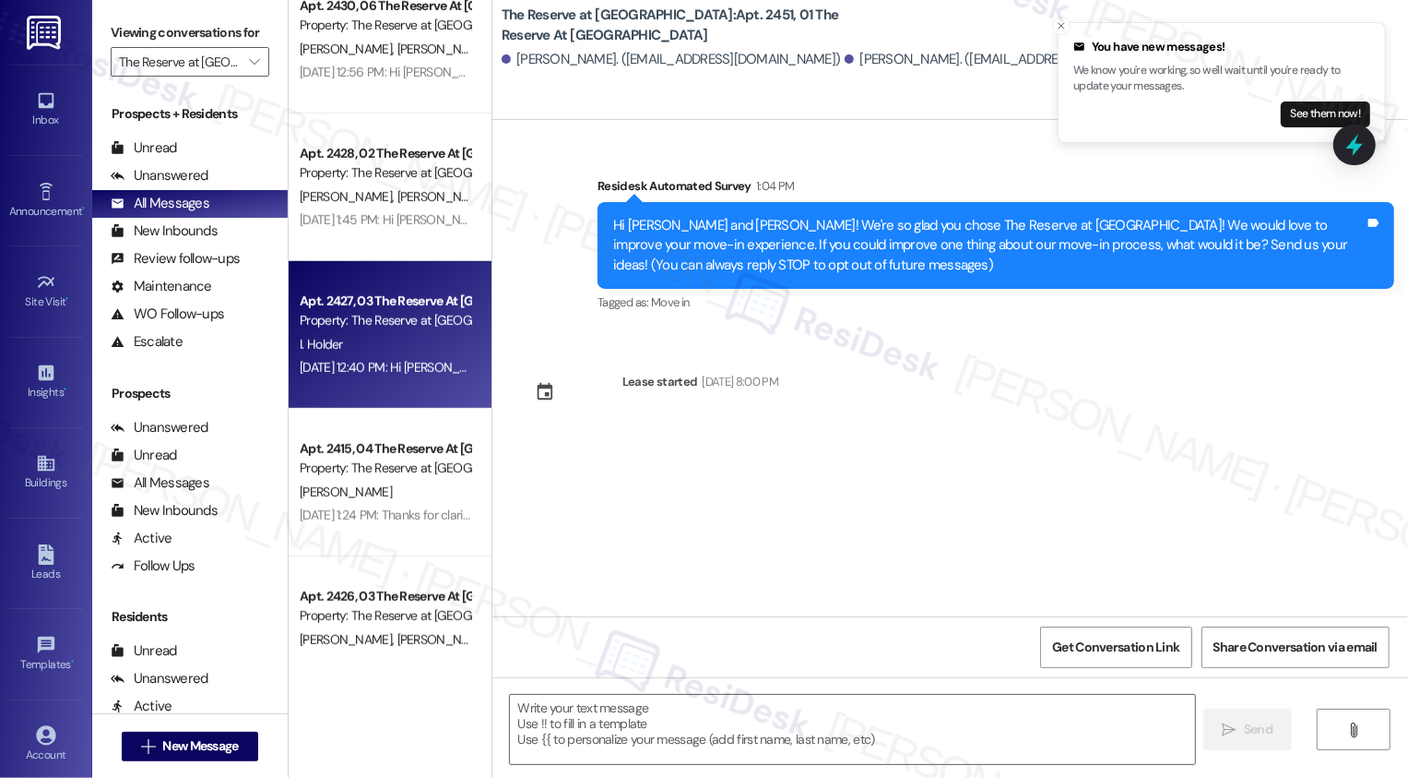
click at [394, 339] on div "I. Holder" at bounding box center [385, 344] width 174 height 23
type textarea "Fetching suggested responses. Please feel free to read through the conversation…"
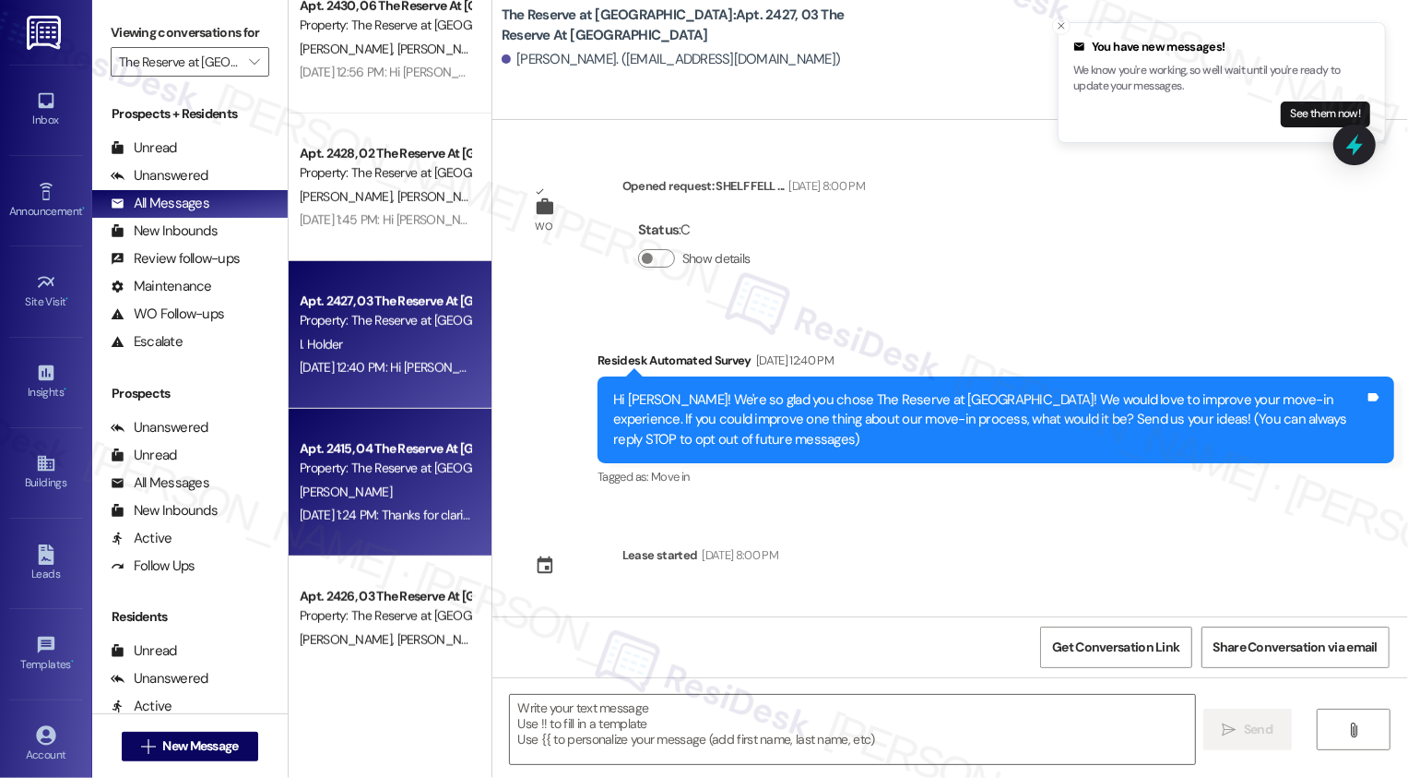
scroll to position [888, 0]
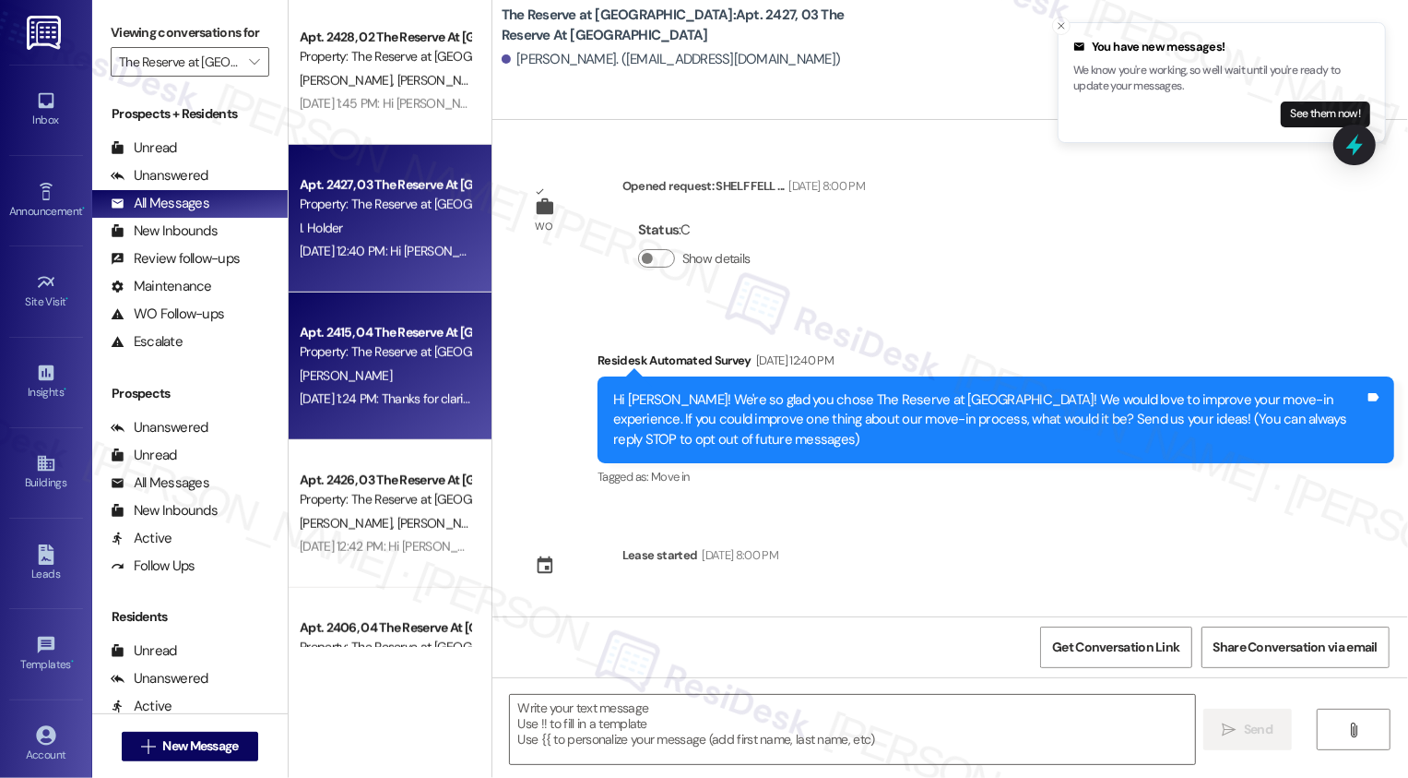
click at [405, 374] on div "[PERSON_NAME]" at bounding box center [385, 375] width 174 height 23
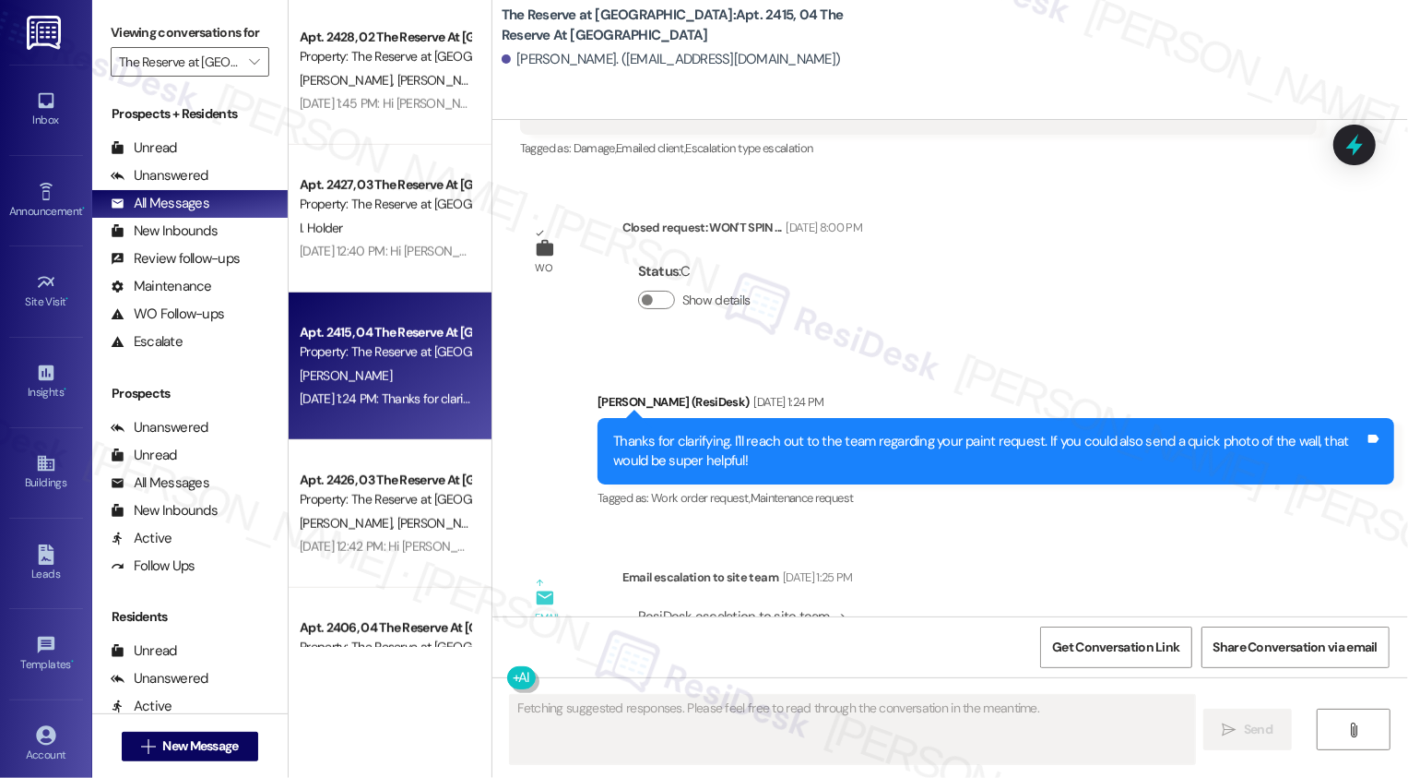
scroll to position [2598, 0]
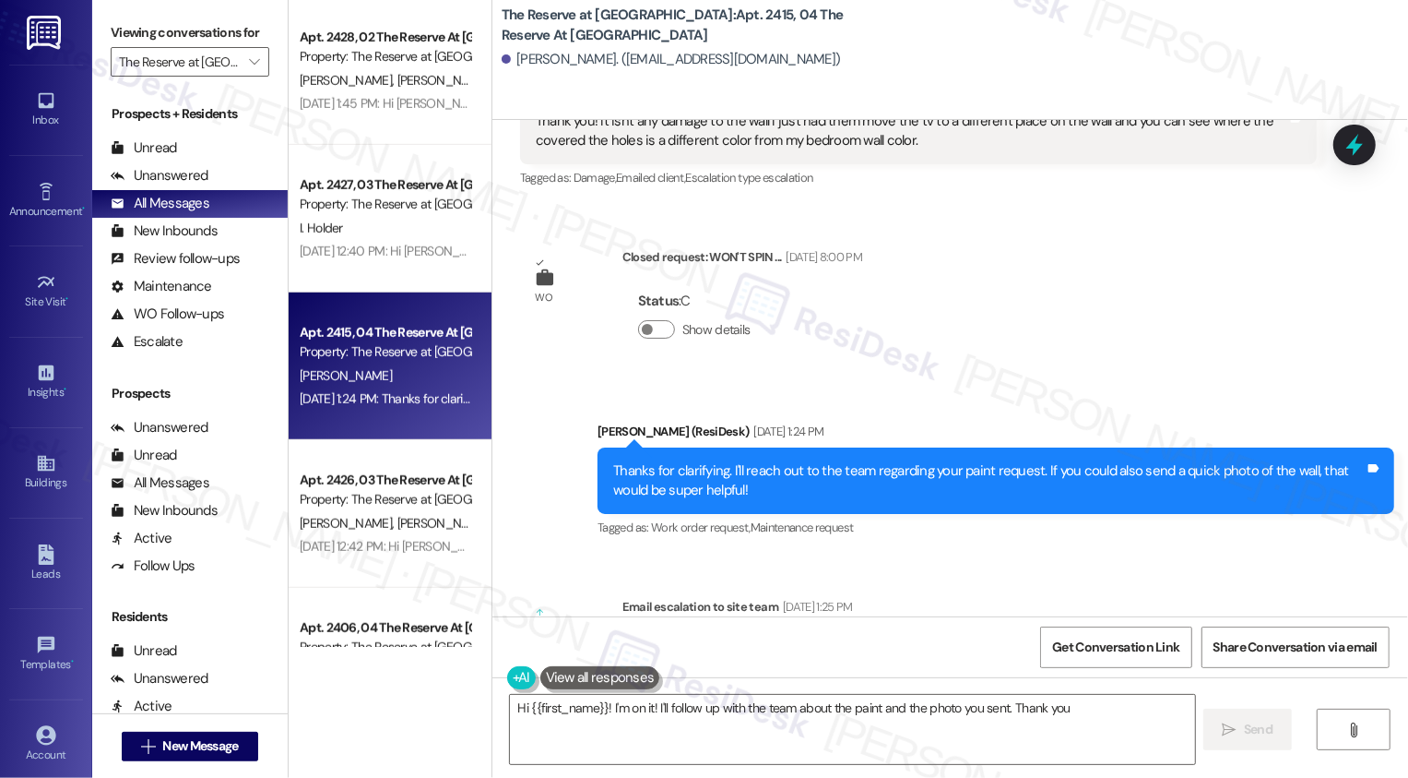
type textarea "Hi {{first_name}}! I'm on it! I'll follow up with the team about the paint and …"
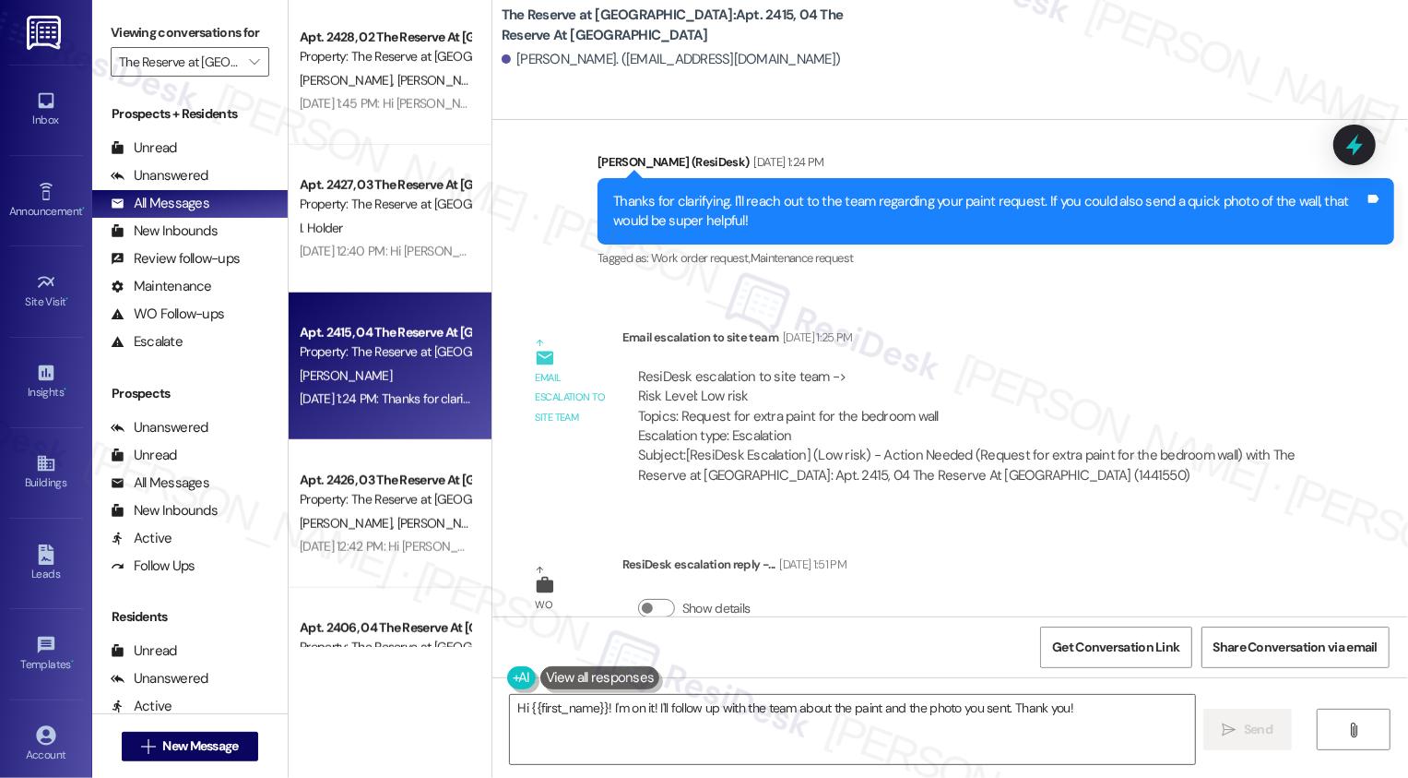
scroll to position [2998, 0]
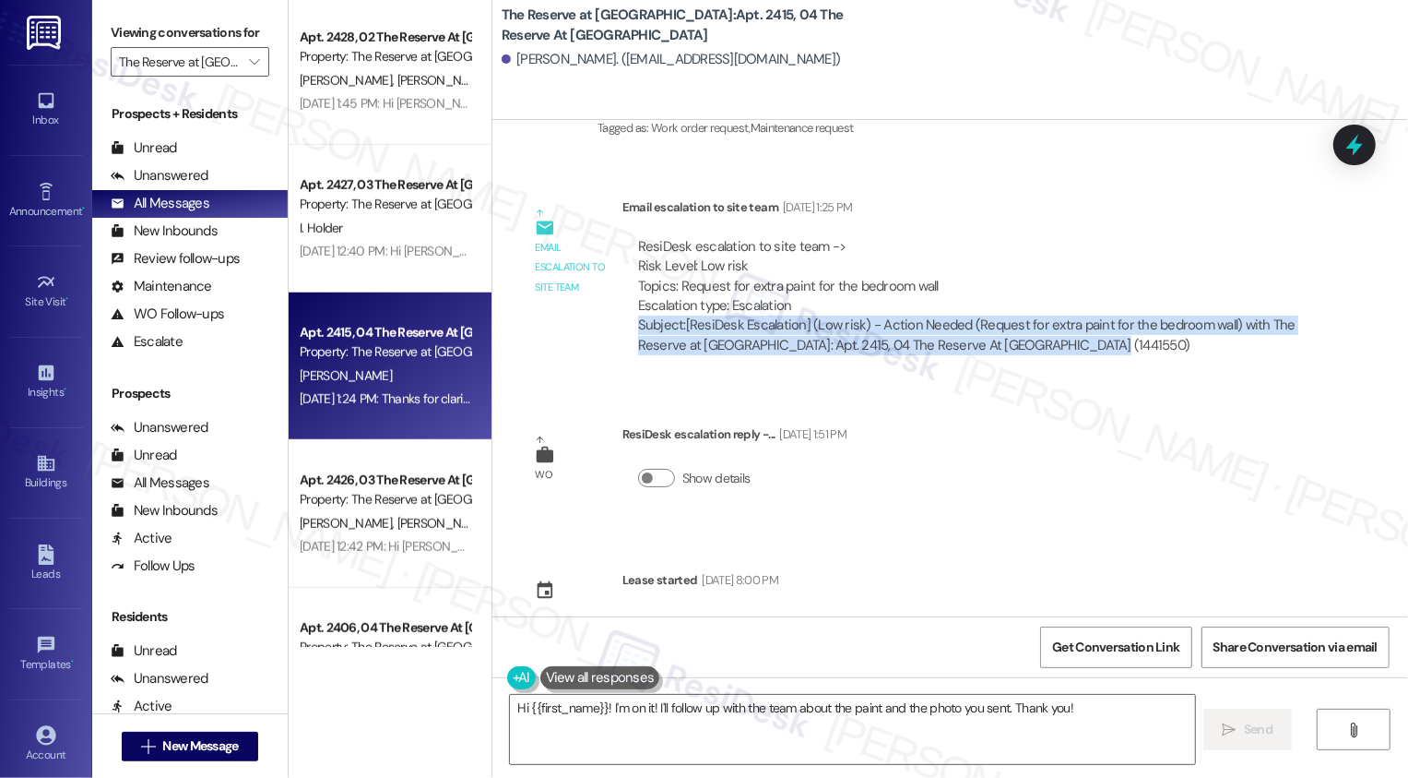
drag, startPoint x: 1081, startPoint y: 328, endPoint x: 619, endPoint y: 305, distance: 462.7
click at [623, 303] on div "ResiDesk escalation to site team -> Risk Level: Low risk Topics: Request for ex…" at bounding box center [970, 296] width 695 height 147
copy div "Subject: [ResiDesk Escalation] (Low risk) - Action Needed (Request for extra pa…"
click at [1033, 430] on div "Announcement, sent via SMS [PERSON_NAME] (ResiDesk) [DATE] 10:37 AM Hi [PERSON_…" at bounding box center [951, 368] width 916 height 496
drag, startPoint x: 623, startPoint y: 302, endPoint x: 1117, endPoint y: 325, distance: 494.9
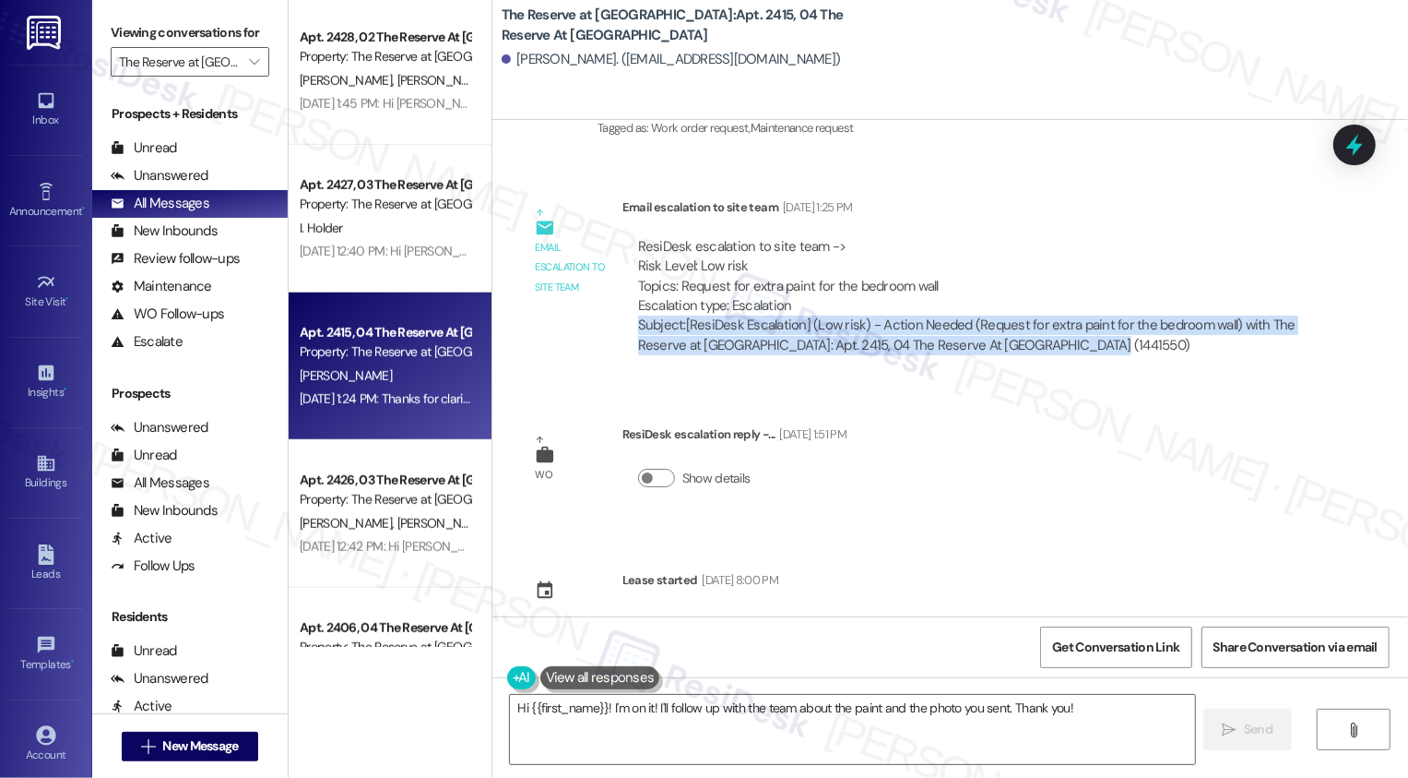
click at [1117, 326] on div "ResiDesk escalation to site team -> Risk Level: Low risk Topics: Request for ex…" at bounding box center [970, 296] width 695 height 147
copy div "Subject: [ResiDesk Escalation] (Low risk) - Action Needed (Request for extra pa…"
click at [518, 320] on div "Email escalation to site team Email escalation to site team [DATE] 1:25 PM Resi…" at bounding box center [918, 283] width 825 height 199
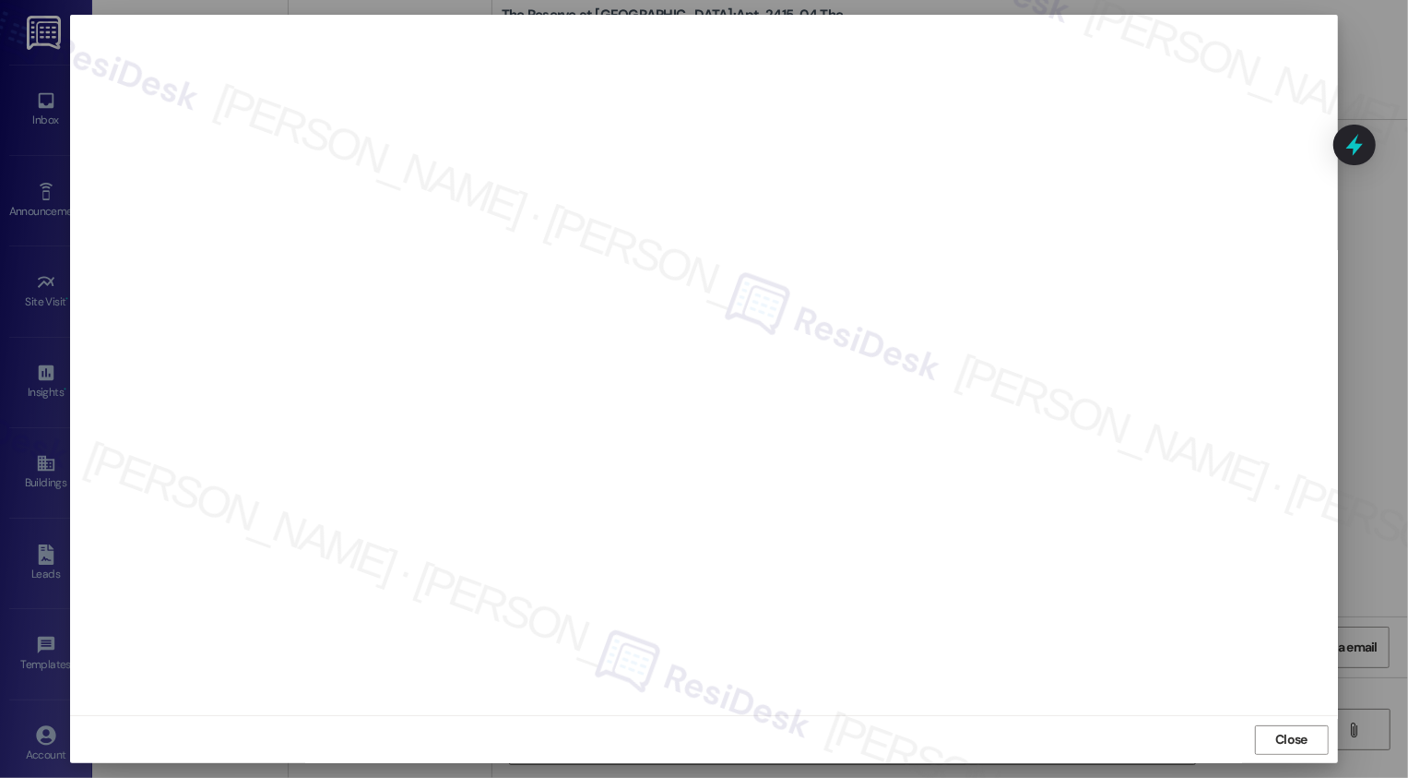
scroll to position [0, 0]
click at [1272, 737] on span "Close" at bounding box center [1292, 739] width 40 height 19
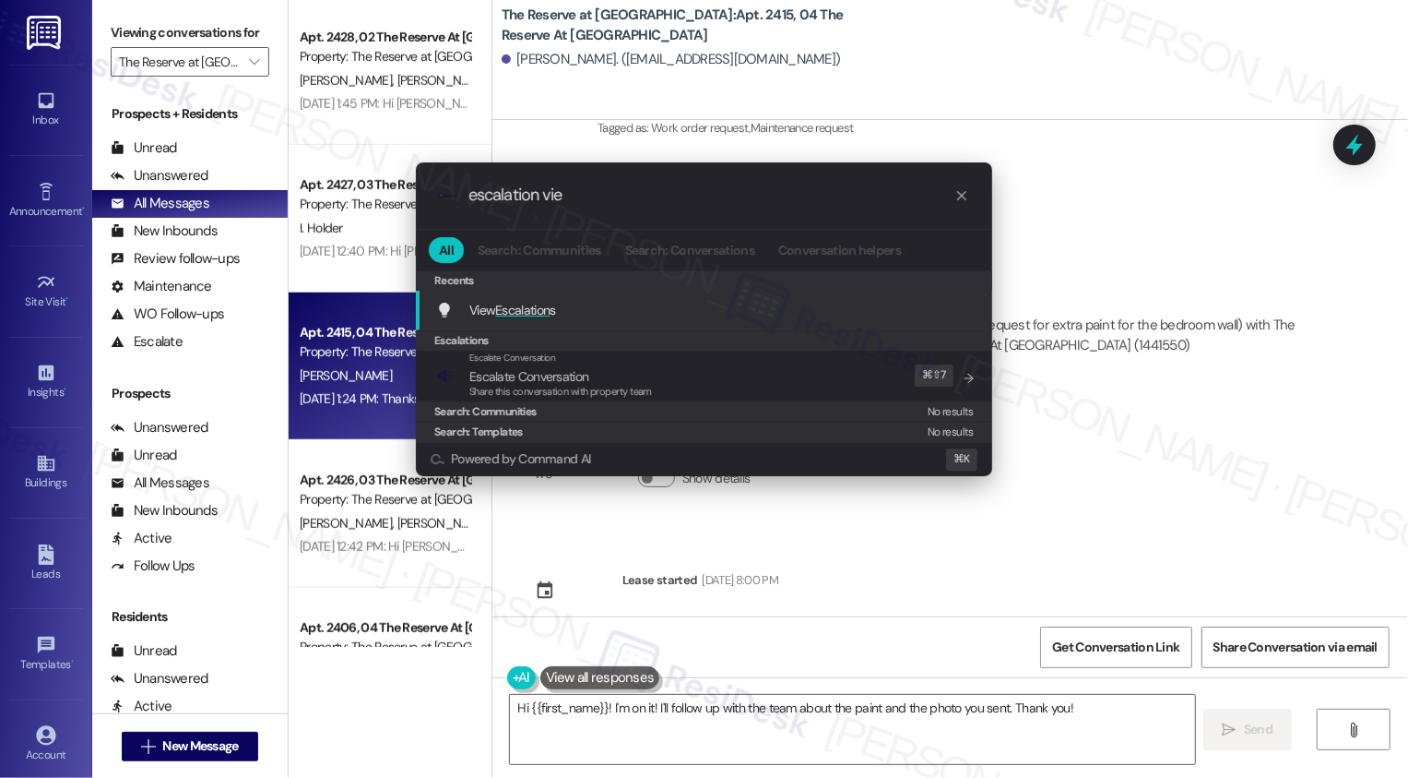
type input "escalation view"
